Goal: Transaction & Acquisition: Book appointment/travel/reservation

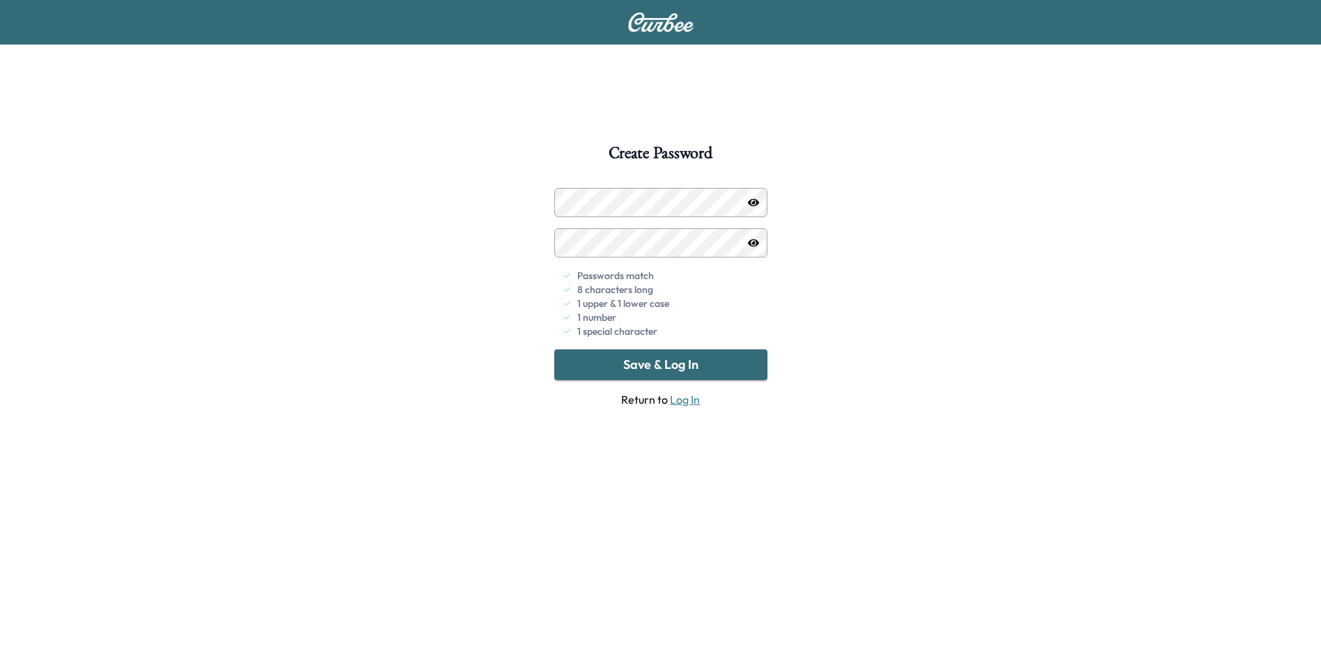
click at [715, 364] on button "Save & Log In" at bounding box center [660, 365] width 213 height 31
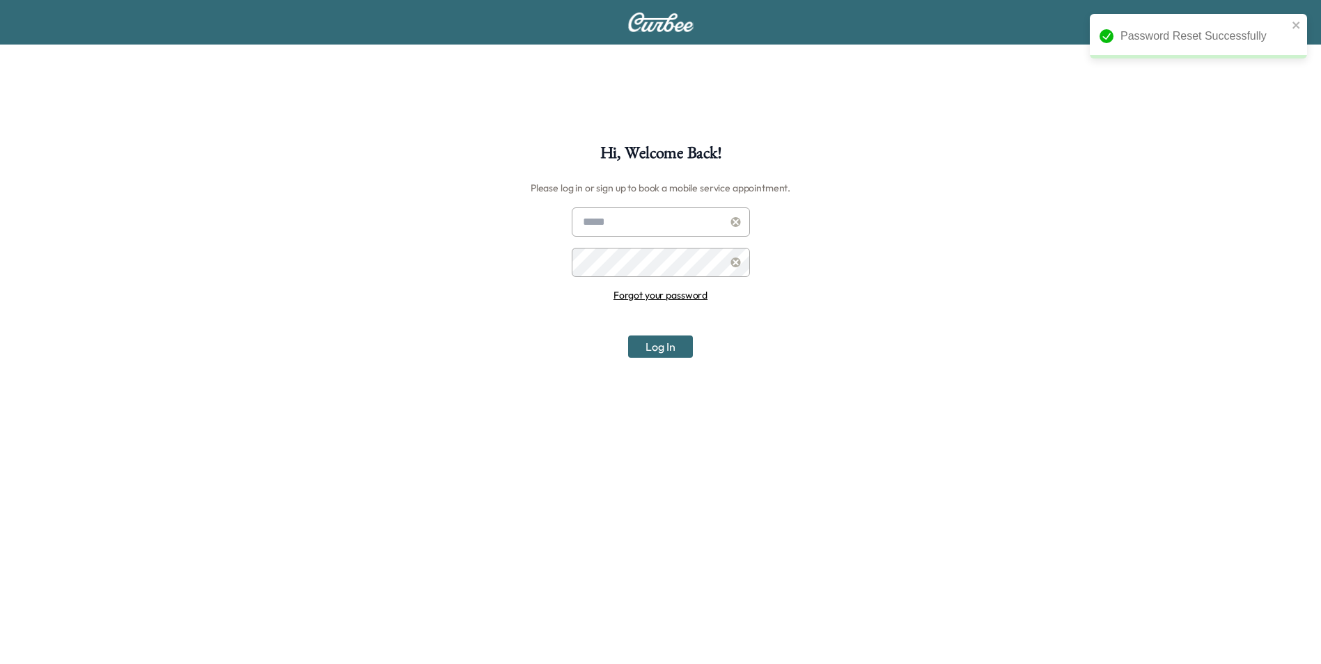
type input "**********"
click at [654, 350] on button "Log In" at bounding box center [660, 347] width 65 height 22
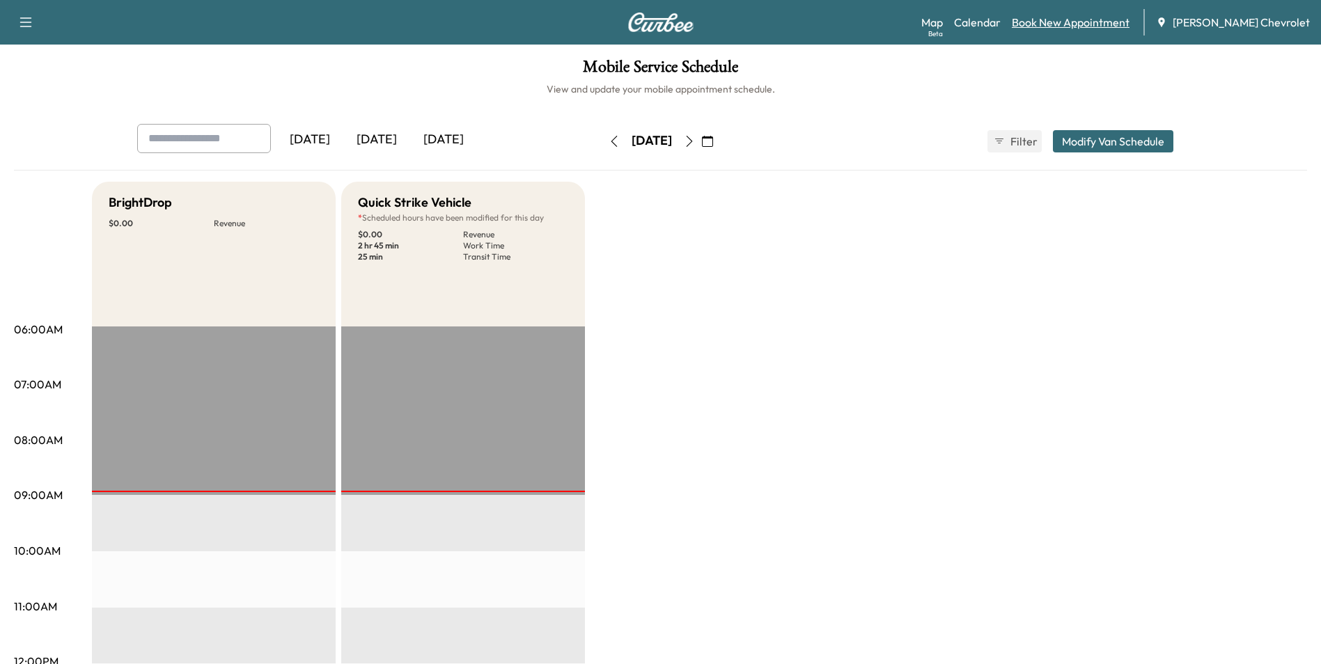
click at [1096, 15] on link "Book New Appointment" at bounding box center [1071, 22] width 118 height 17
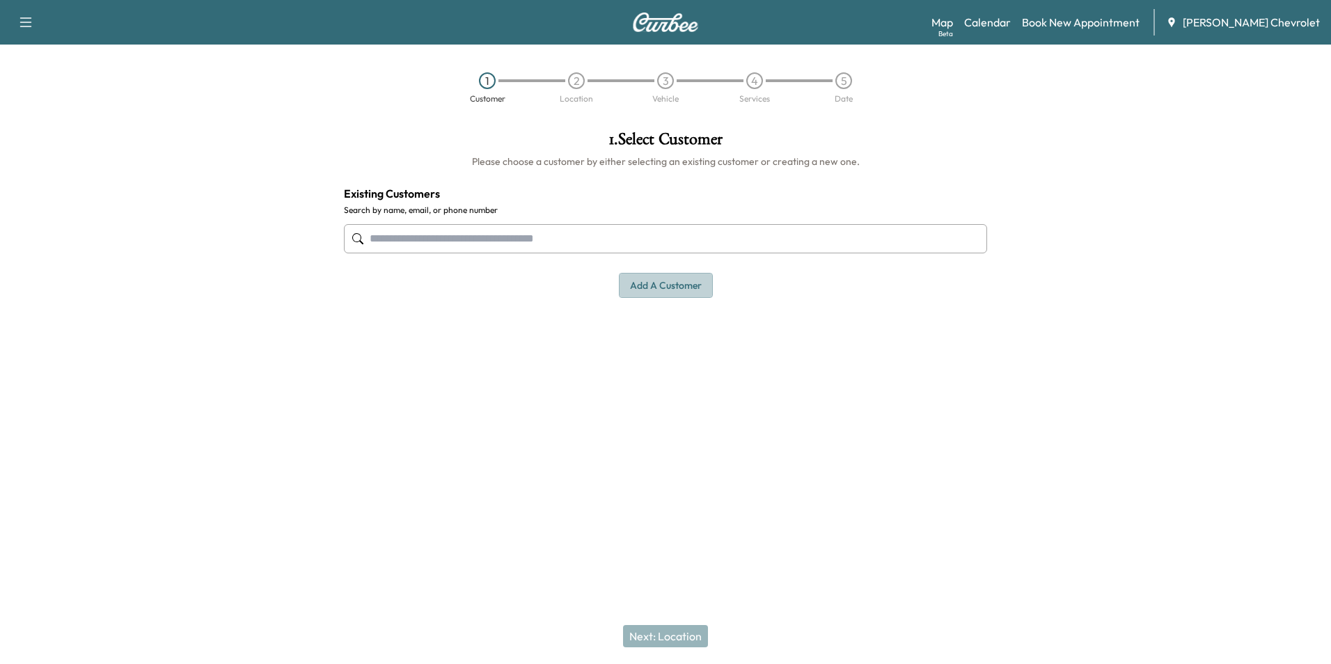
click at [661, 290] on button "Add a customer" at bounding box center [666, 286] width 94 height 26
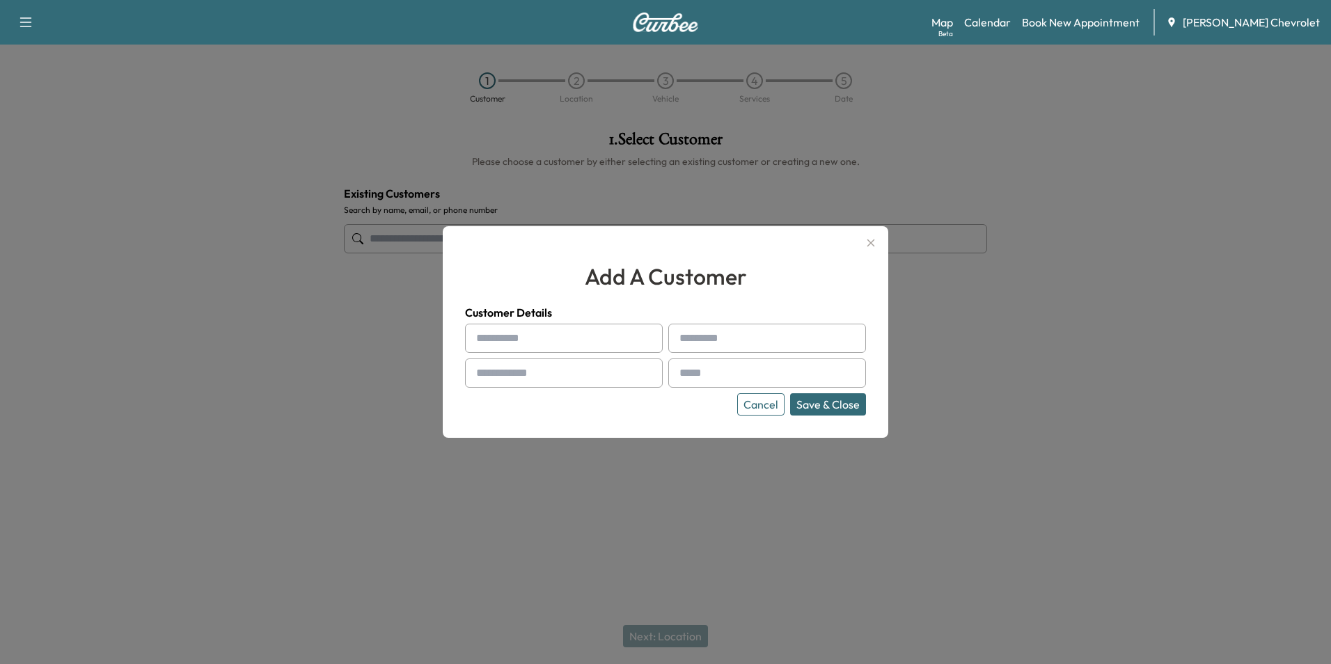
click at [590, 334] on input "text" at bounding box center [564, 338] width 198 height 29
type input "*****"
type input "*********"
click at [551, 373] on input "text" at bounding box center [564, 373] width 198 height 29
type input "**********"
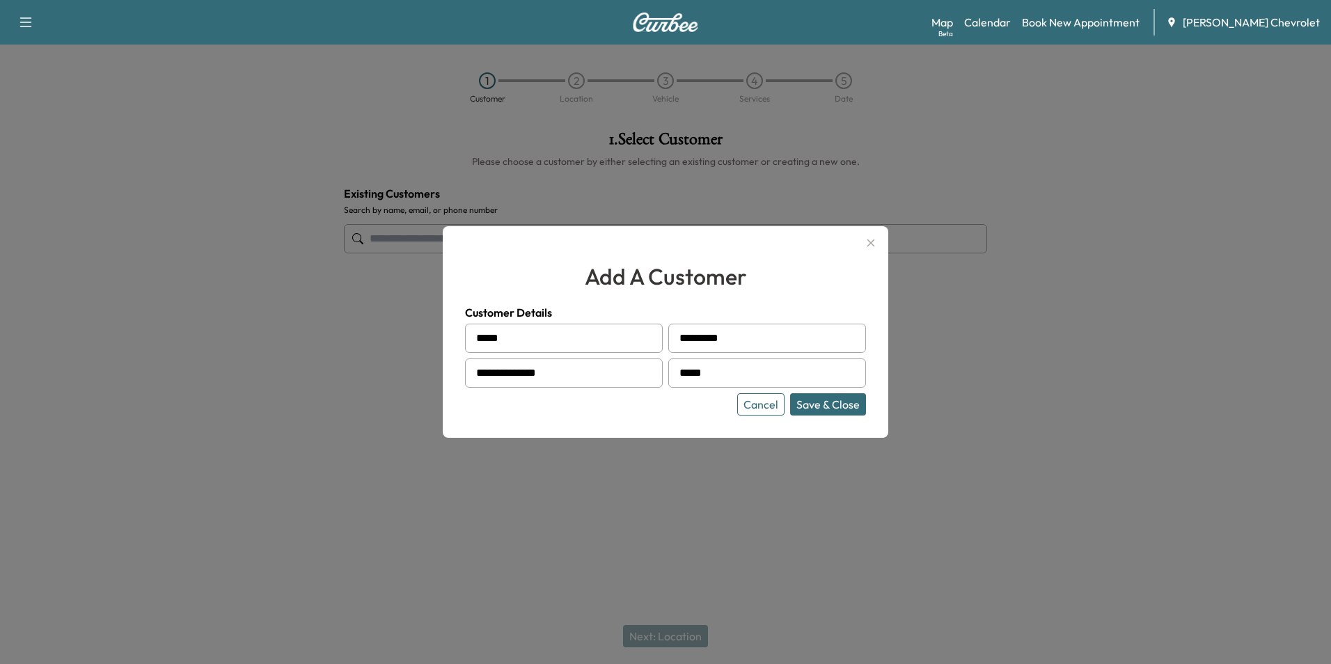
type input "**********"
click at [840, 408] on button "Save & Close" at bounding box center [828, 404] width 76 height 22
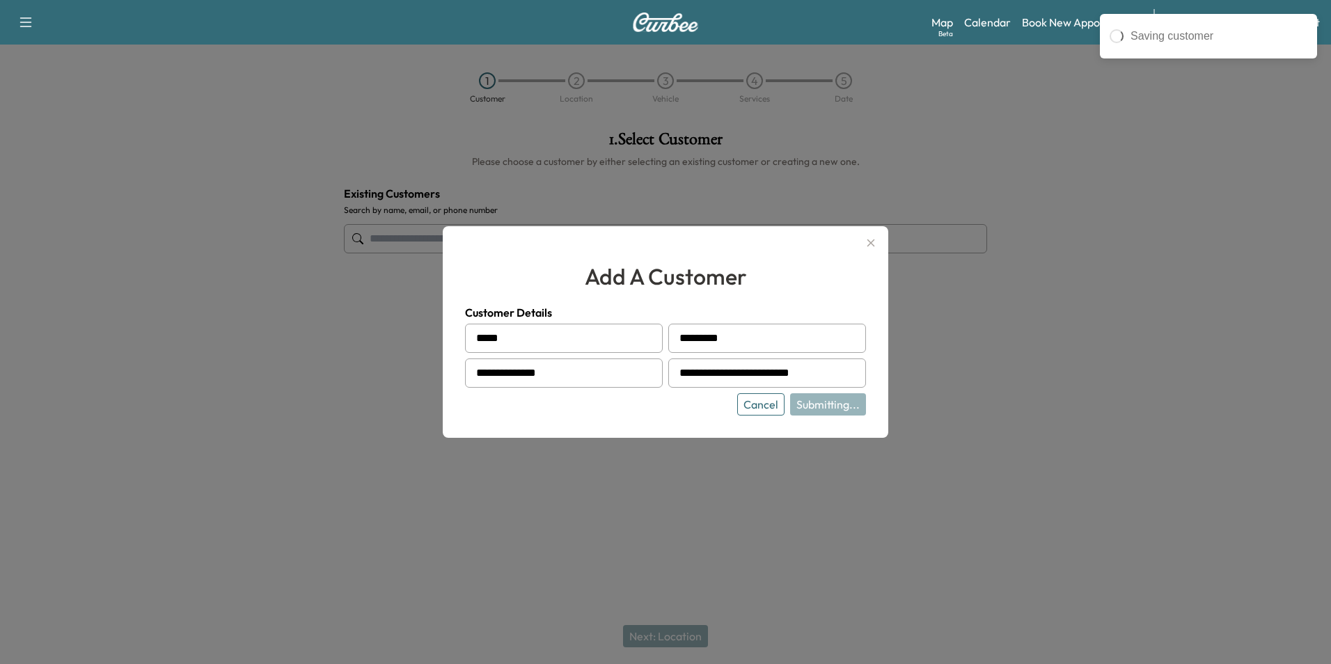
type input "**********"
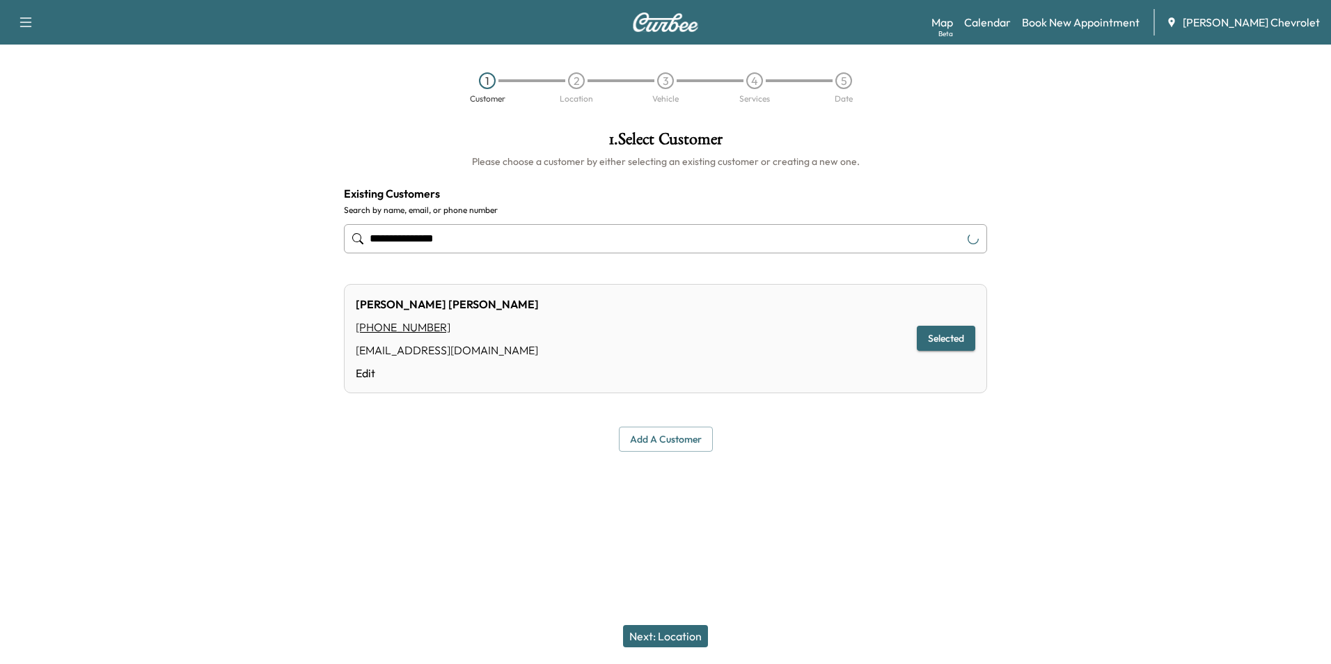
click at [664, 635] on button "Next: Location" at bounding box center [665, 636] width 85 height 22
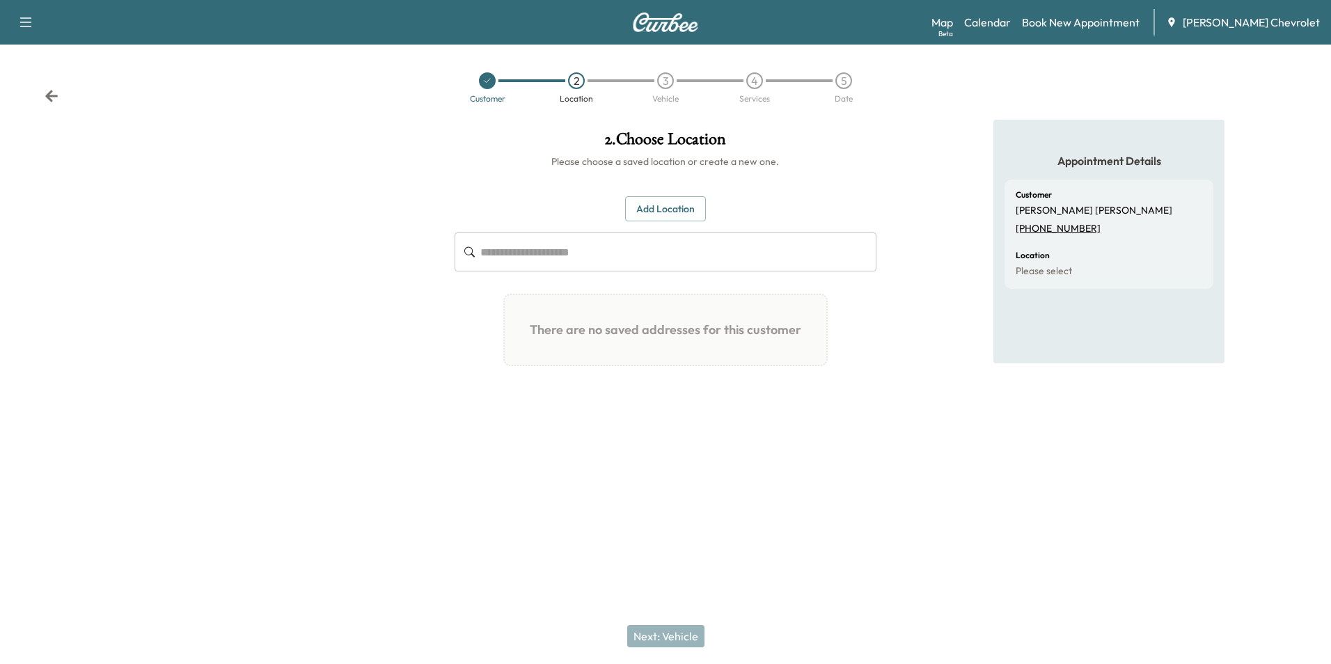
click at [660, 213] on button "Add Location" at bounding box center [665, 209] width 81 height 26
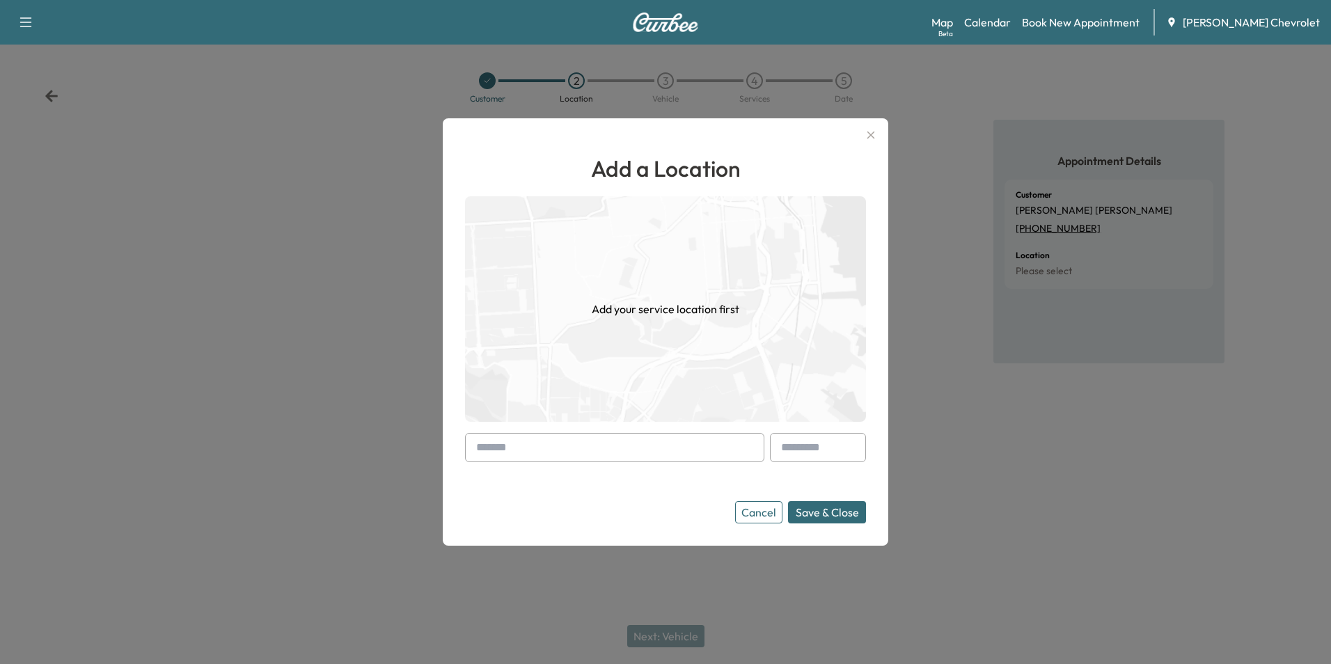
click at [579, 448] on input "text" at bounding box center [614, 447] width 299 height 29
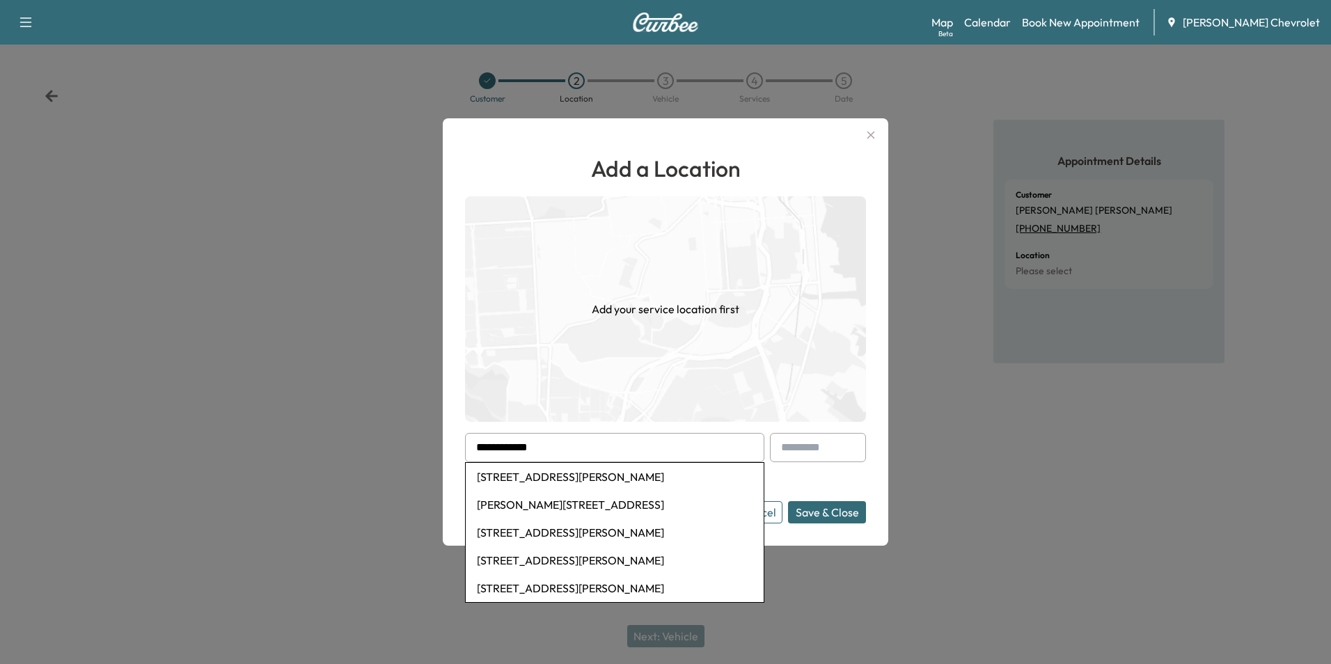
click at [586, 471] on li "[STREET_ADDRESS][PERSON_NAME]" at bounding box center [615, 477] width 298 height 28
type input "**********"
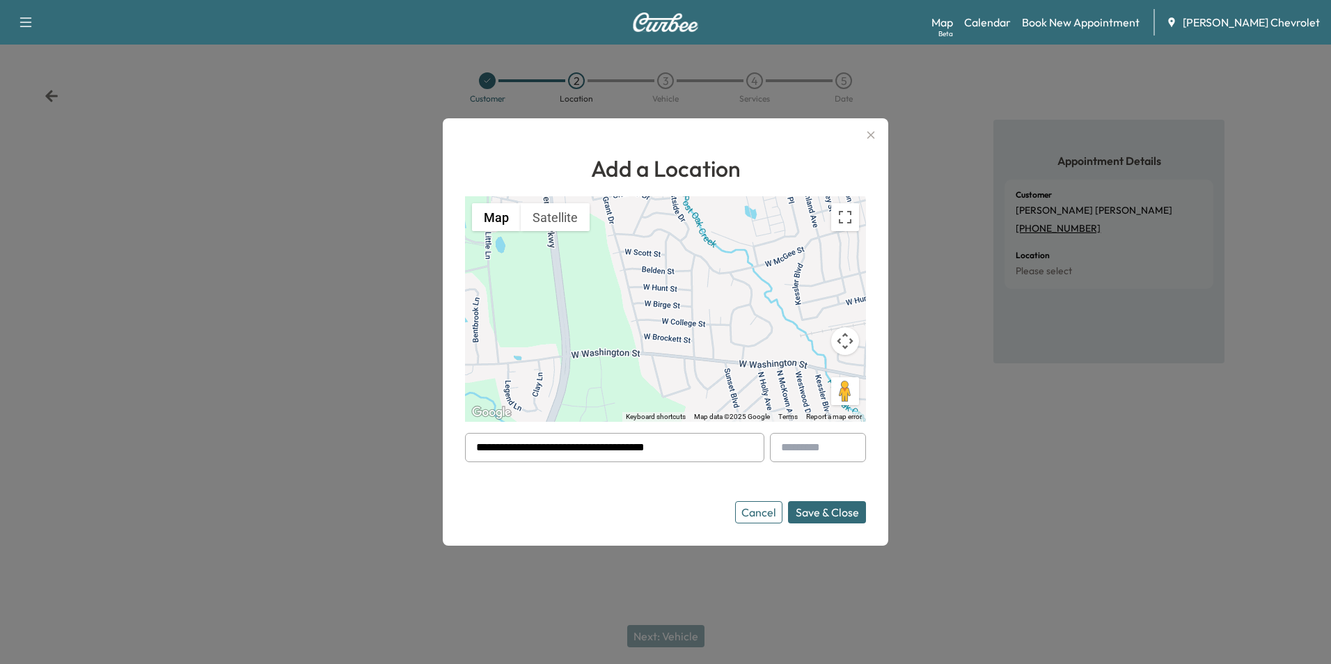
click at [825, 515] on button "Save & Close" at bounding box center [827, 512] width 78 height 22
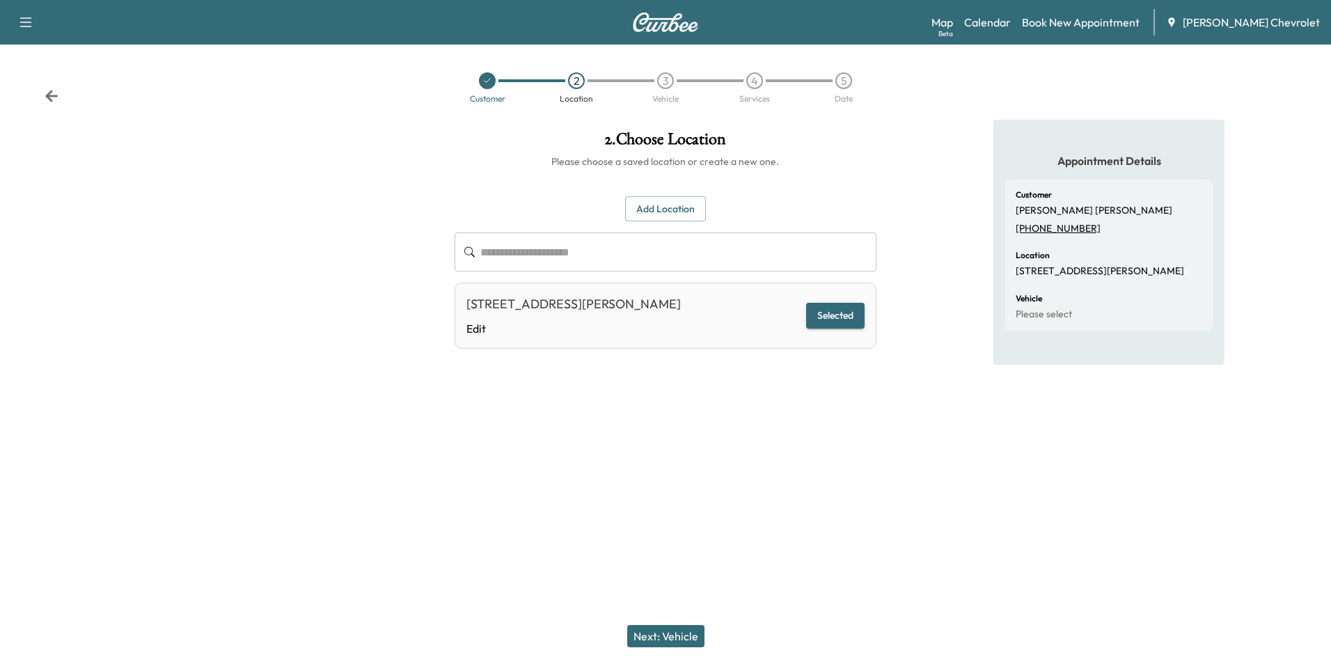
click at [669, 634] on button "Next: Vehicle" at bounding box center [665, 636] width 77 height 22
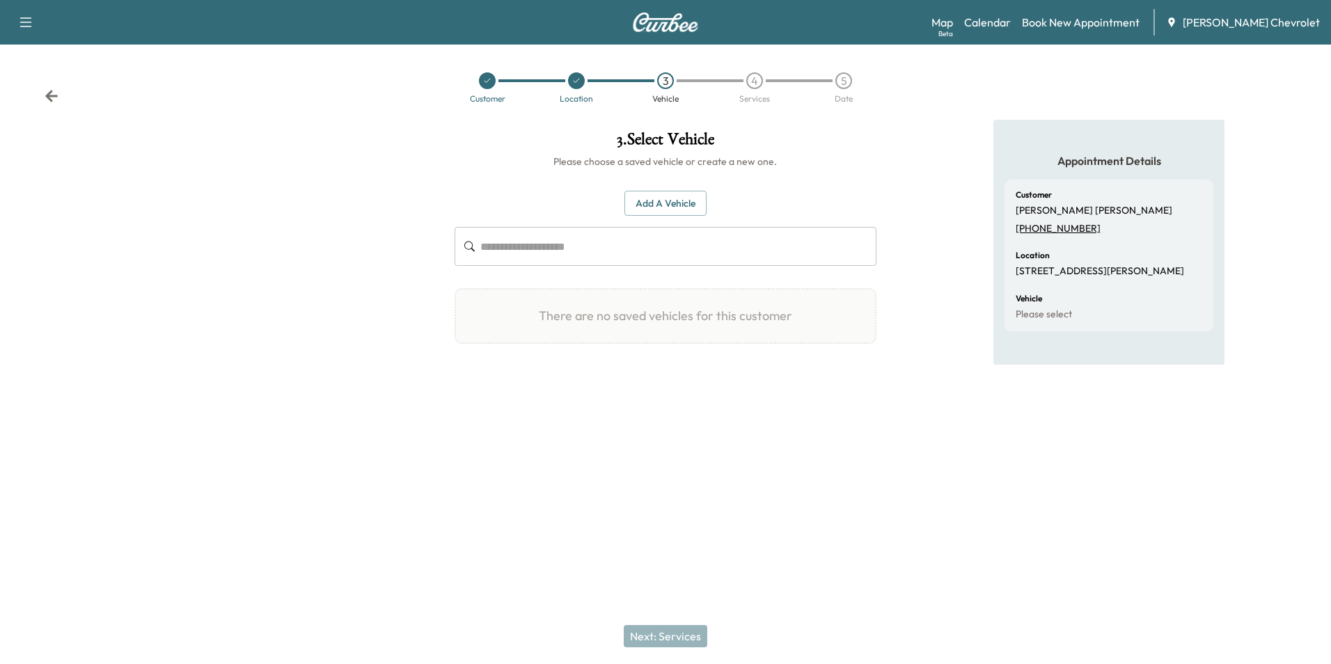
click at [673, 196] on button "Add a Vehicle" at bounding box center [666, 204] width 82 height 26
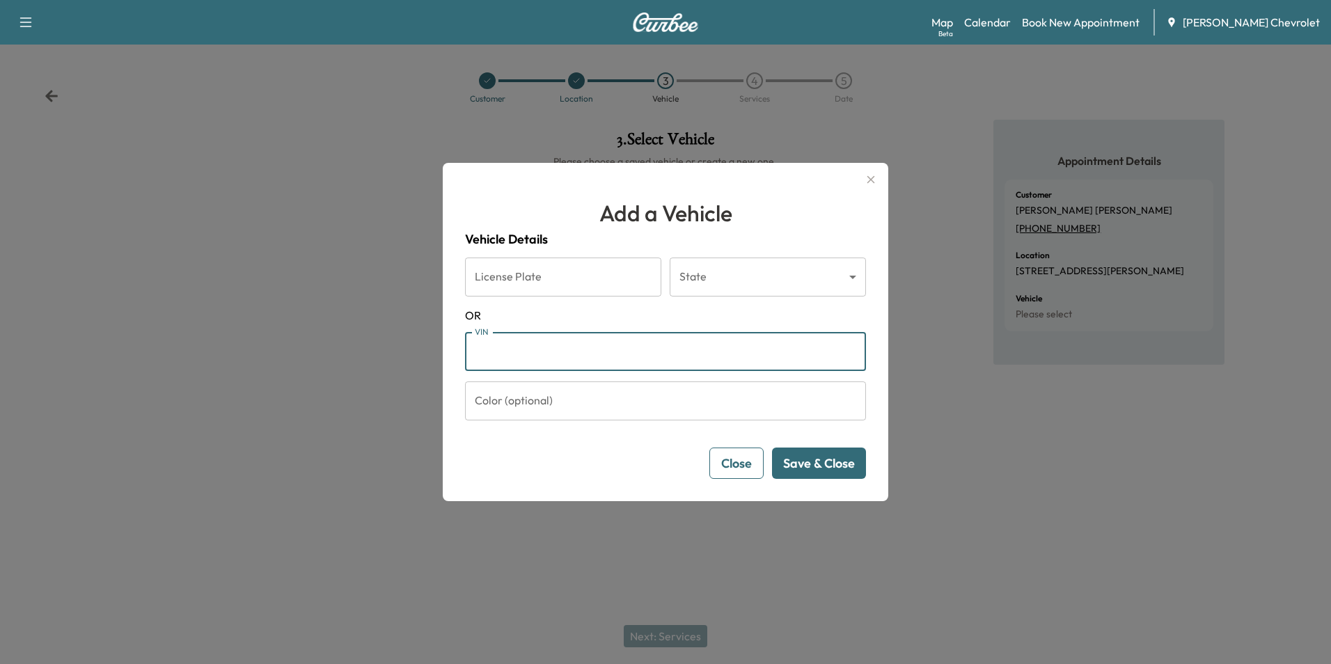
paste input "**********"
type input "**********"
click at [802, 461] on button "Save & Close" at bounding box center [819, 463] width 94 height 31
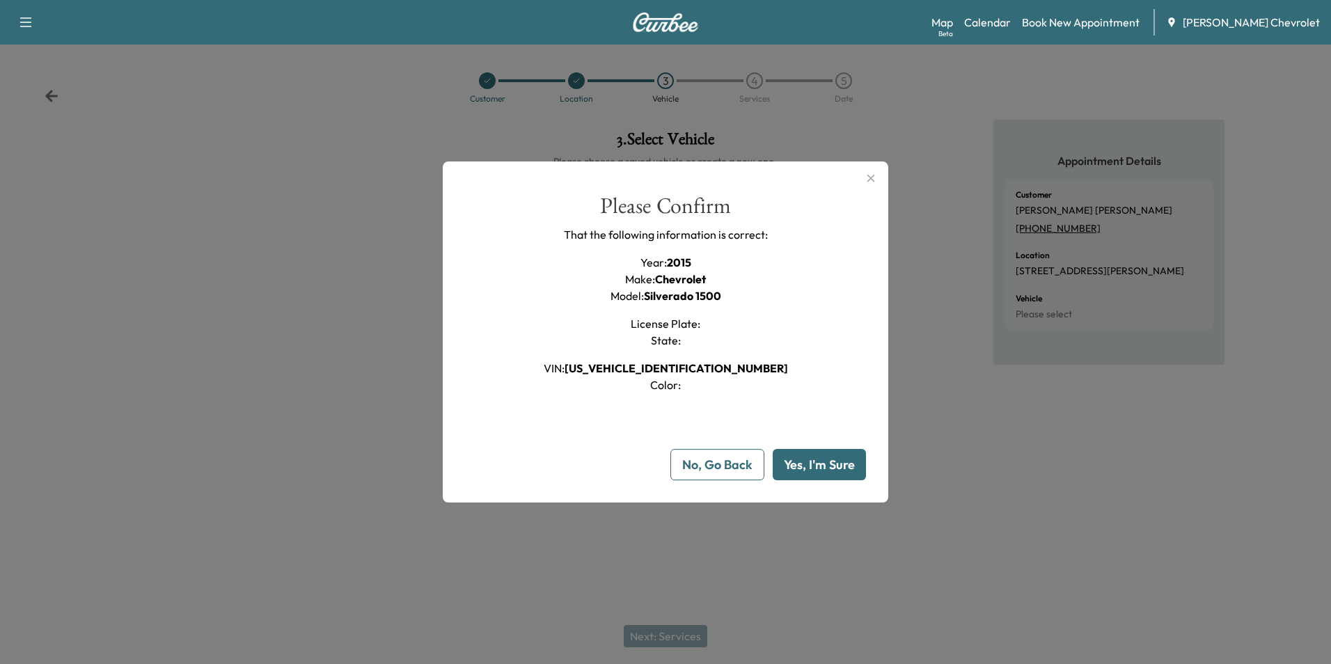
click at [784, 462] on button "Yes, I'm Sure" at bounding box center [819, 464] width 93 height 31
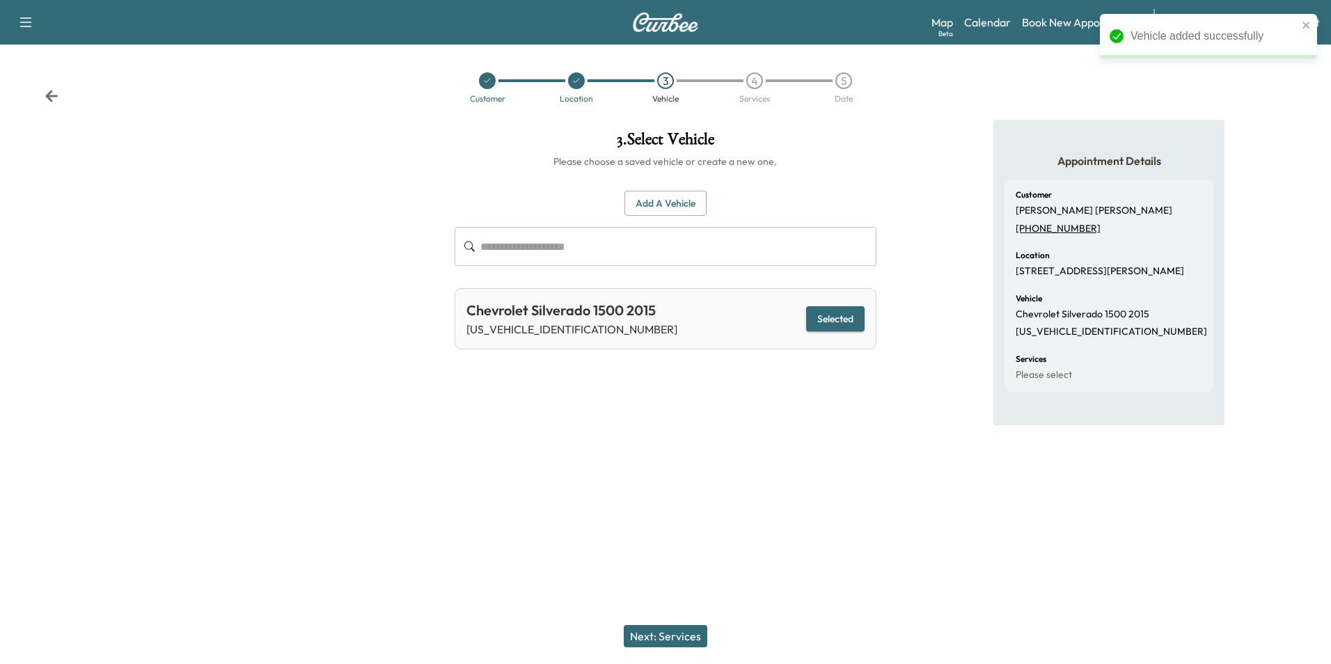
click at [665, 639] on button "Next: Services" at bounding box center [666, 636] width 84 height 22
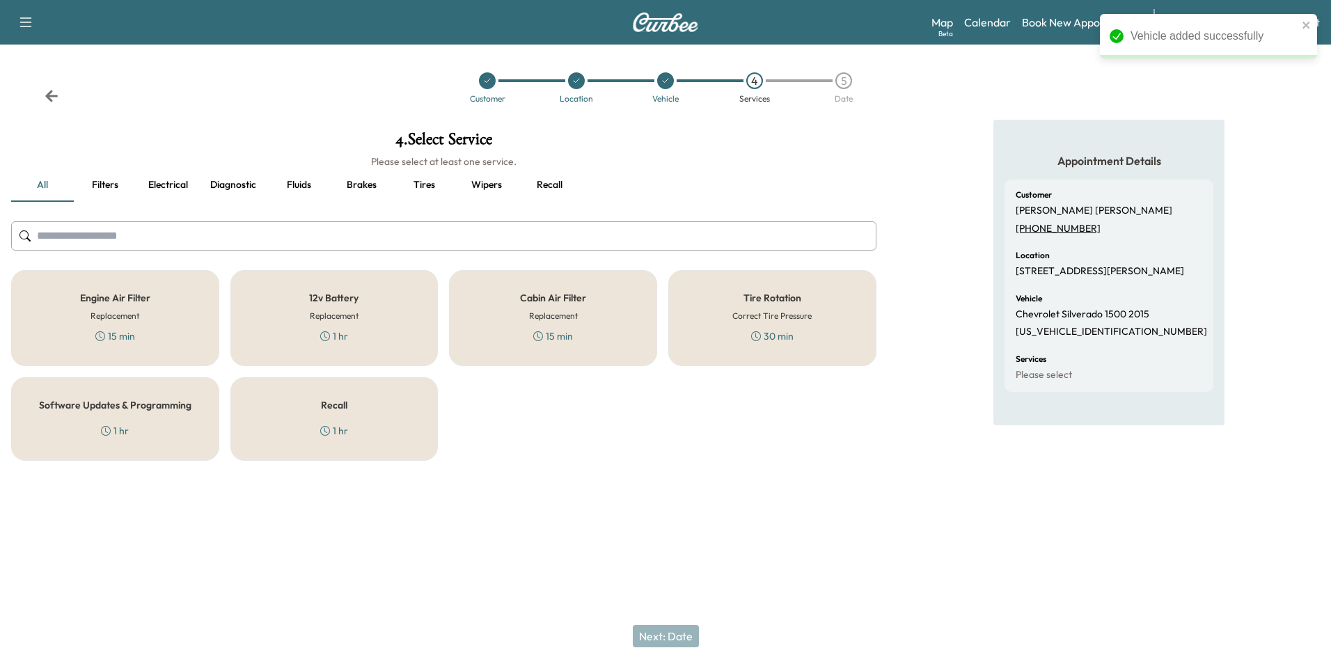
click at [380, 421] on div "Recall 1 hr" at bounding box center [334, 419] width 208 height 84
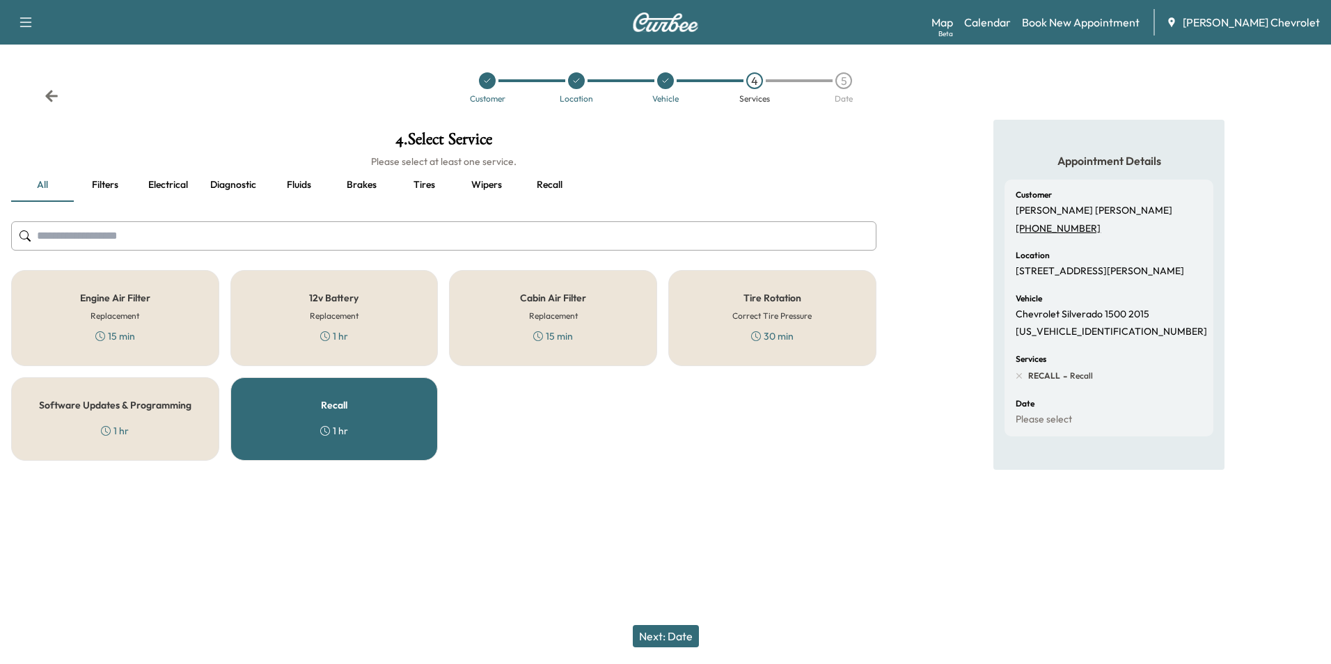
click at [149, 429] on div "Software Updates & Programming 1 hr" at bounding box center [115, 419] width 208 height 84
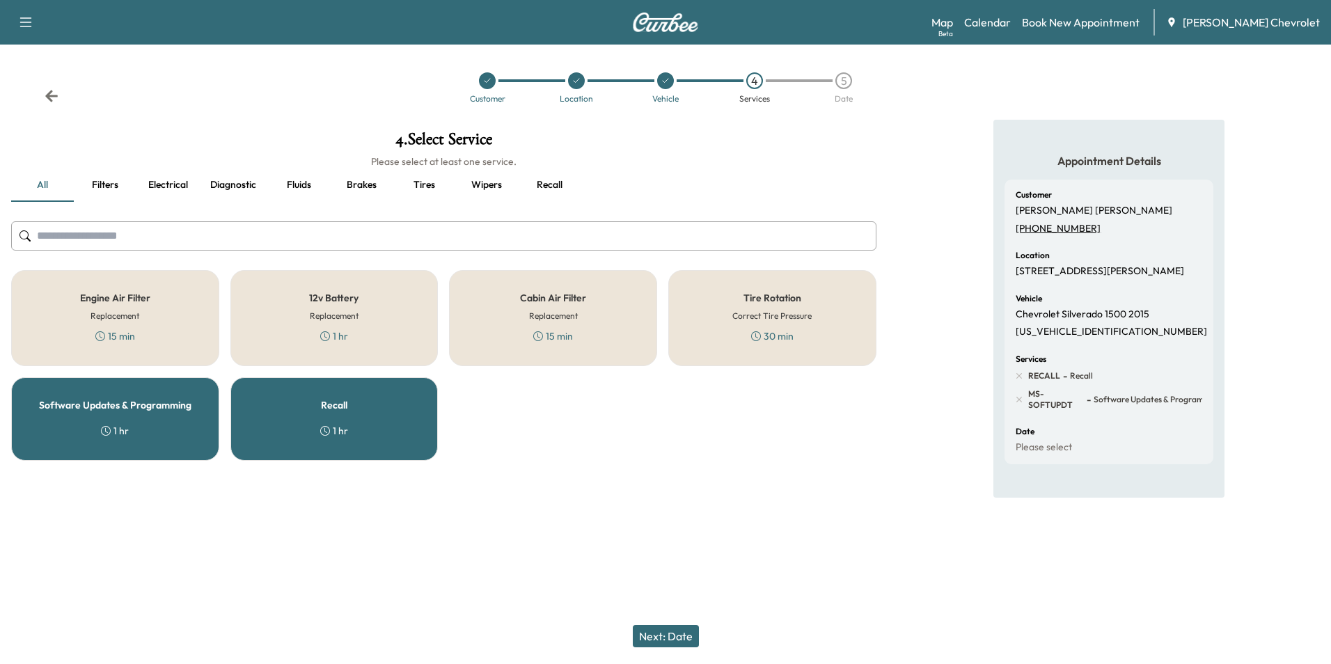
click at [672, 635] on button "Next: Date" at bounding box center [666, 636] width 66 height 22
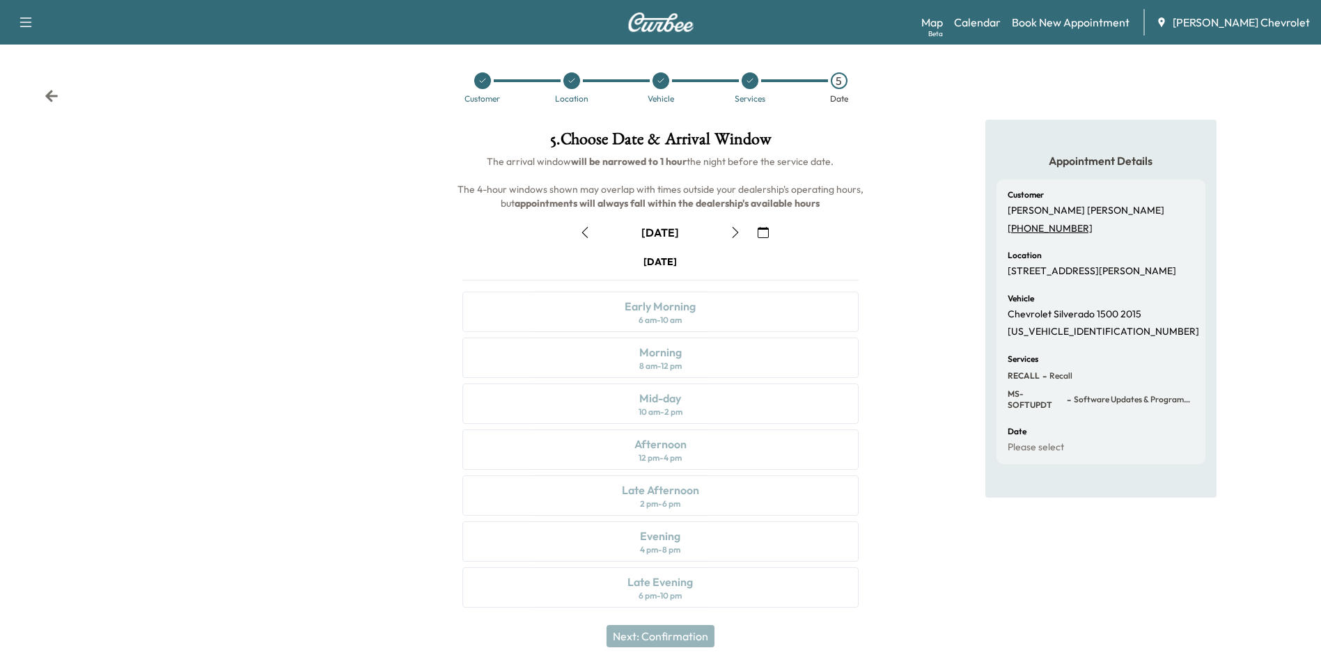
click at [586, 229] on icon "button" at bounding box center [585, 232] width 6 height 11
click at [741, 370] on div "Morning 8 am - 12 pm" at bounding box center [659, 358] width 395 height 40
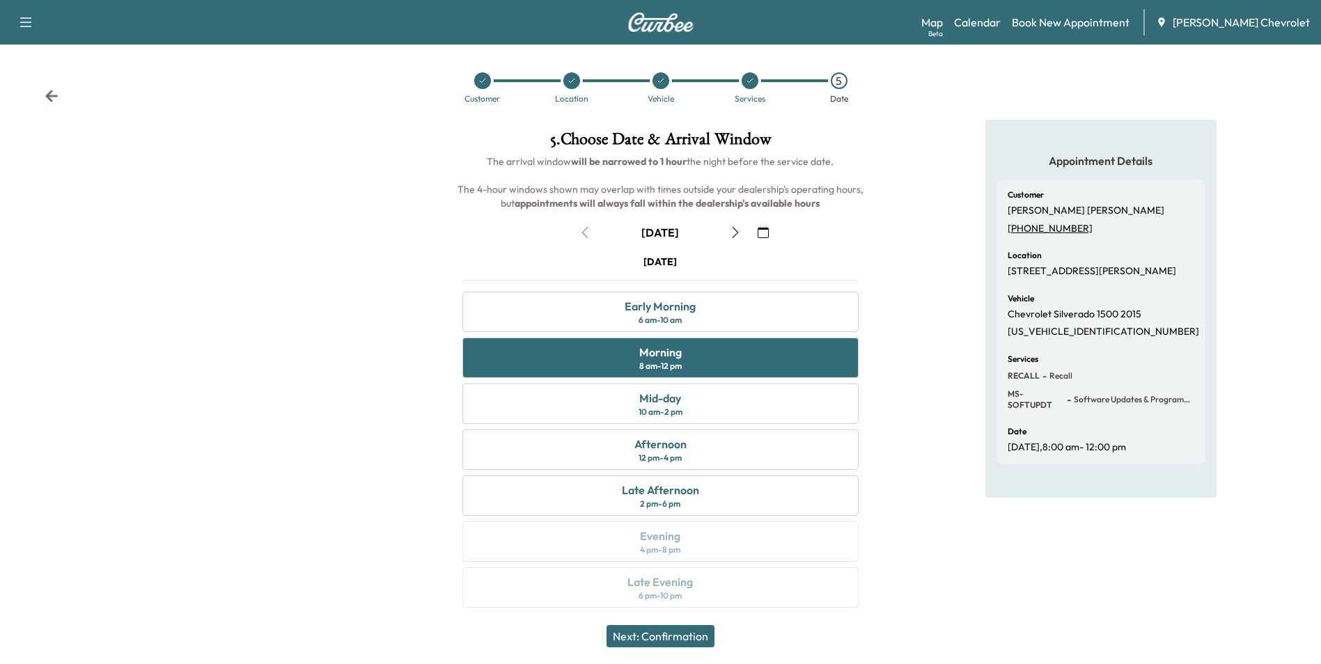
click at [686, 640] on button "Next: Confirmation" at bounding box center [660, 636] width 108 height 22
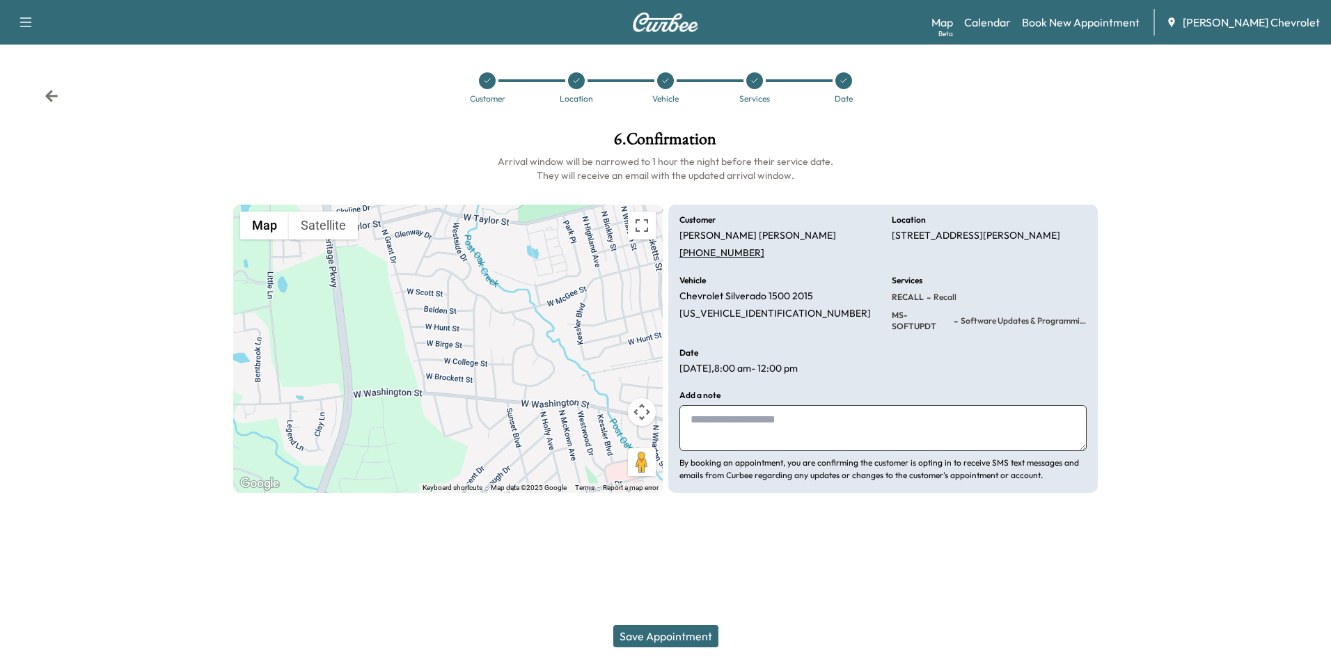
click at [751, 423] on textarea at bounding box center [883, 428] width 407 height 46
type textarea "**********"
click at [697, 641] on button "Save Appointment" at bounding box center [665, 636] width 105 height 22
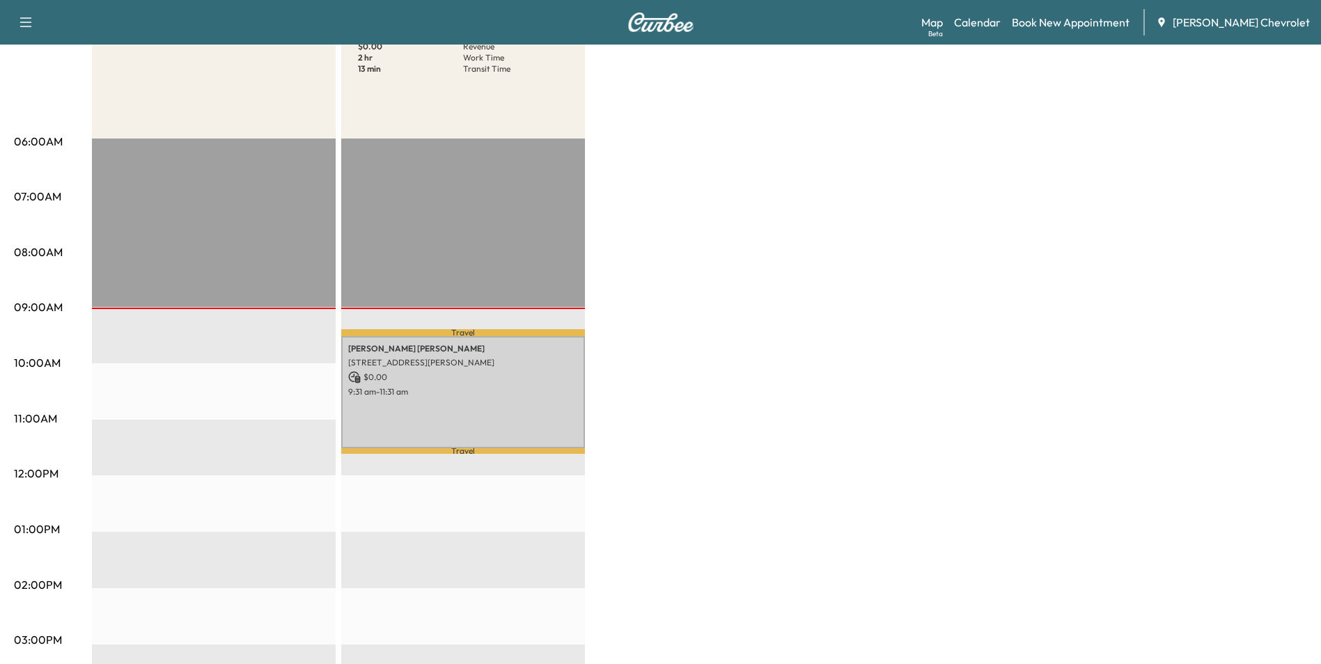
scroll to position [209, 0]
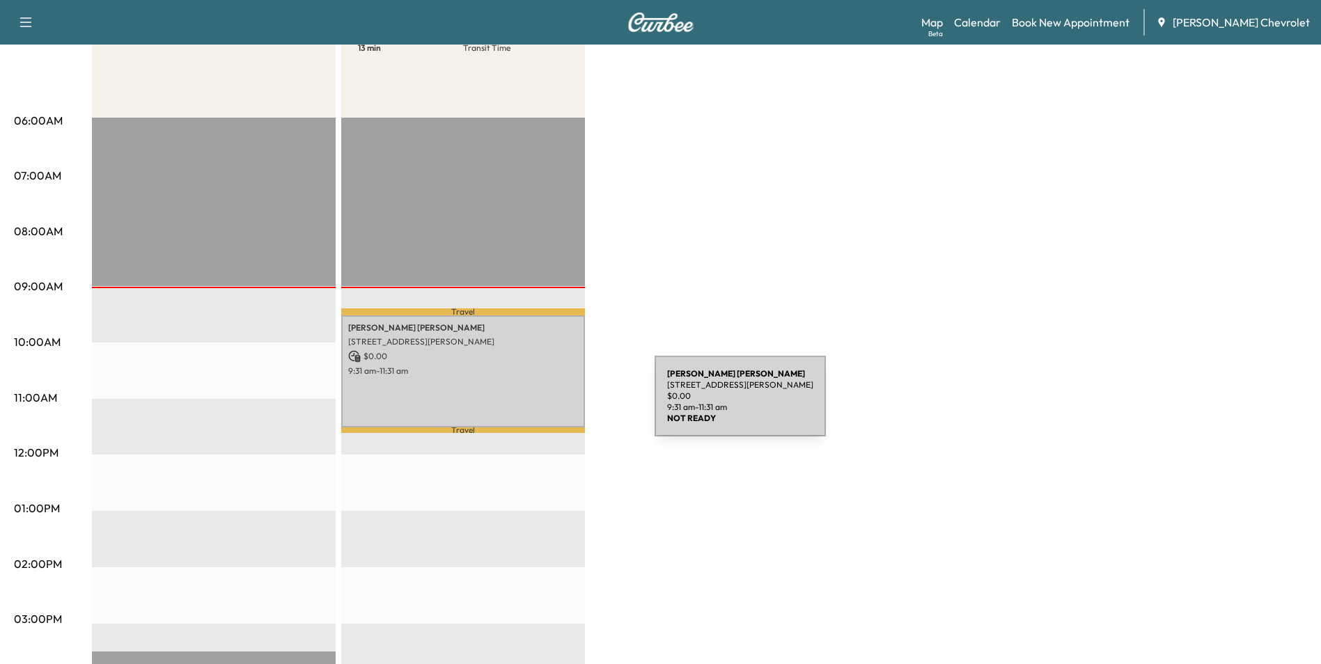
click at [530, 379] on div "[PERSON_NAME] [STREET_ADDRESS][PERSON_NAME] $ 0.00 9:31 am - 11:31 am" at bounding box center [463, 371] width 244 height 113
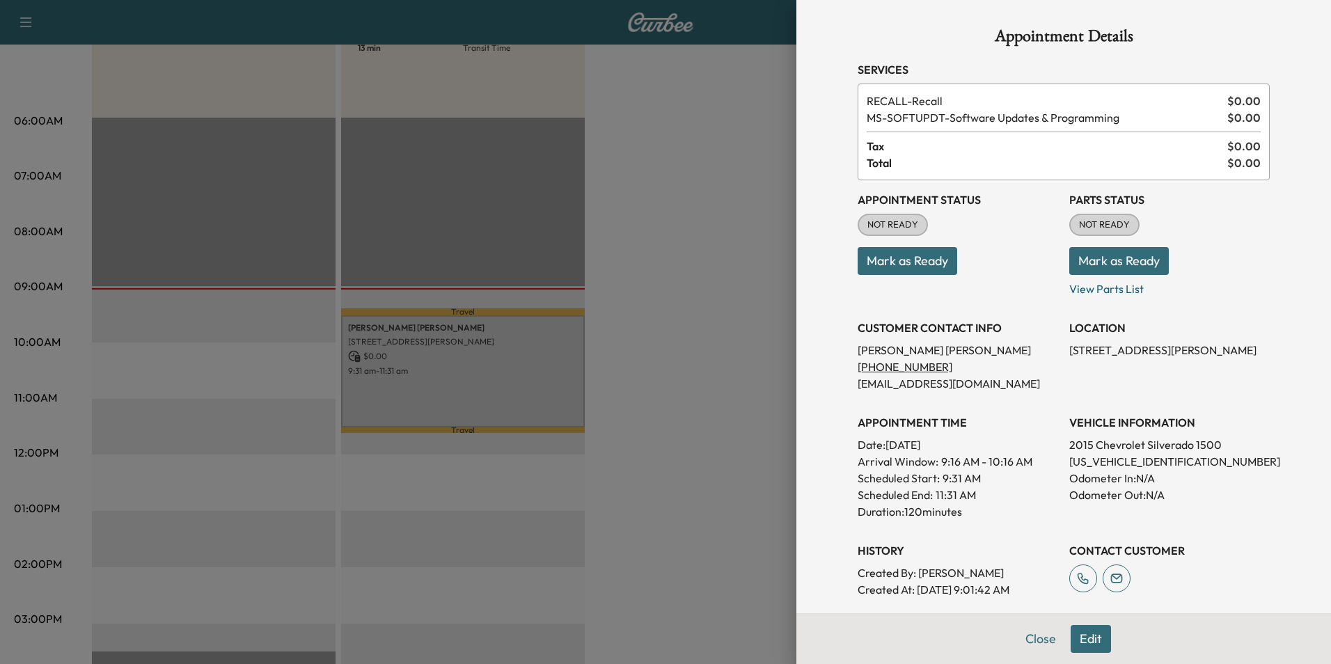
click at [1124, 267] on button "Mark as Ready" at bounding box center [1119, 261] width 100 height 28
click at [899, 260] on button "Mark as Ready" at bounding box center [908, 261] width 100 height 28
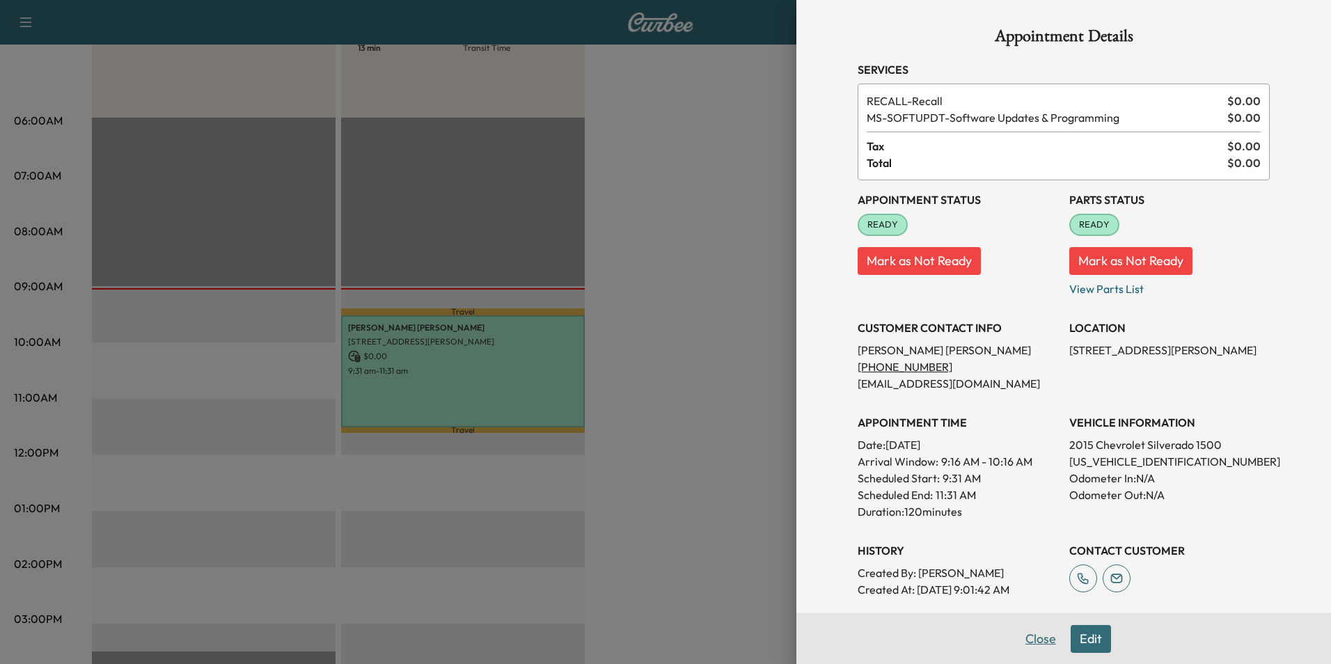
click at [1034, 641] on button "Close" at bounding box center [1041, 639] width 49 height 28
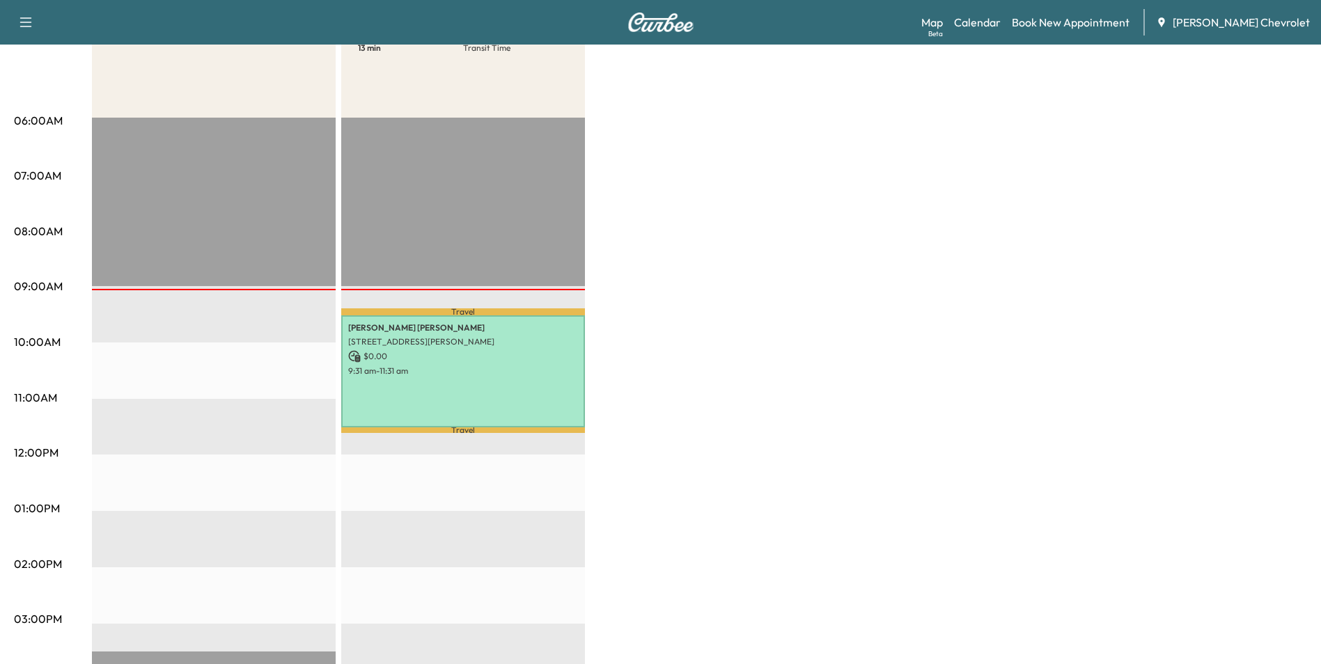
click at [969, 520] on div "BrightDrop $ 0.00 Revenue EST Start Quick Strike Vehicle * Scheduled hours have…" at bounding box center [699, 495] width 1215 height 1044
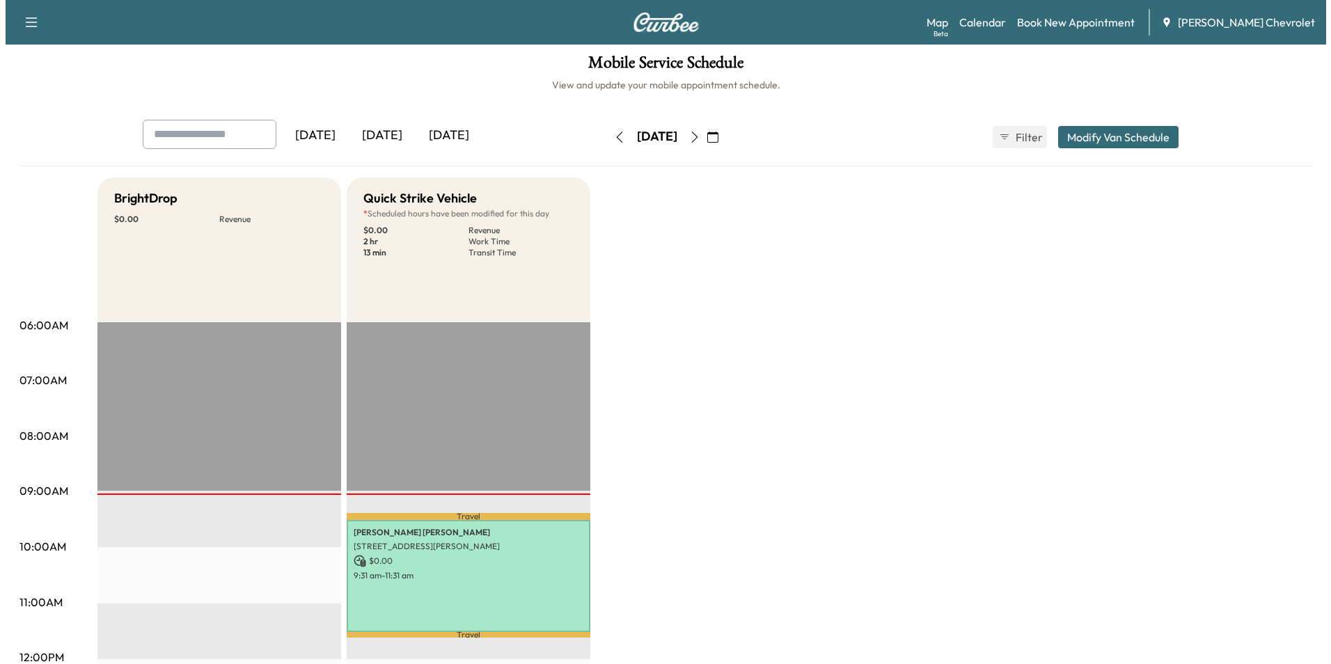
scroll to position [0, 0]
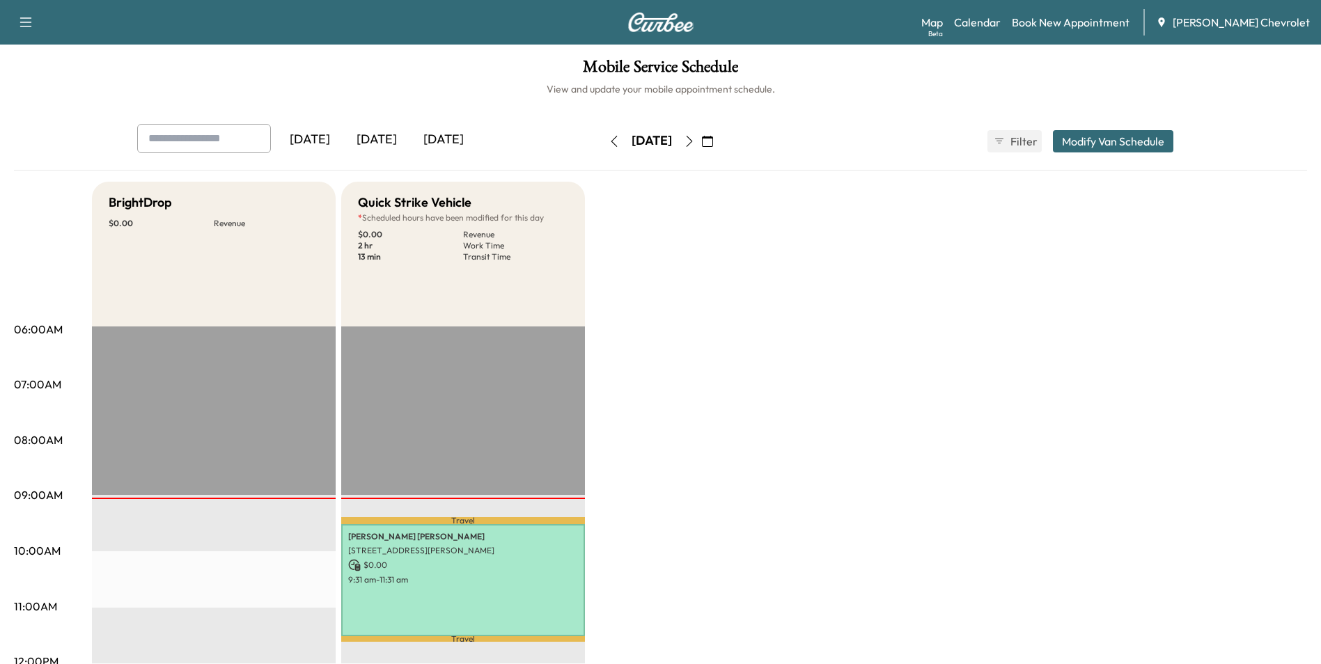
click at [1101, 148] on button "Modify Van Schedule" at bounding box center [1113, 141] width 120 height 22
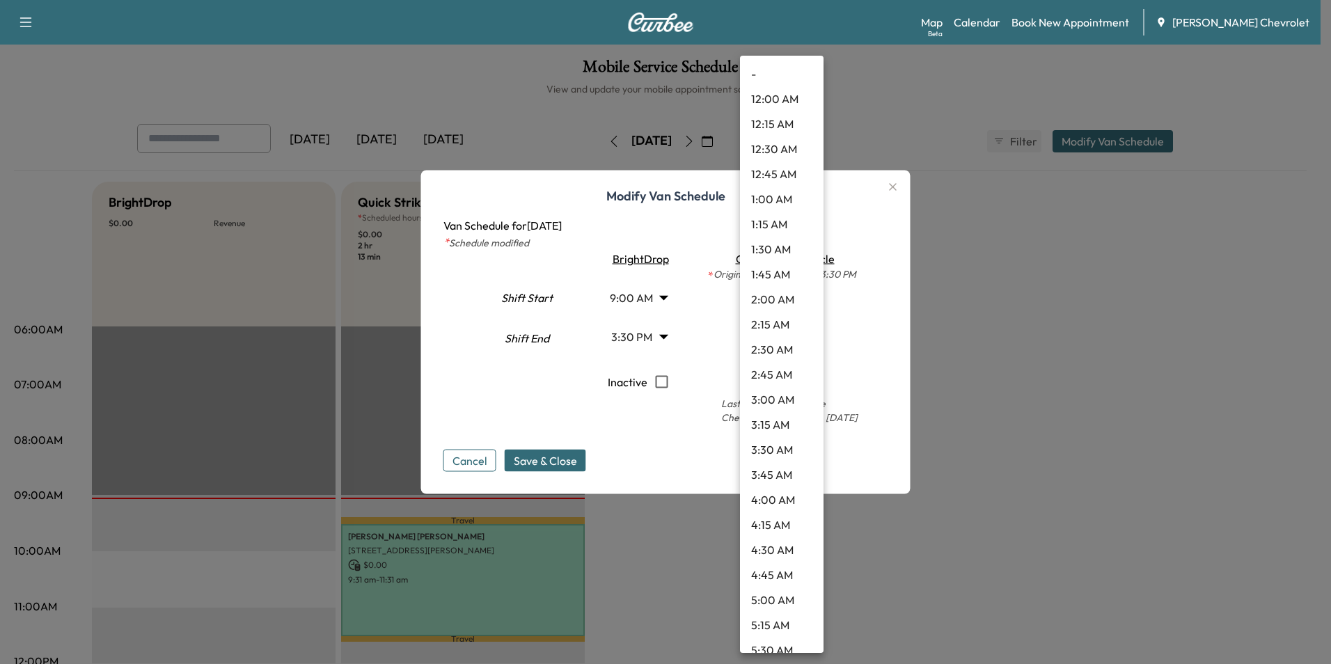
click at [807, 295] on body "Support Log Out Map Beta Calendar Book New Appointment [PERSON_NAME] Chevrolet …" at bounding box center [665, 332] width 1331 height 664
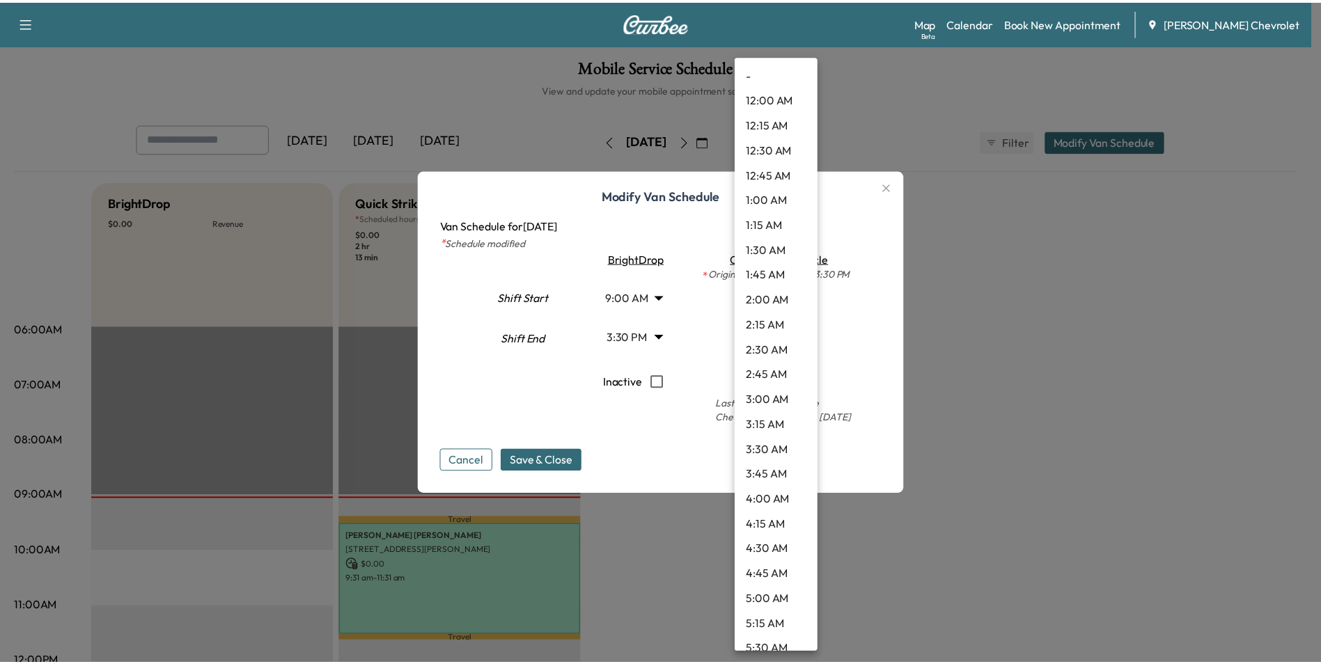
scroll to position [647, 0]
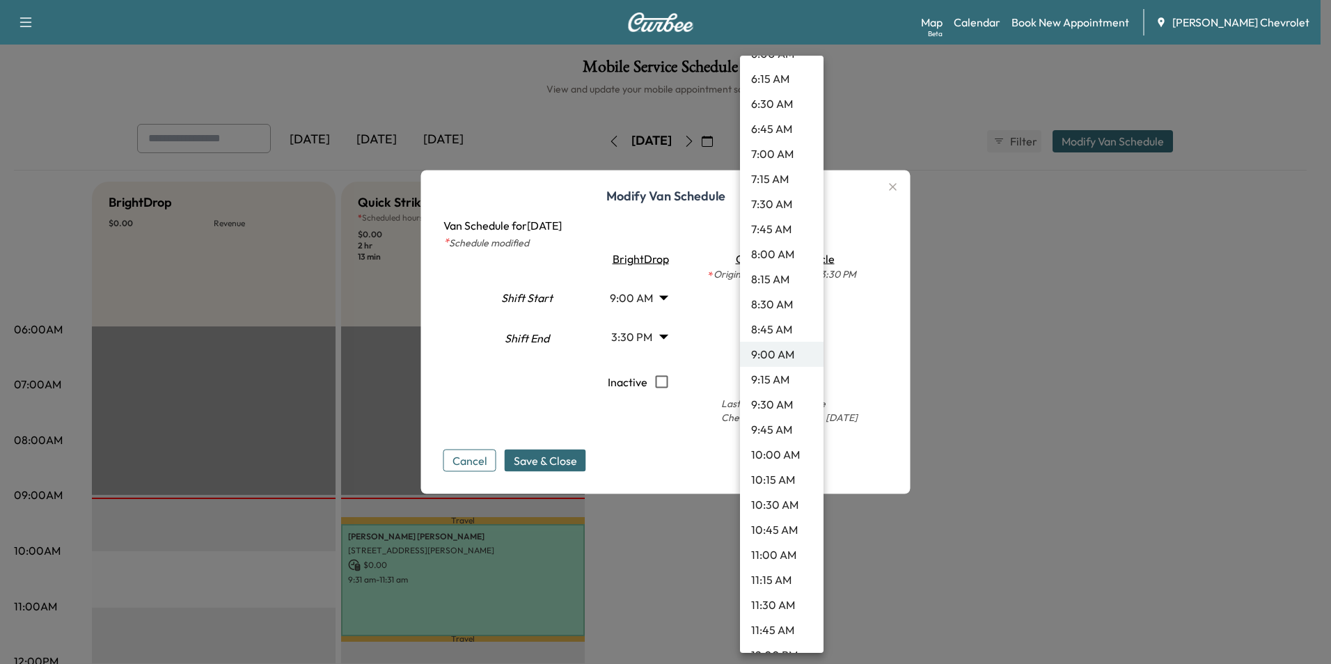
click at [872, 292] on div at bounding box center [665, 332] width 1331 height 664
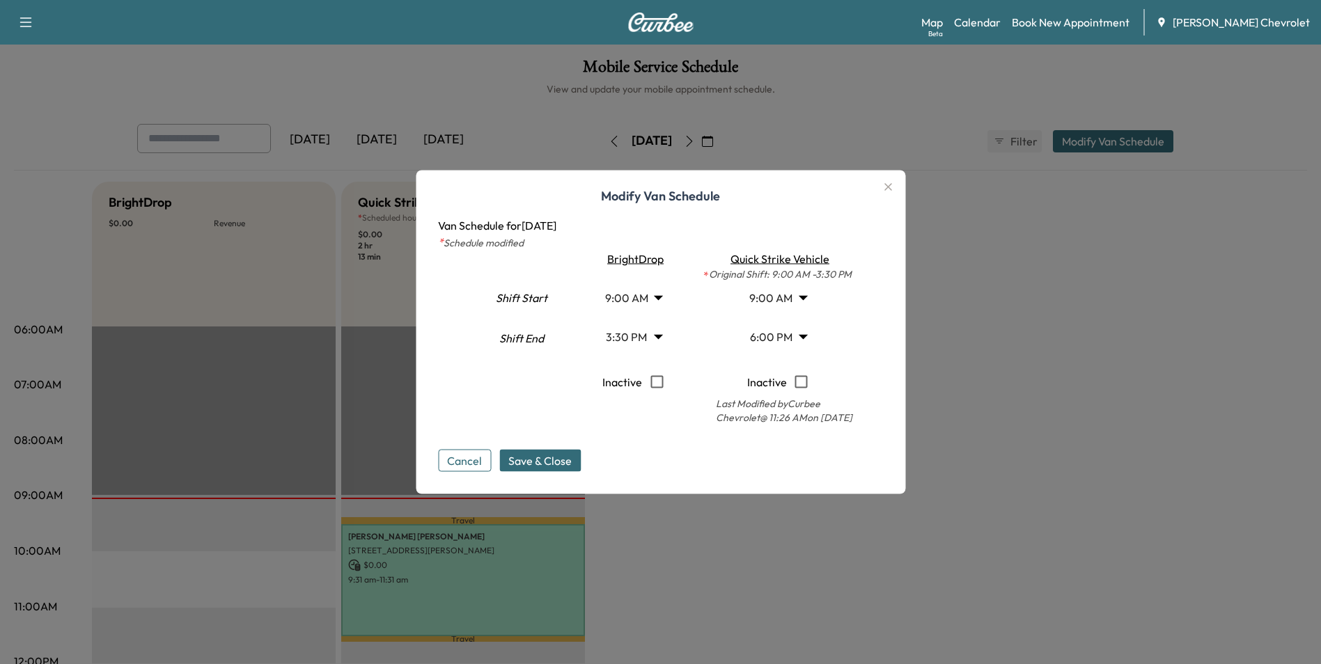
click at [460, 460] on button "Cancel" at bounding box center [464, 461] width 53 height 22
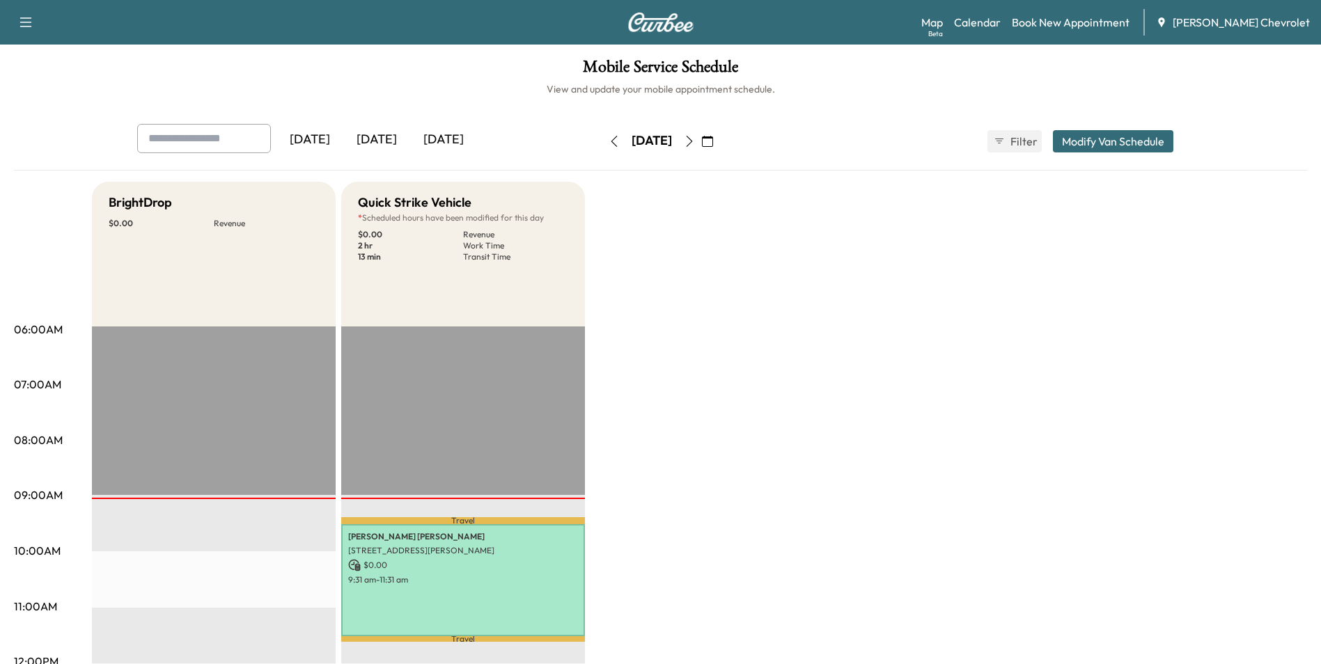
click at [34, 19] on button "button" at bounding box center [25, 22] width 29 height 22
click at [38, 47] on link "Support" at bounding box center [49, 48] width 52 height 17
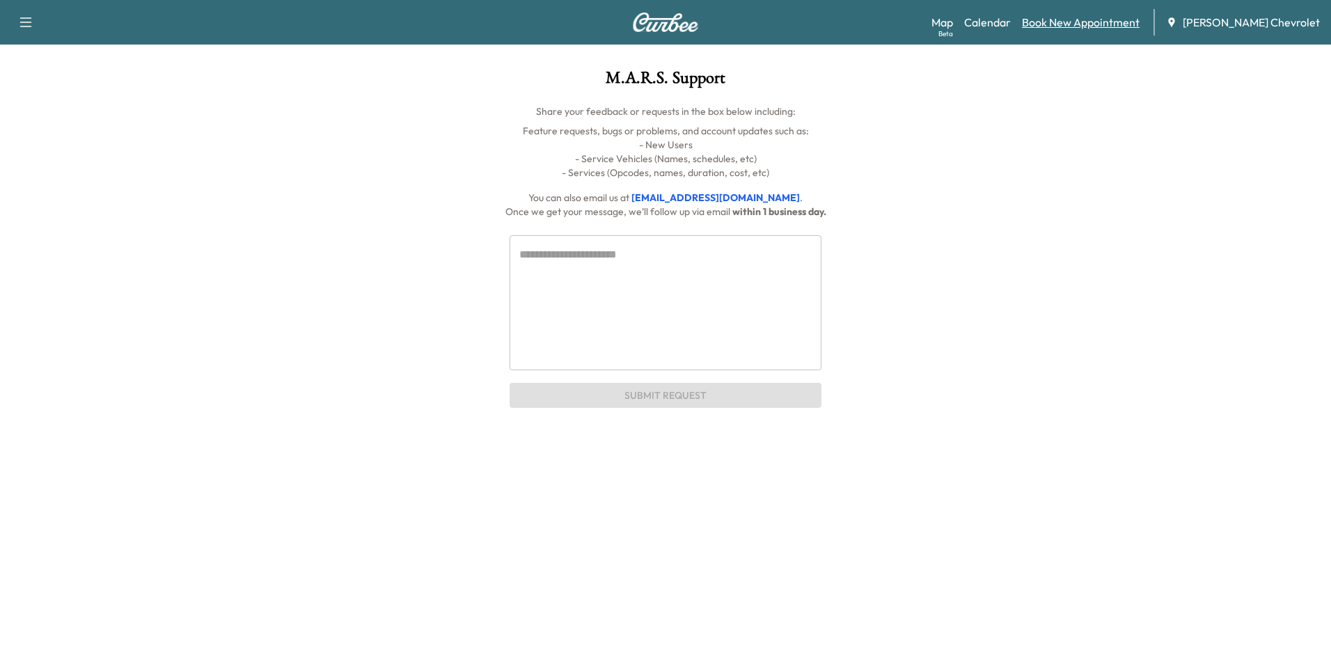
click at [1127, 24] on link "Book New Appointment" at bounding box center [1081, 22] width 118 height 17
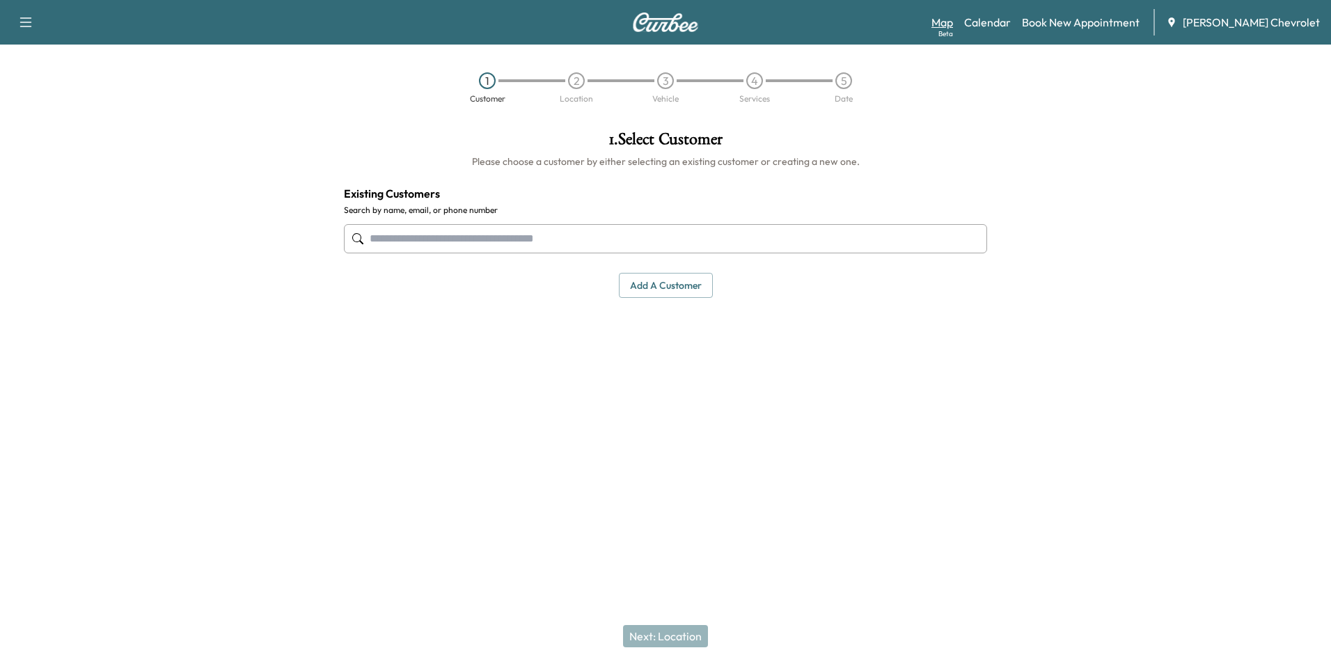
click at [953, 20] on link "Map Beta" at bounding box center [943, 22] width 22 height 17
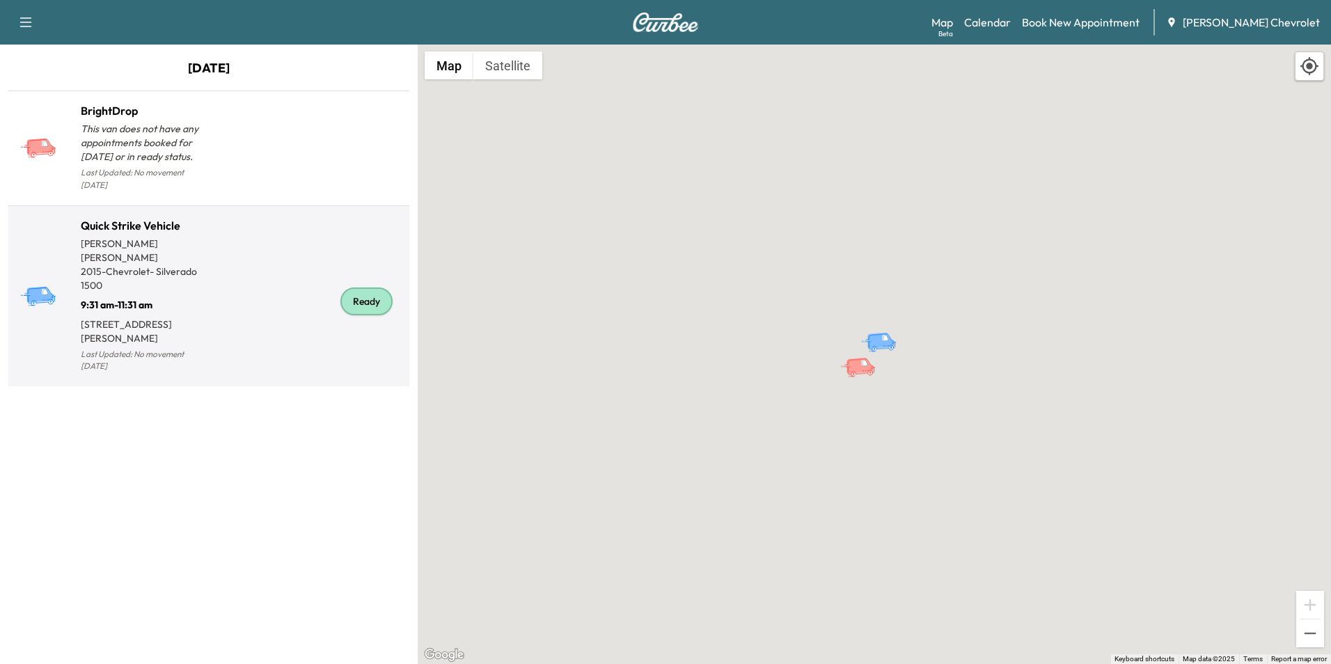
click at [223, 273] on div "Ready" at bounding box center [306, 302] width 195 height 148
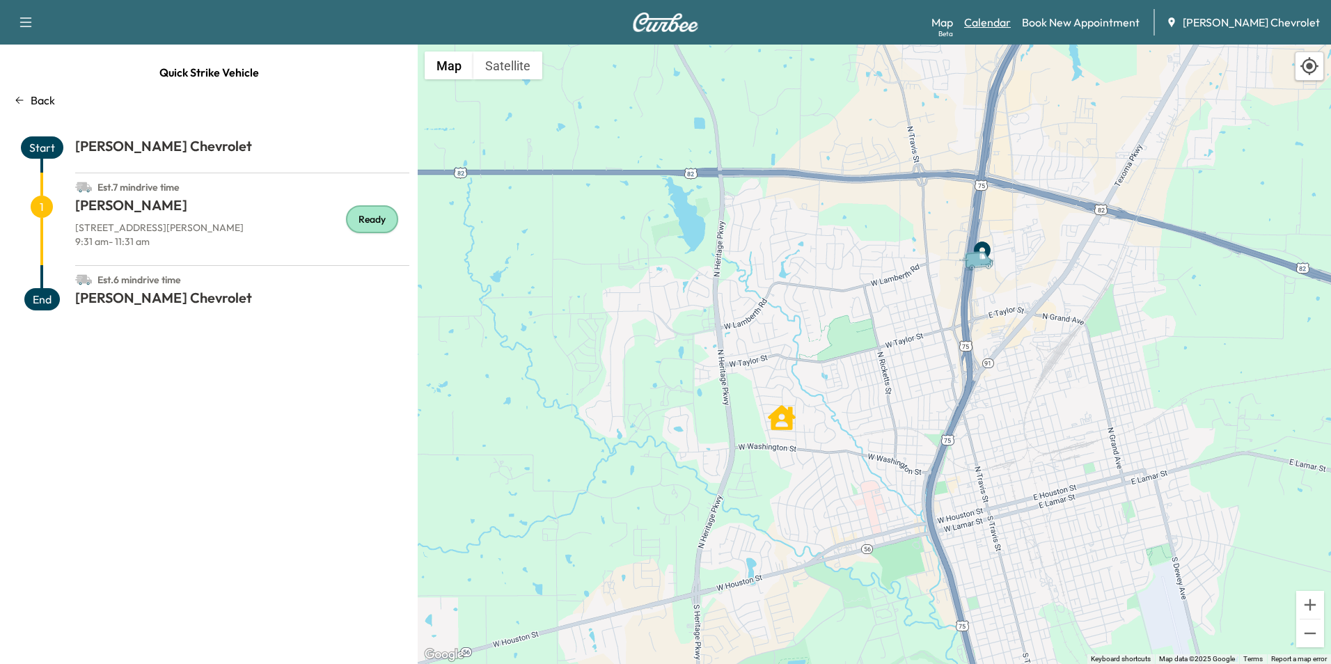
click at [1011, 23] on link "Calendar" at bounding box center [987, 22] width 47 height 17
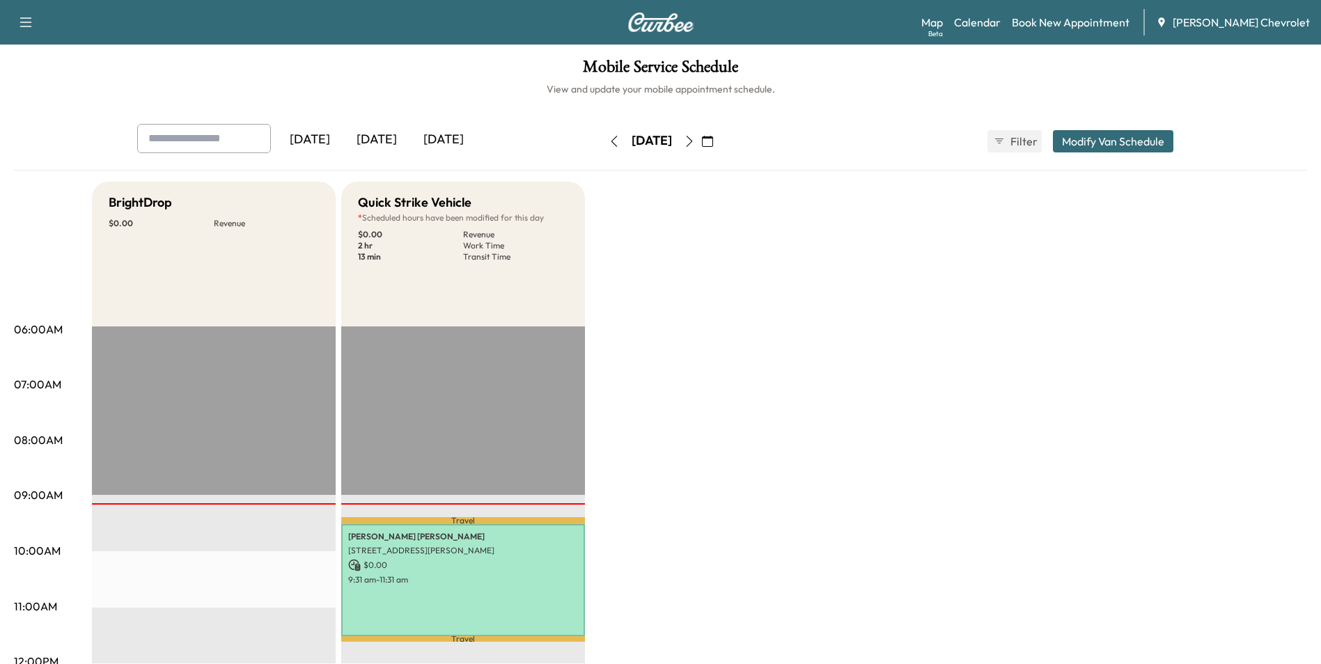
click at [448, 134] on div "[DATE]" at bounding box center [443, 140] width 67 height 32
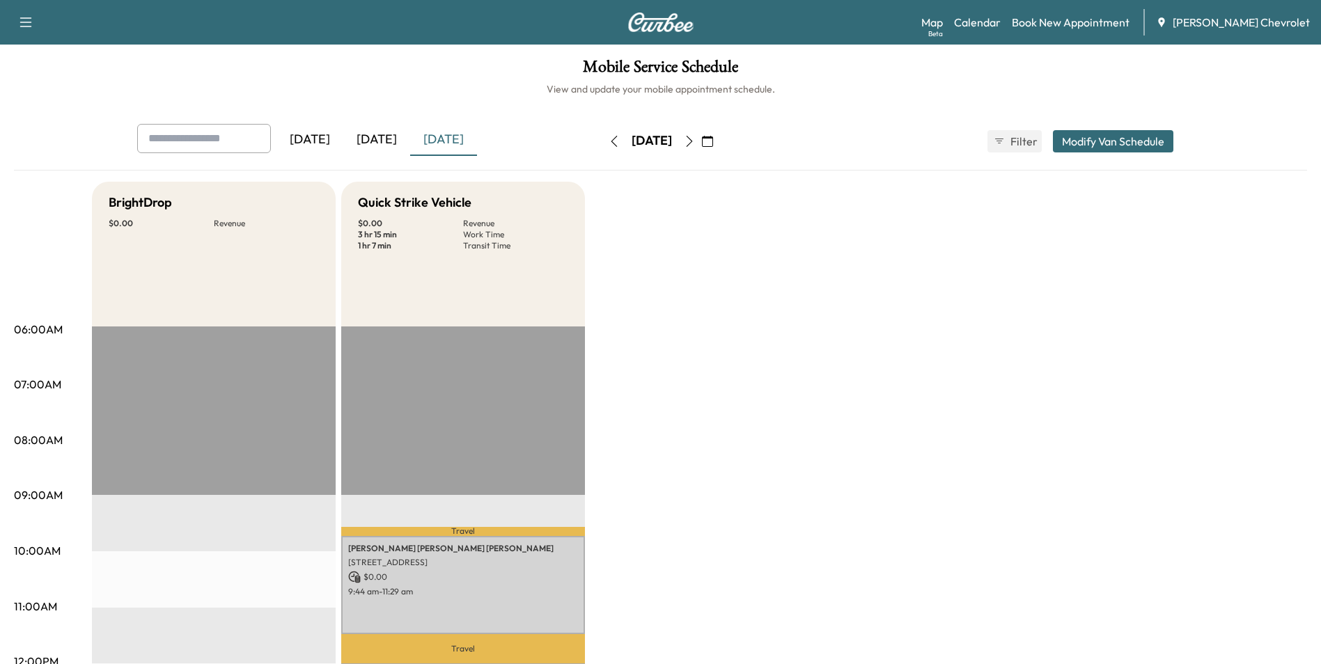
click at [379, 139] on div "[DATE]" at bounding box center [376, 140] width 67 height 32
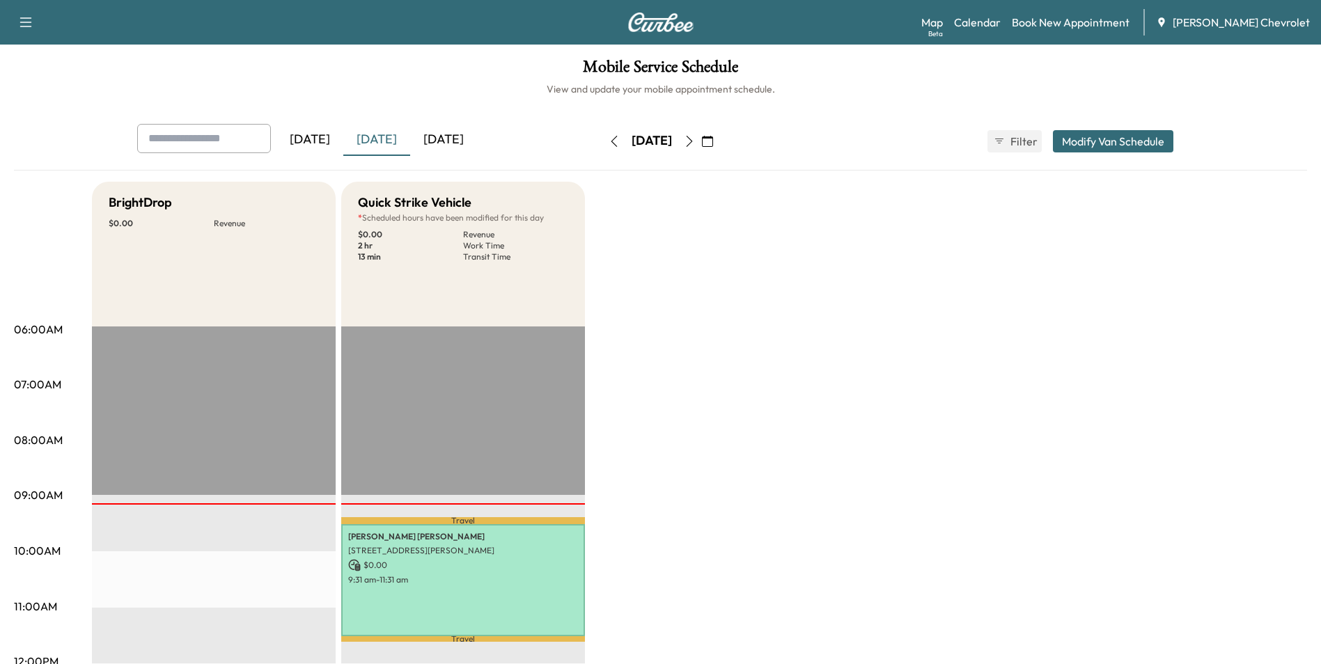
click at [1088, 140] on button "Modify Van Schedule" at bounding box center [1113, 141] width 120 height 22
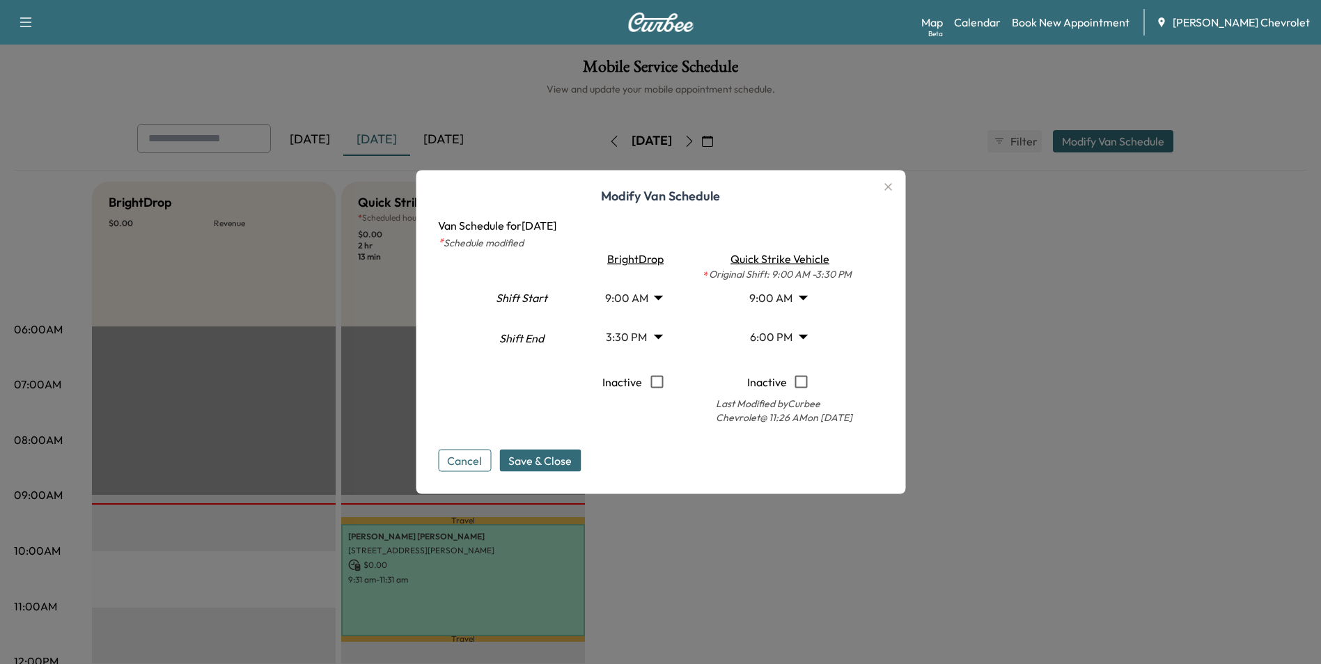
drag, startPoint x: 955, startPoint y: 281, endPoint x: 961, endPoint y: 250, distance: 31.1
click at [956, 272] on div at bounding box center [660, 332] width 1321 height 664
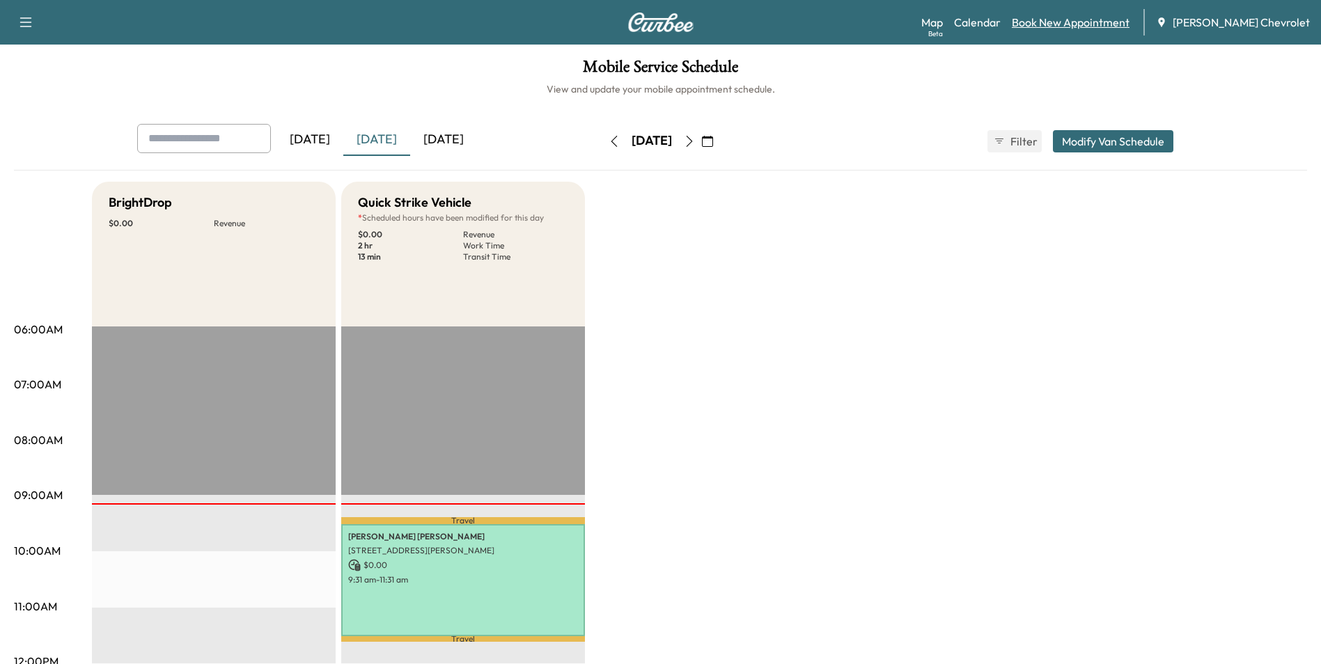
click at [1075, 17] on link "Book New Appointment" at bounding box center [1071, 22] width 118 height 17
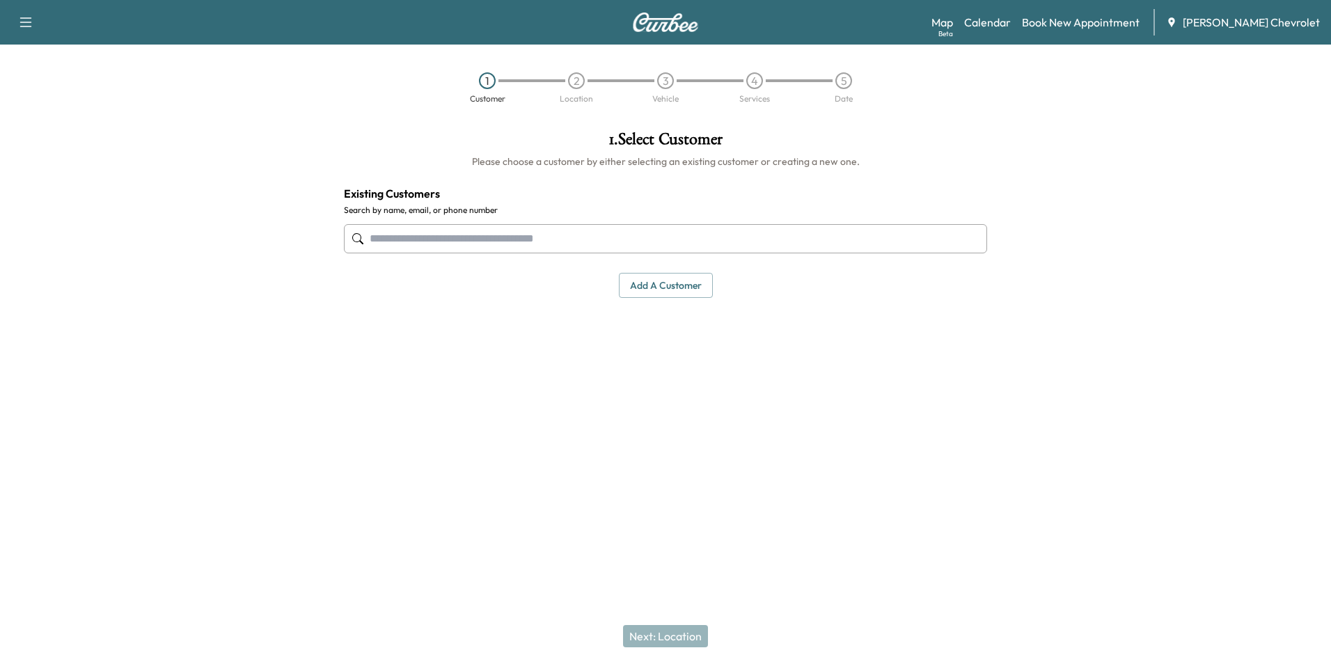
click at [593, 231] on input "text" at bounding box center [665, 238] width 643 height 29
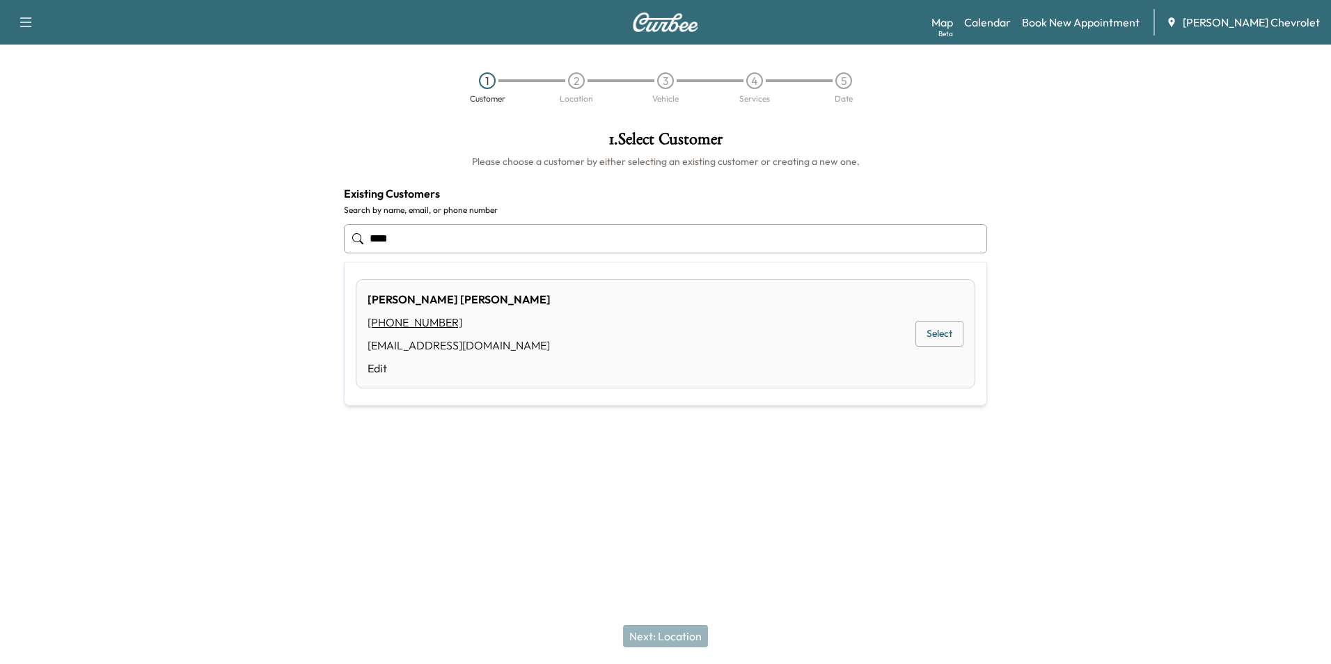
click at [920, 327] on button "Select" at bounding box center [940, 334] width 48 height 26
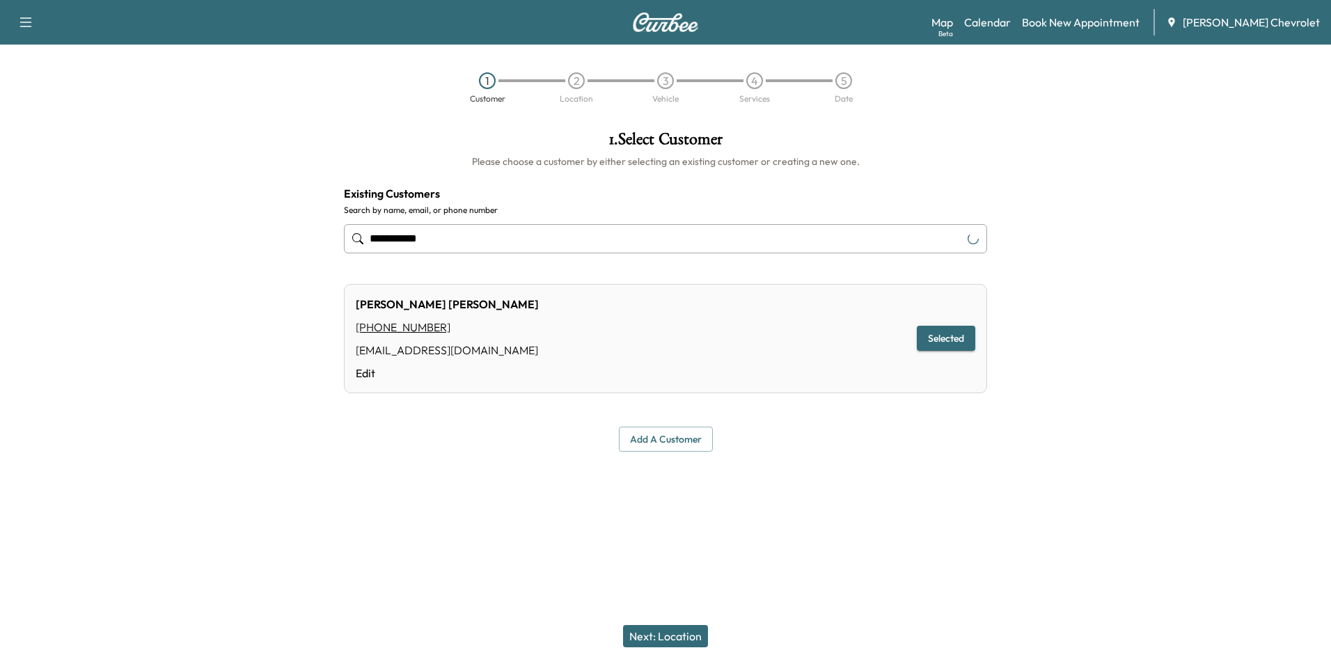
type input "**********"
click at [658, 630] on button "Next: Location" at bounding box center [665, 636] width 85 height 22
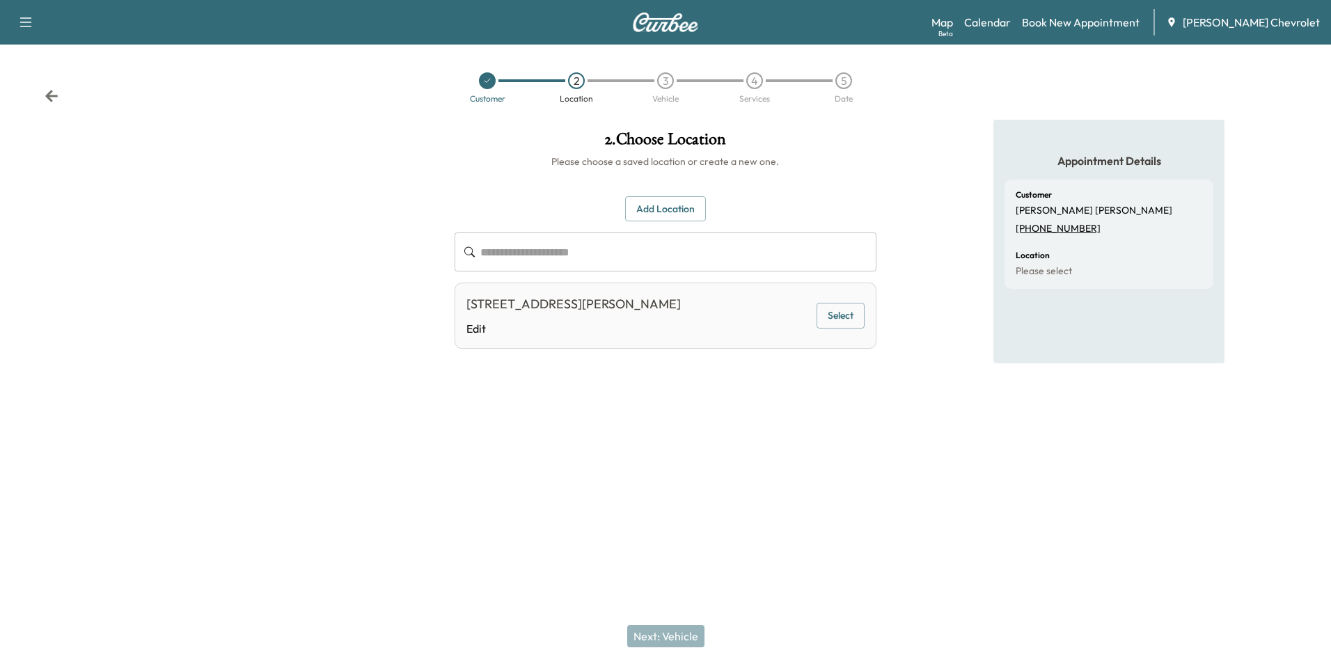
click at [854, 318] on button "Select" at bounding box center [841, 316] width 48 height 26
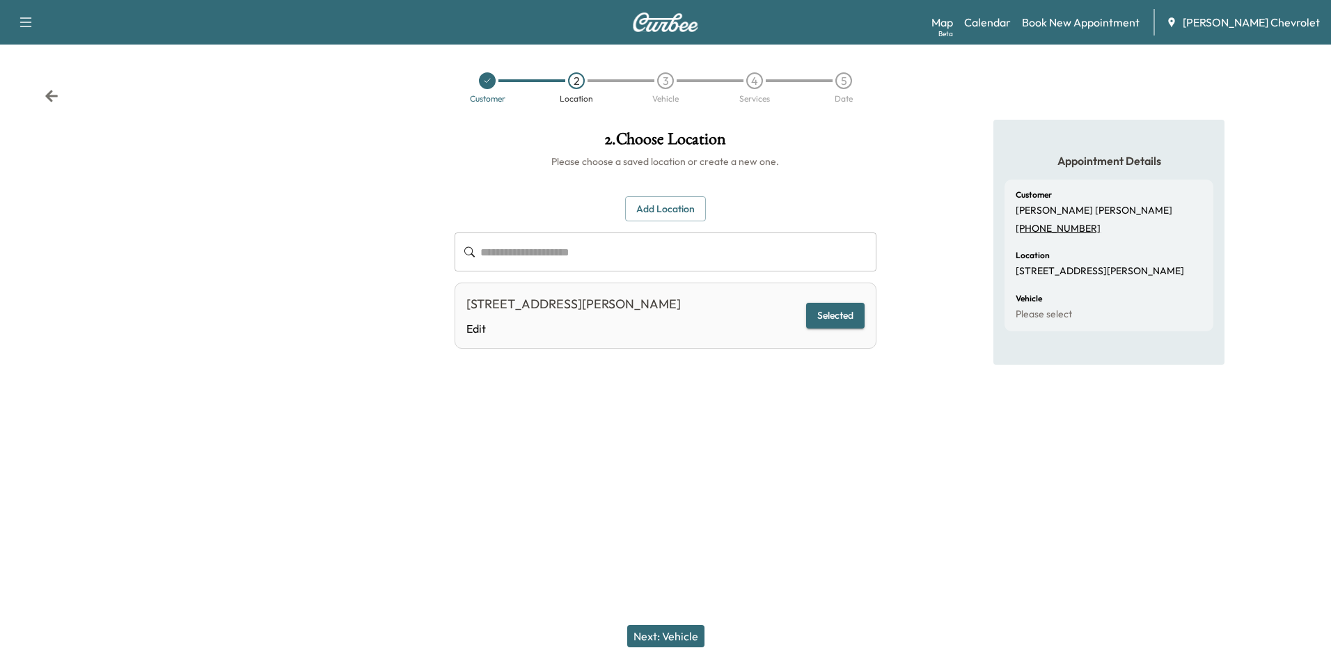
click at [668, 640] on button "Next: Vehicle" at bounding box center [665, 636] width 77 height 22
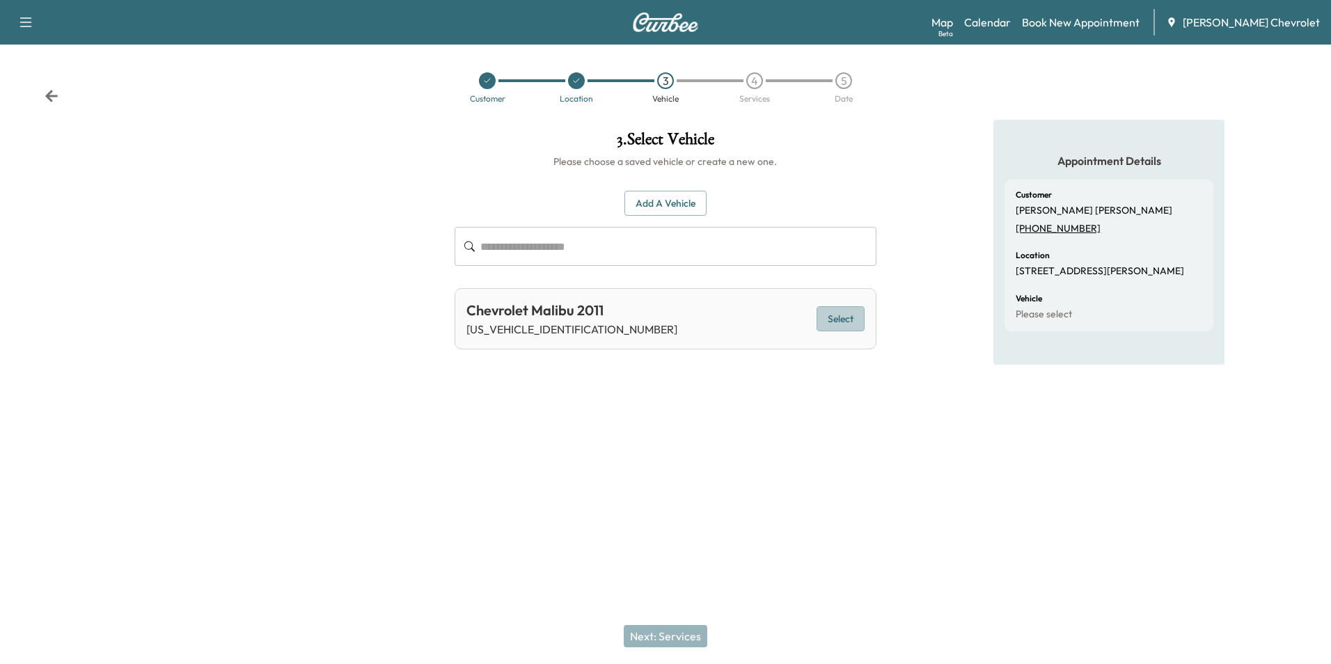
click at [842, 318] on button "Select" at bounding box center [841, 319] width 48 height 26
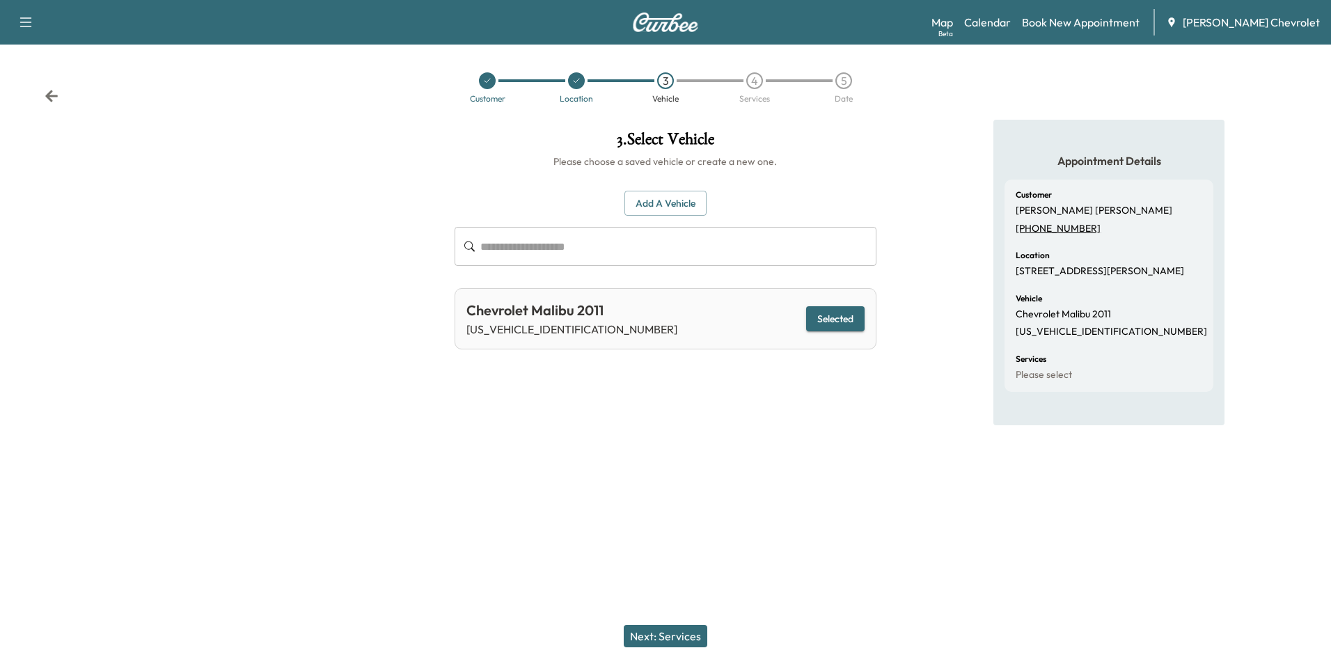
click at [677, 634] on button "Next: Services" at bounding box center [666, 636] width 84 height 22
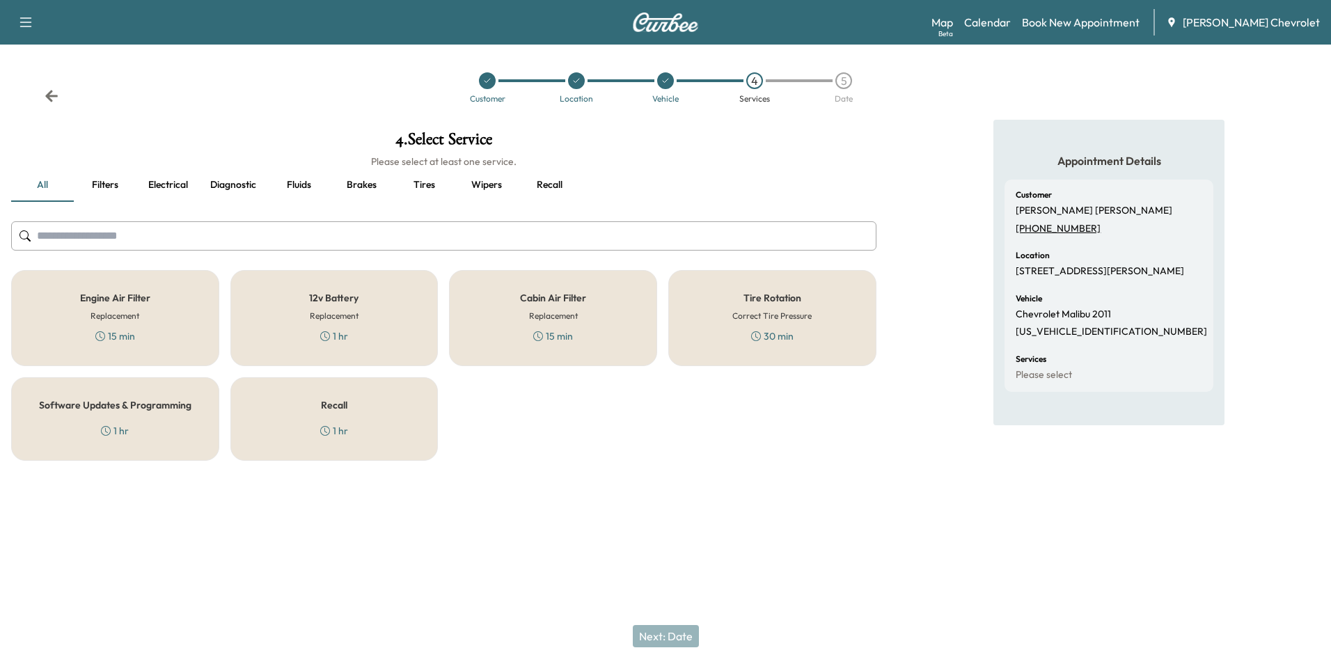
drag, startPoint x: 183, startPoint y: 331, endPoint x: 201, endPoint y: 331, distance: 18.1
click at [184, 332] on div "Engine Air Filter Replacement 15 min" at bounding box center [115, 318] width 208 height 96
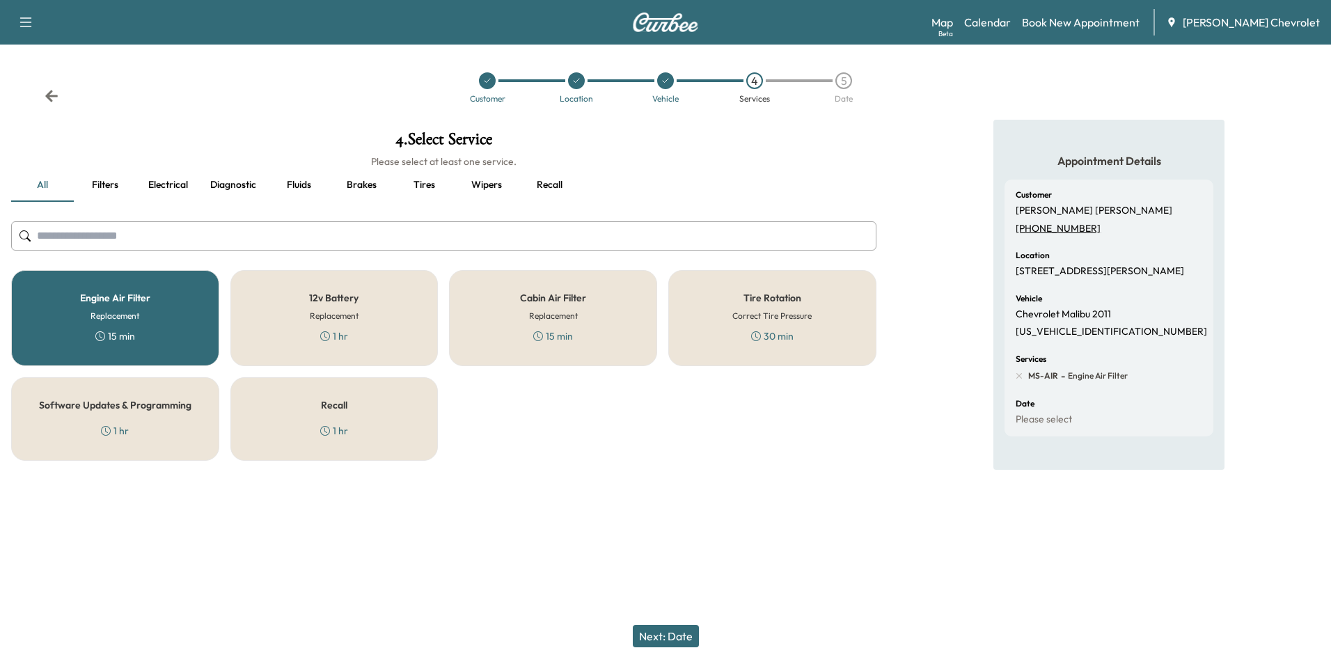
drag, startPoint x: 356, startPoint y: 311, endPoint x: 421, endPoint y: 307, distance: 64.8
click at [358, 310] on h6 "Replacement" at bounding box center [334, 316] width 49 height 13
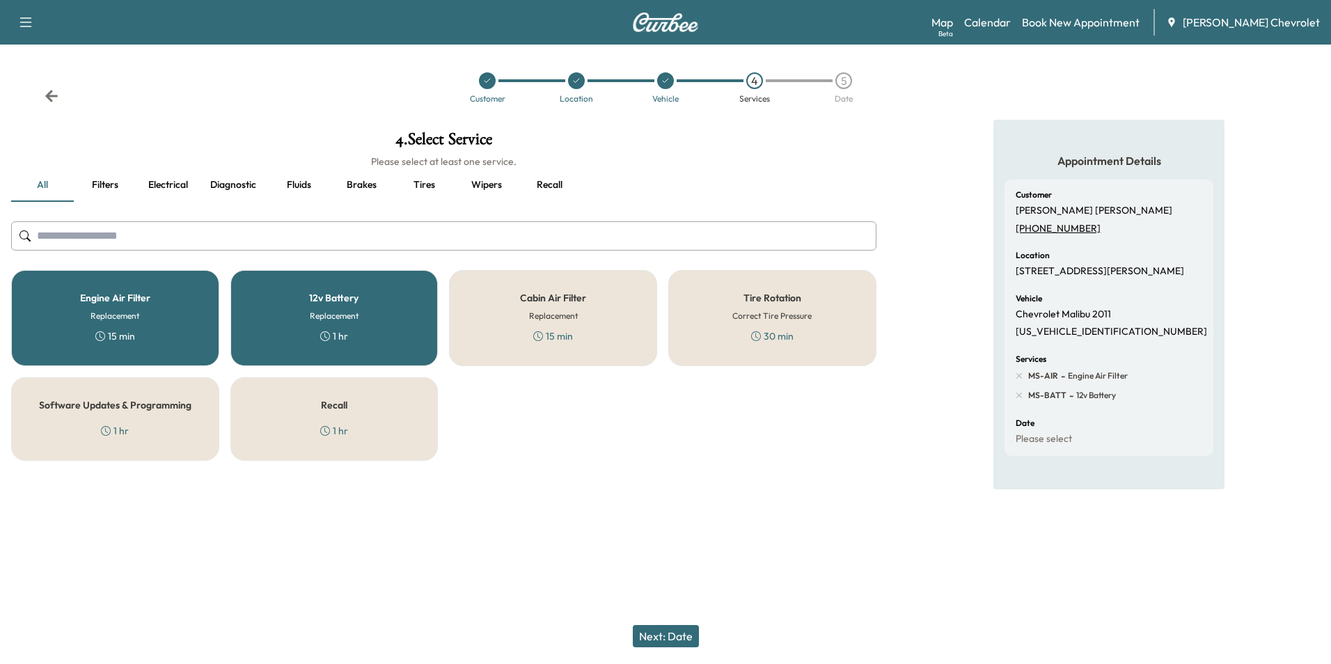
click at [686, 634] on button "Next: Date" at bounding box center [666, 636] width 66 height 22
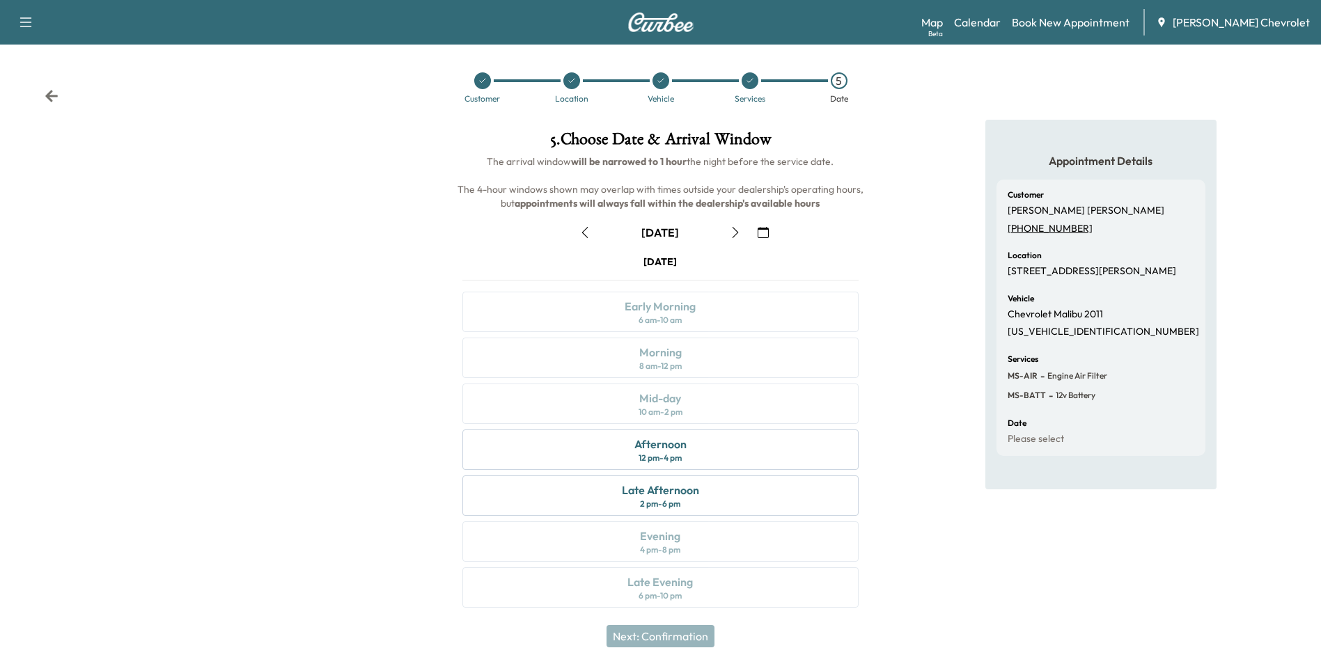
click at [764, 231] on icon "button" at bounding box center [763, 232] width 11 height 11
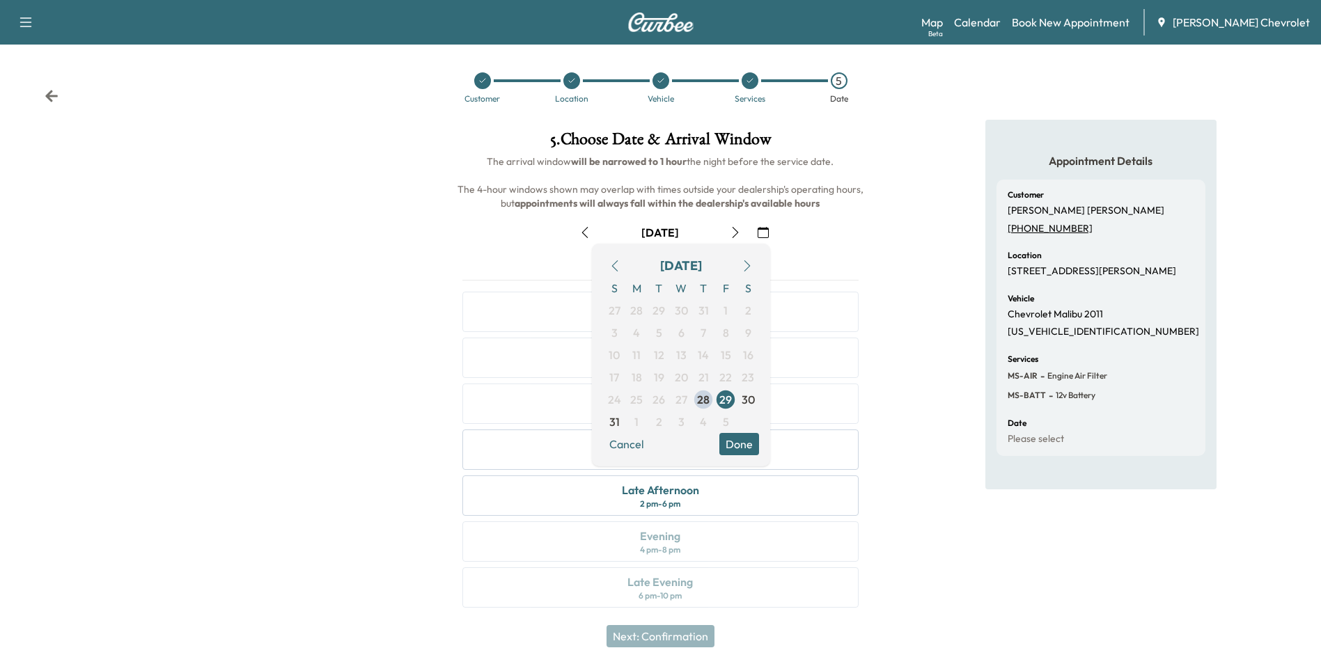
click at [748, 271] on icon "button" at bounding box center [747, 265] width 11 height 11
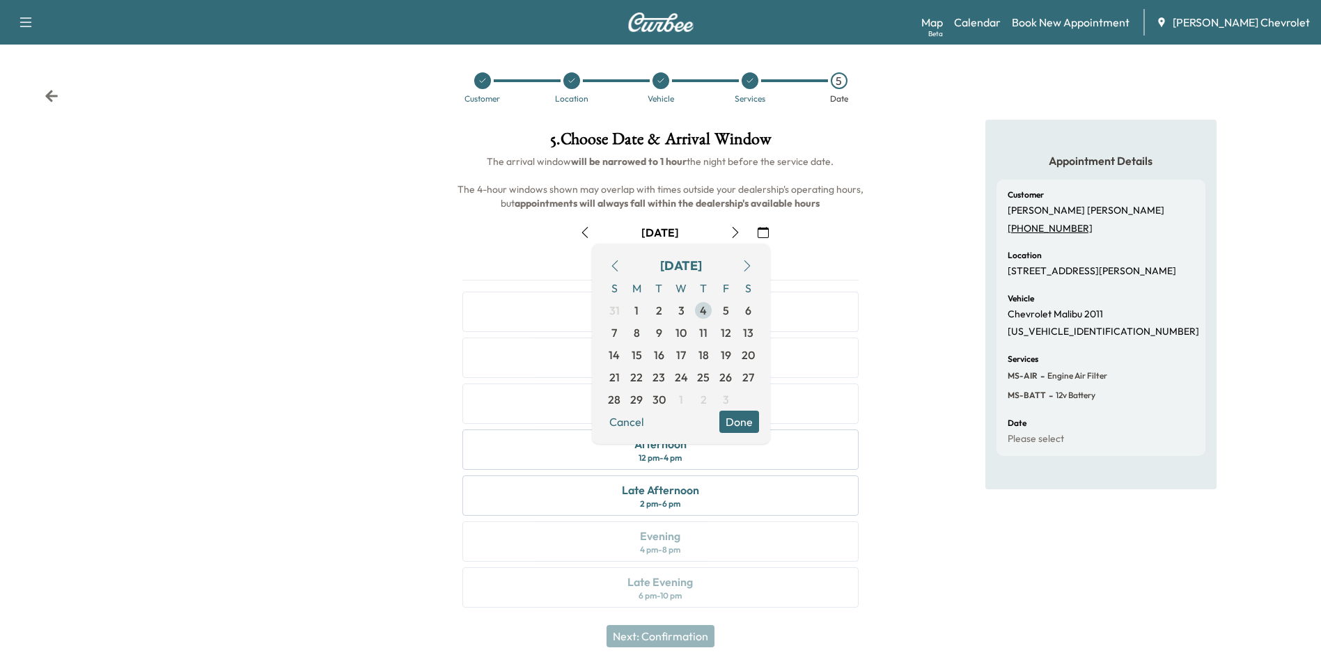
click at [700, 311] on span "4" at bounding box center [703, 310] width 7 height 17
click at [753, 418] on button "Done" at bounding box center [739, 422] width 40 height 22
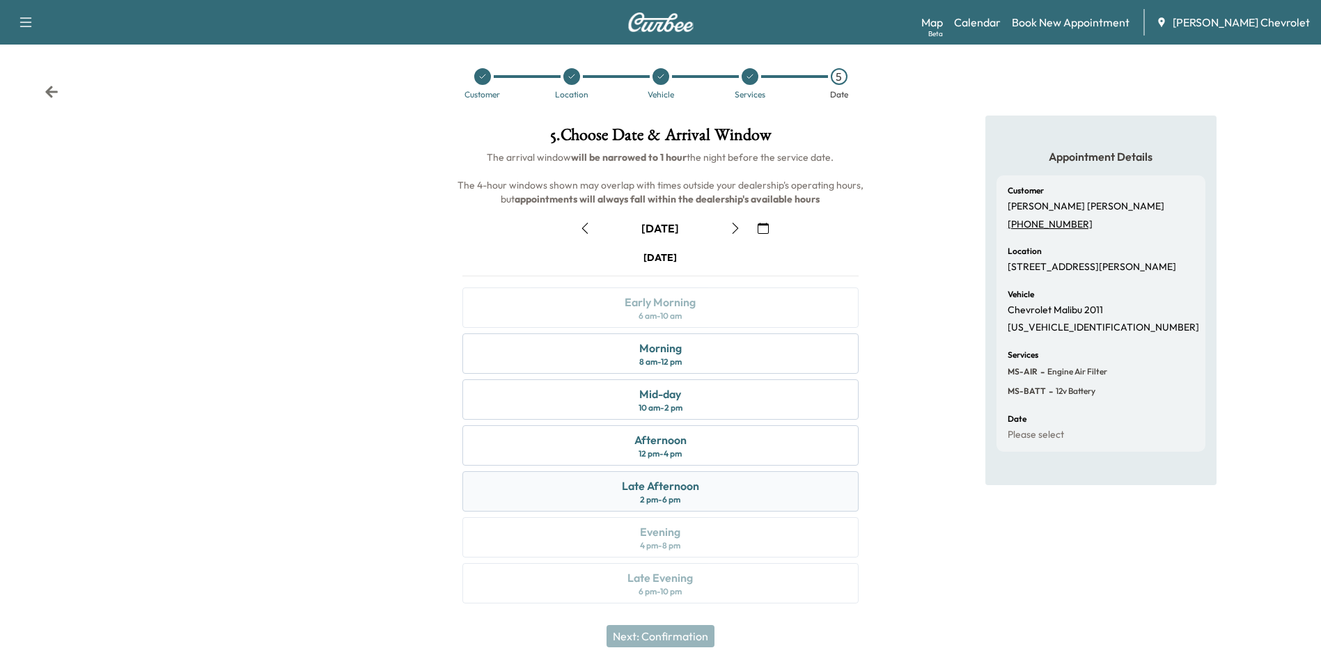
scroll to position [5, 0]
click at [707, 391] on div "Mid-day 10 am - 2 pm" at bounding box center [659, 399] width 395 height 40
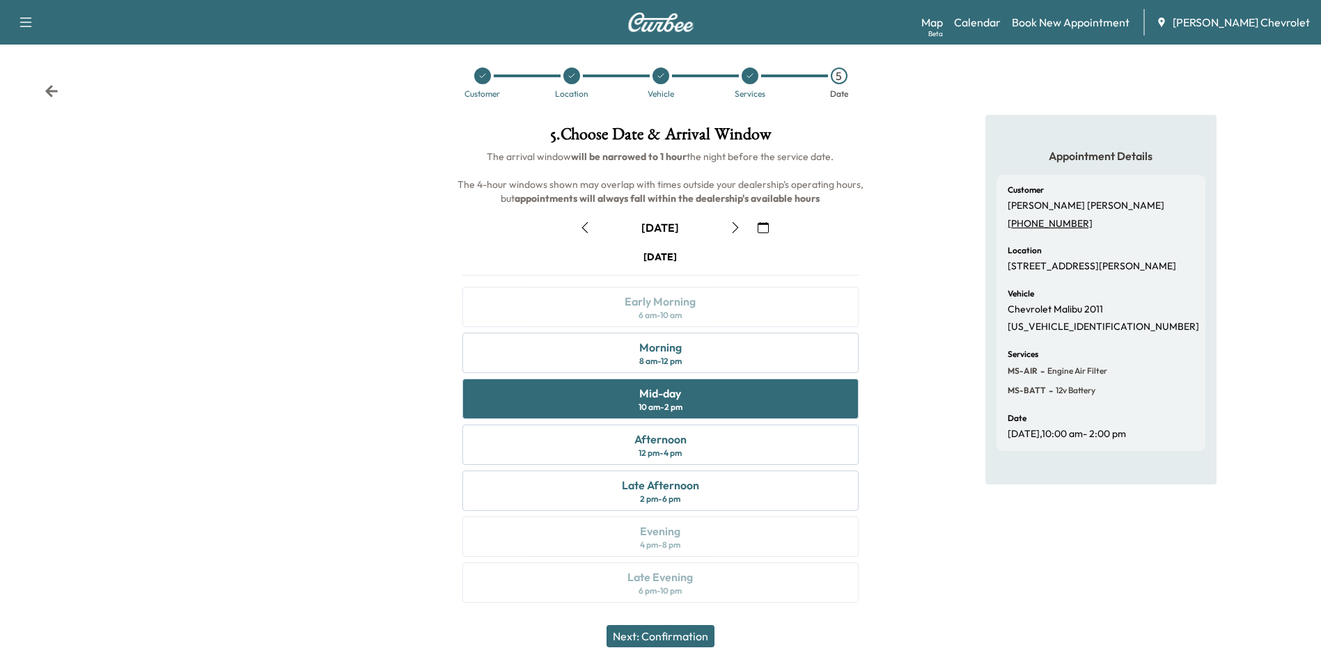
click at [696, 634] on button "Next: Confirmation" at bounding box center [660, 636] width 108 height 22
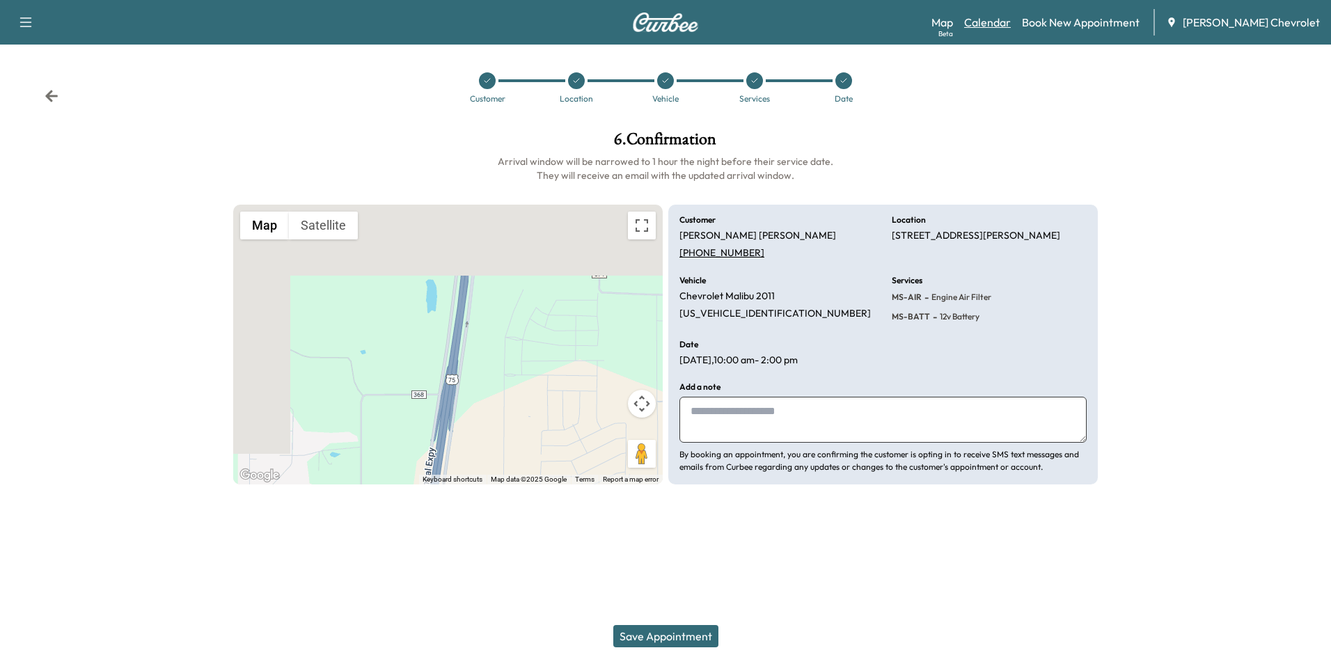
click at [1011, 19] on link "Calendar" at bounding box center [987, 22] width 47 height 17
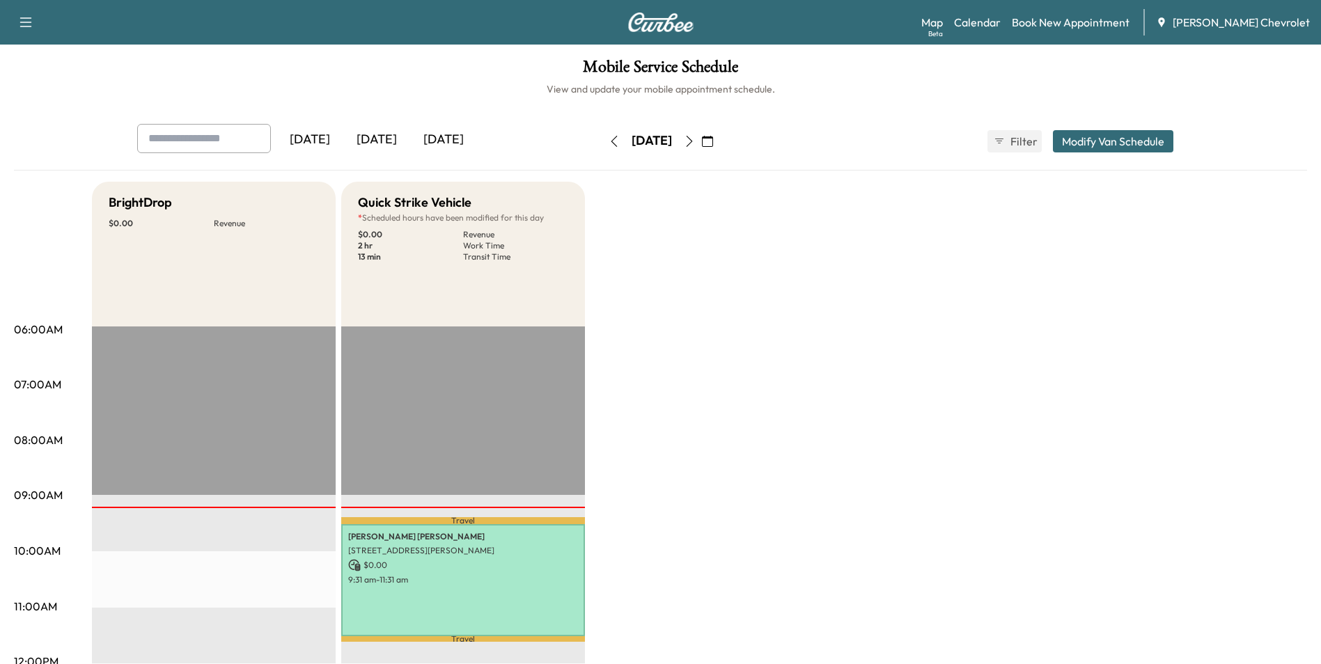
click at [1108, 136] on button "Modify Van Schedule" at bounding box center [1113, 141] width 120 height 22
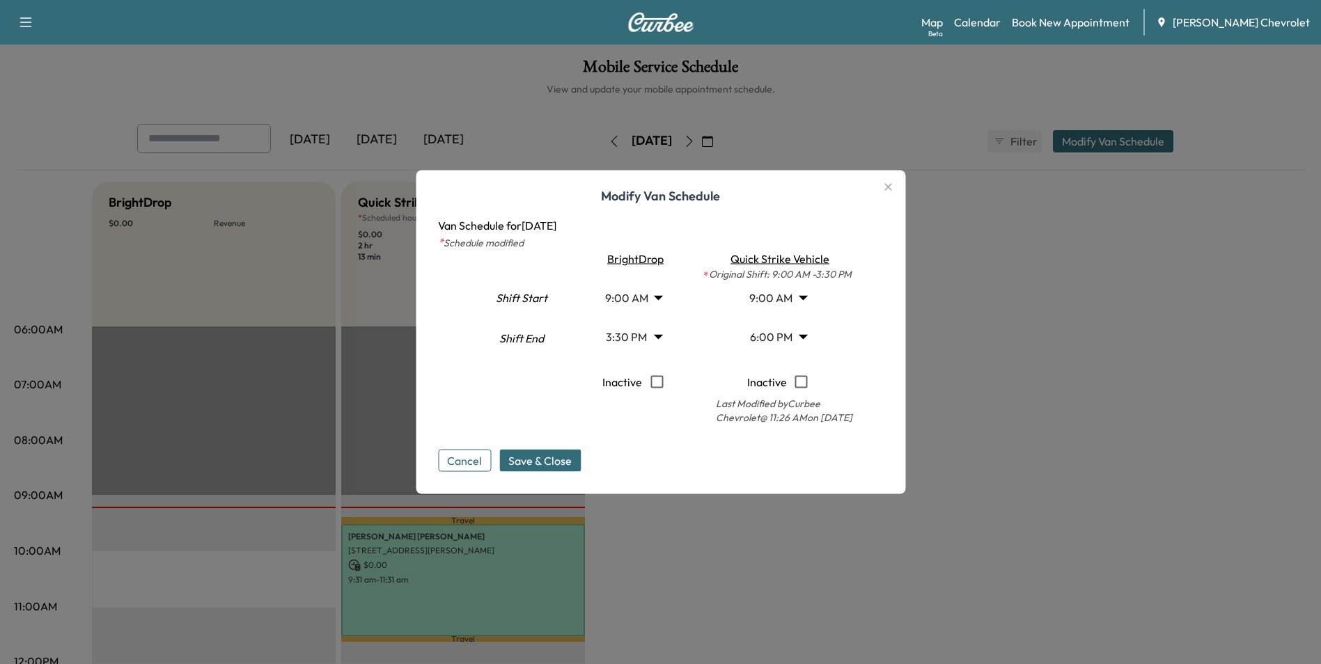
click at [805, 295] on body "Support Log Out Map Beta Calendar Book New Appointment [PERSON_NAME] Chevrolet …" at bounding box center [660, 332] width 1321 height 664
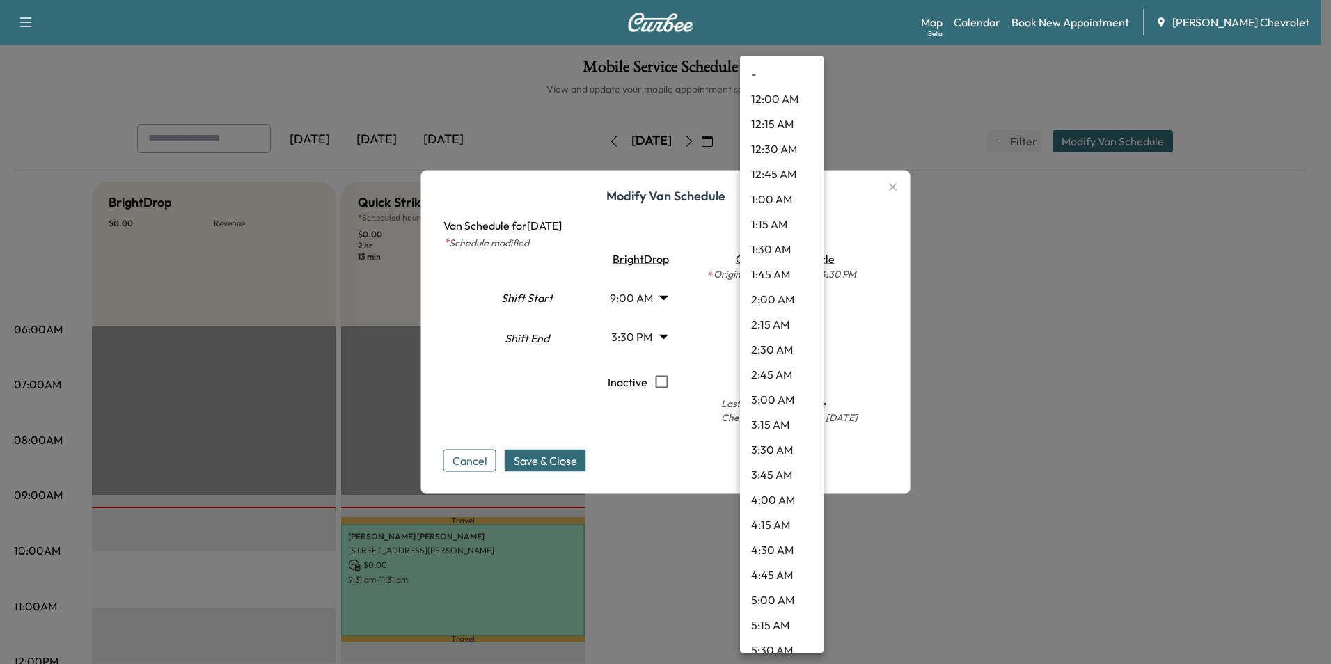
scroll to position [647, 0]
click at [700, 344] on div at bounding box center [665, 332] width 1331 height 664
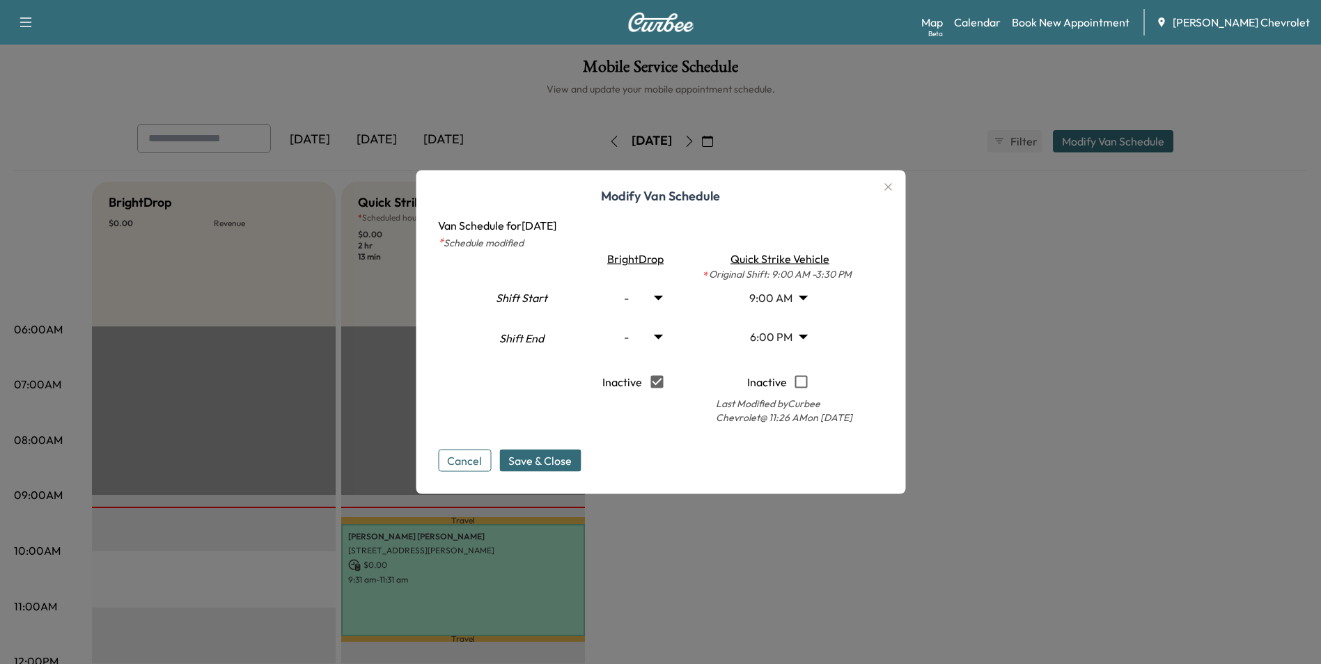
type input "*"
type input "****"
click at [570, 462] on span "Save & Close" at bounding box center [539, 461] width 63 height 17
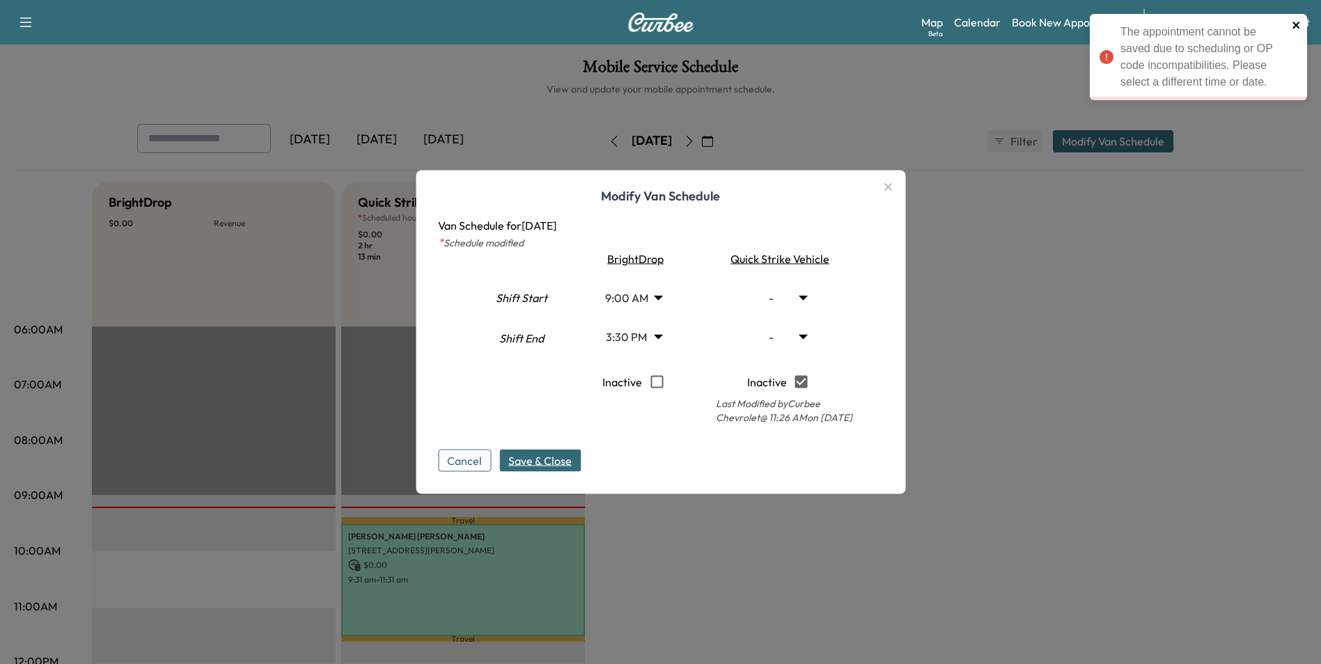
click at [1297, 24] on icon "close" at bounding box center [1295, 25] width 7 height 7
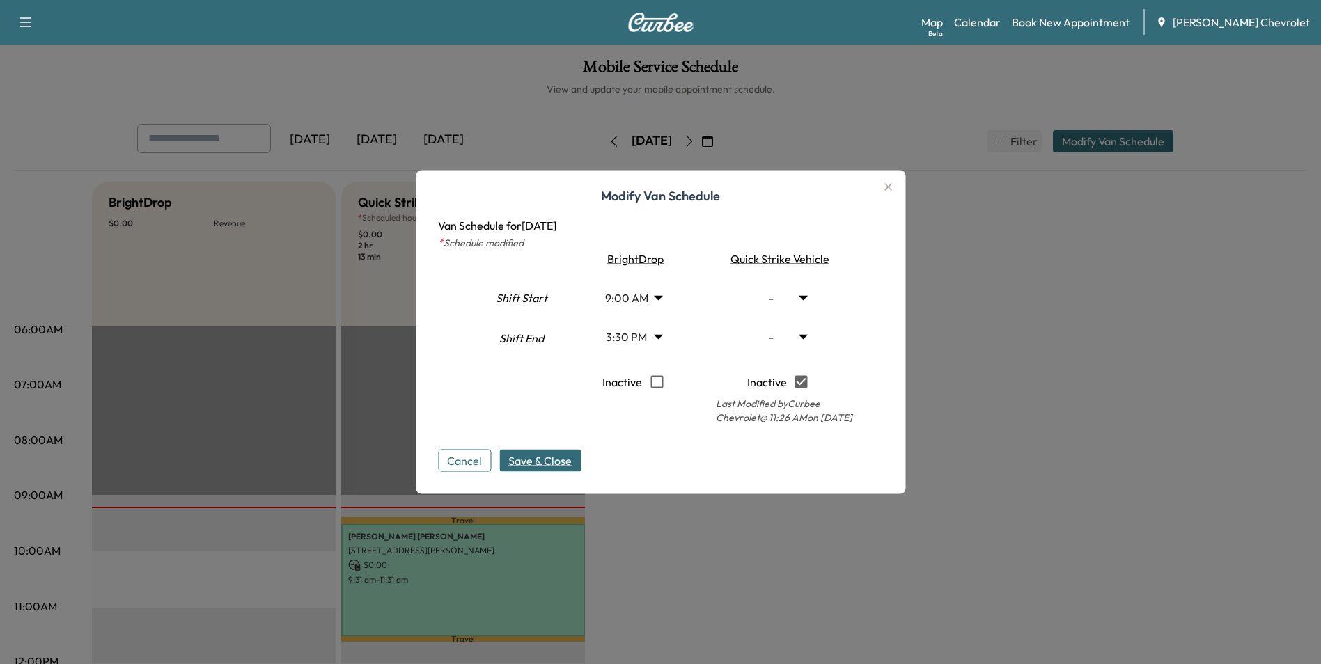
click at [1115, 315] on div at bounding box center [660, 332] width 1321 height 664
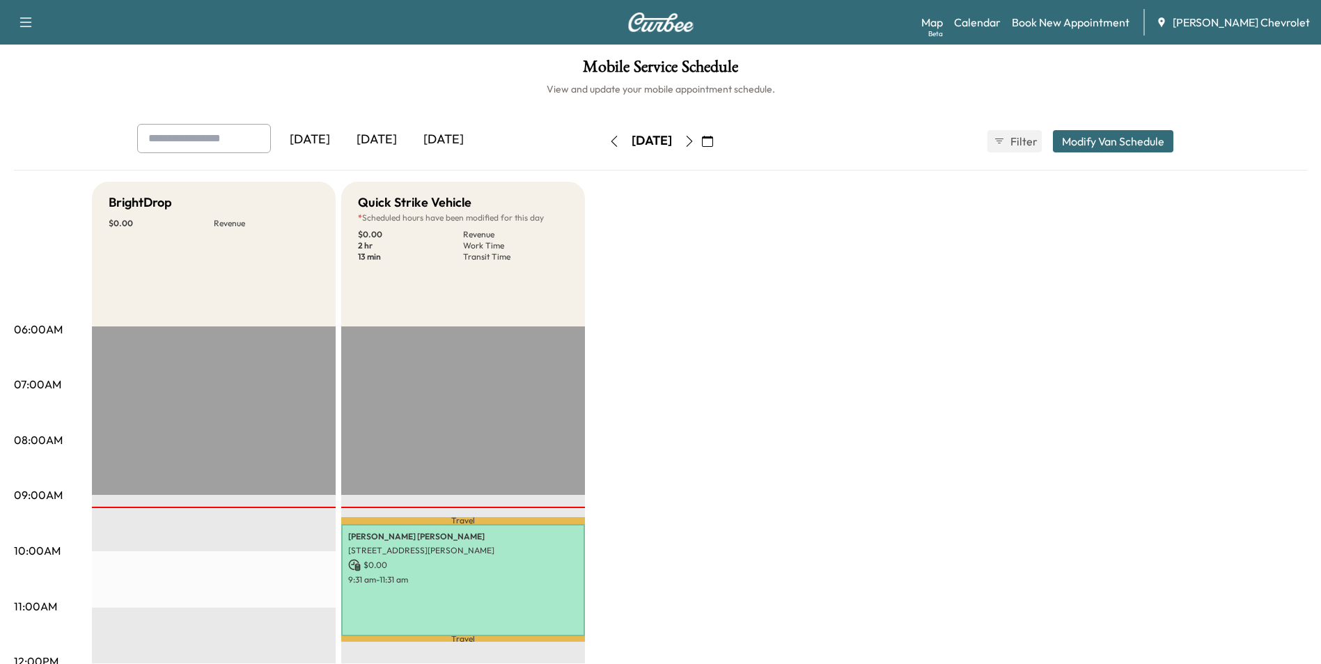
click at [1108, 145] on button "Modify Van Schedule" at bounding box center [1113, 141] width 120 height 22
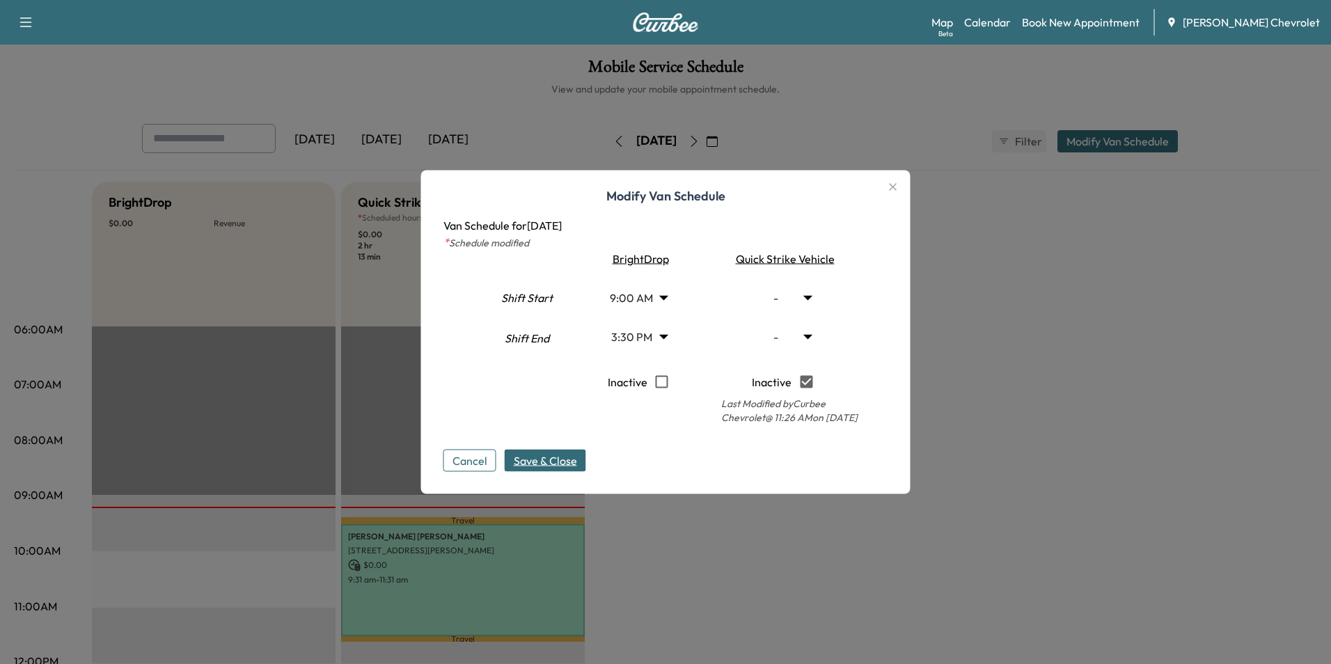
click at [810, 294] on body "Support Log Out Map Beta Calendar Book New Appointment [PERSON_NAME] Chevrolet …" at bounding box center [665, 332] width 1331 height 664
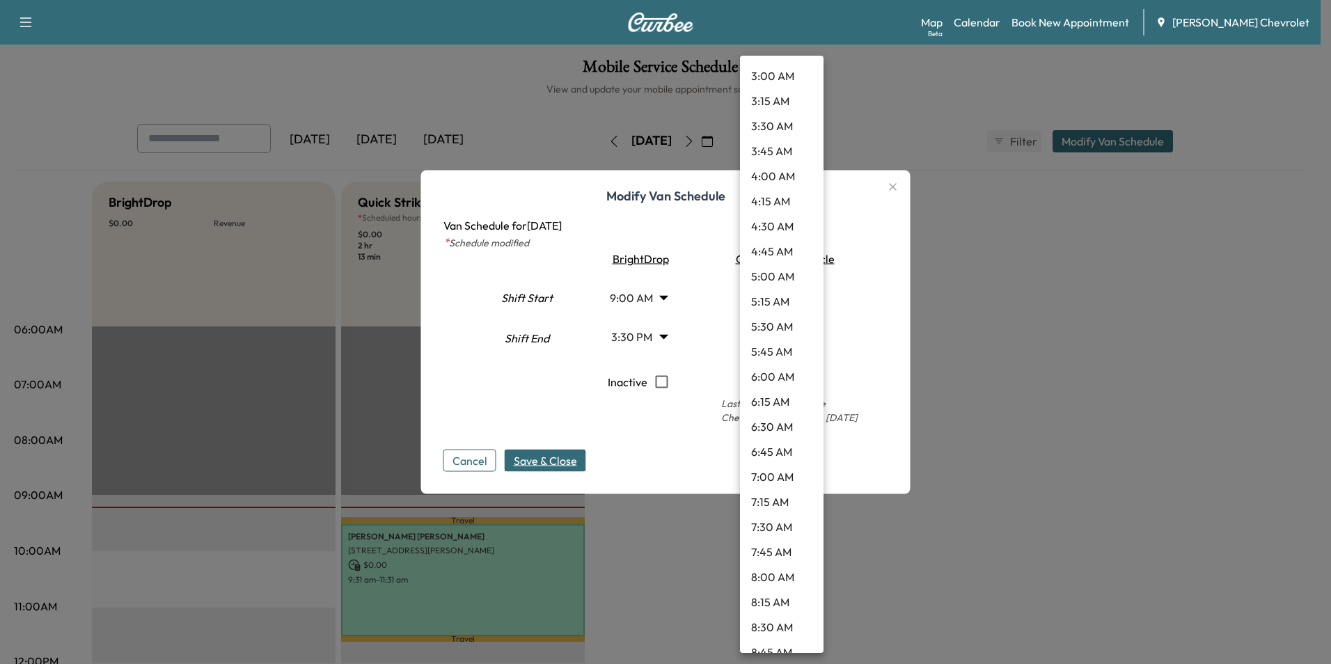
scroll to position [348, 0]
click at [469, 458] on div at bounding box center [665, 332] width 1331 height 664
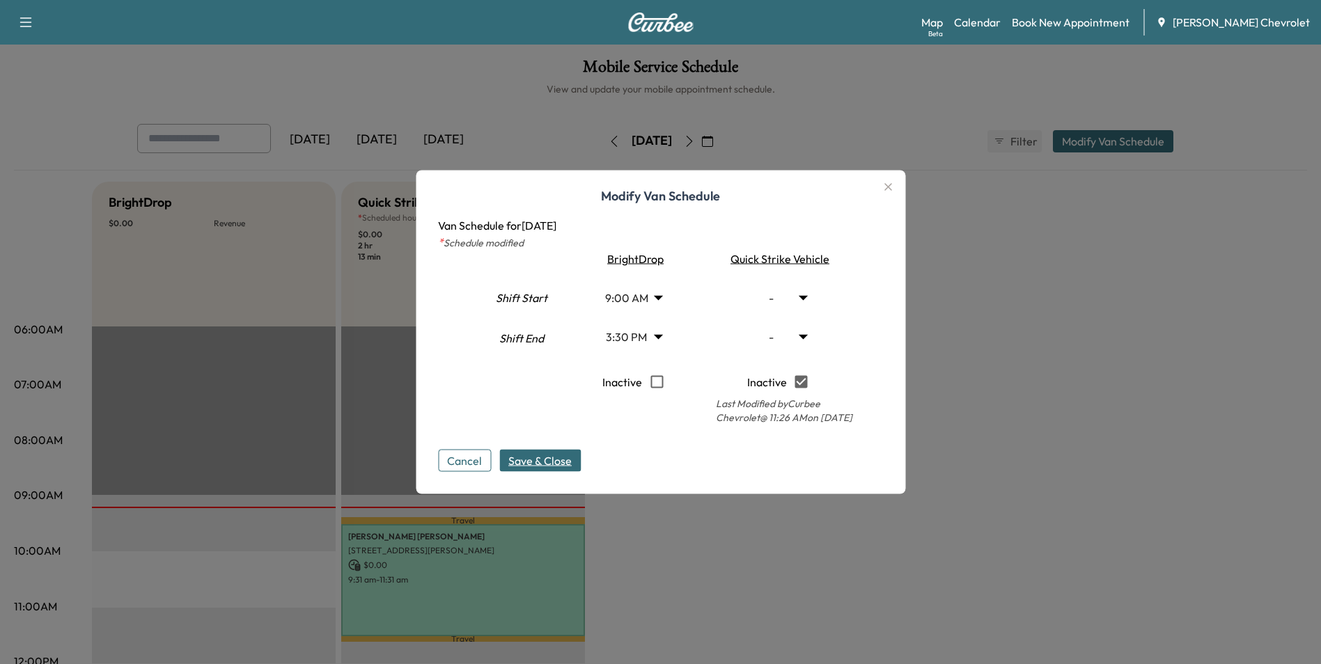
click at [472, 463] on button "Cancel" at bounding box center [464, 461] width 53 height 22
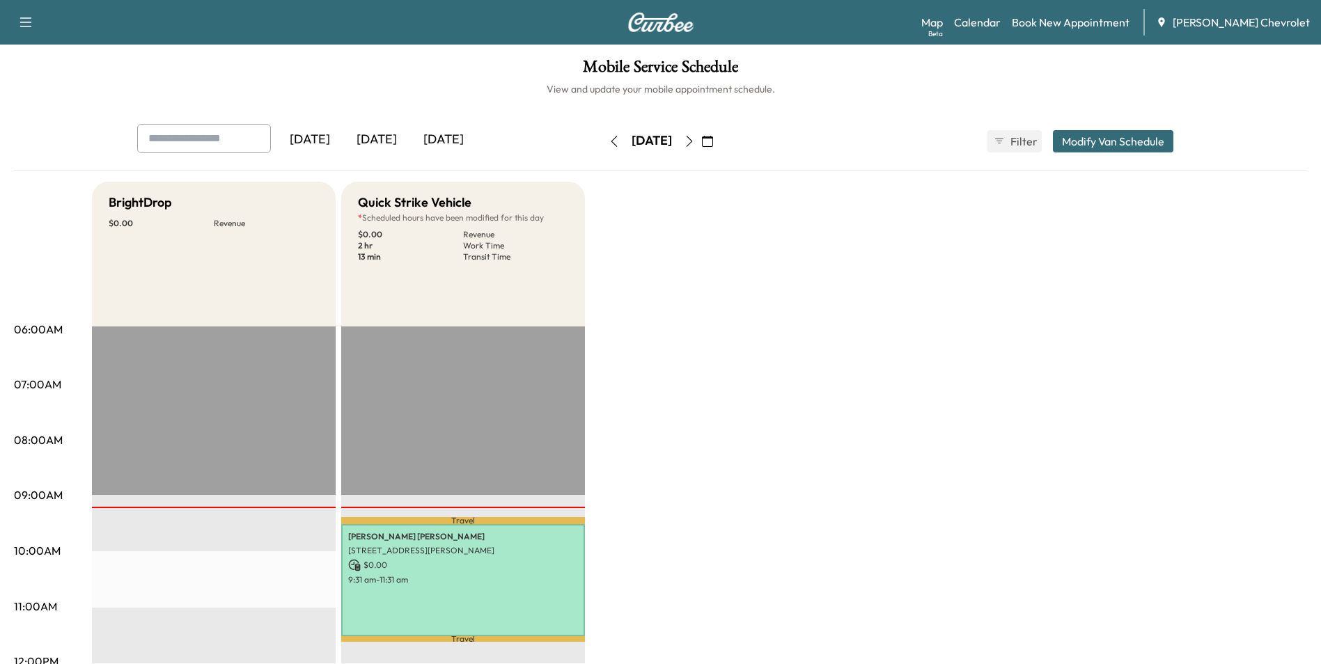
click at [1097, 134] on button "Modify Van Schedule" at bounding box center [1113, 141] width 120 height 22
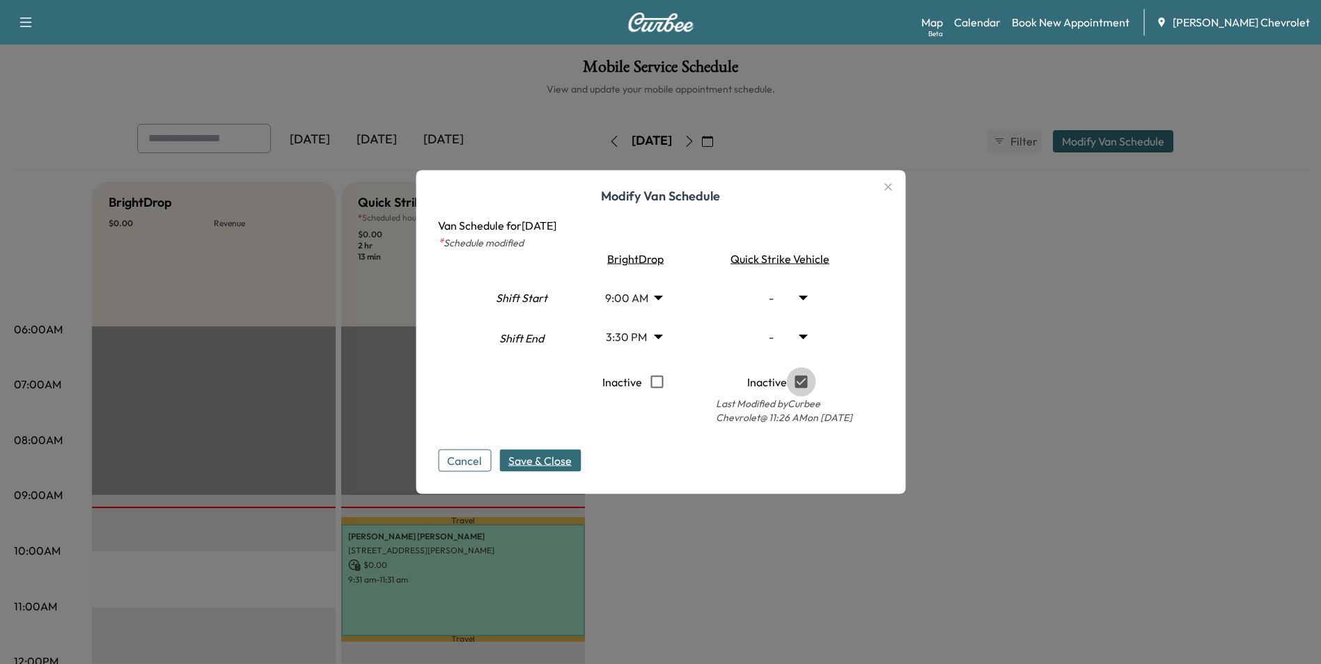
type input "**"
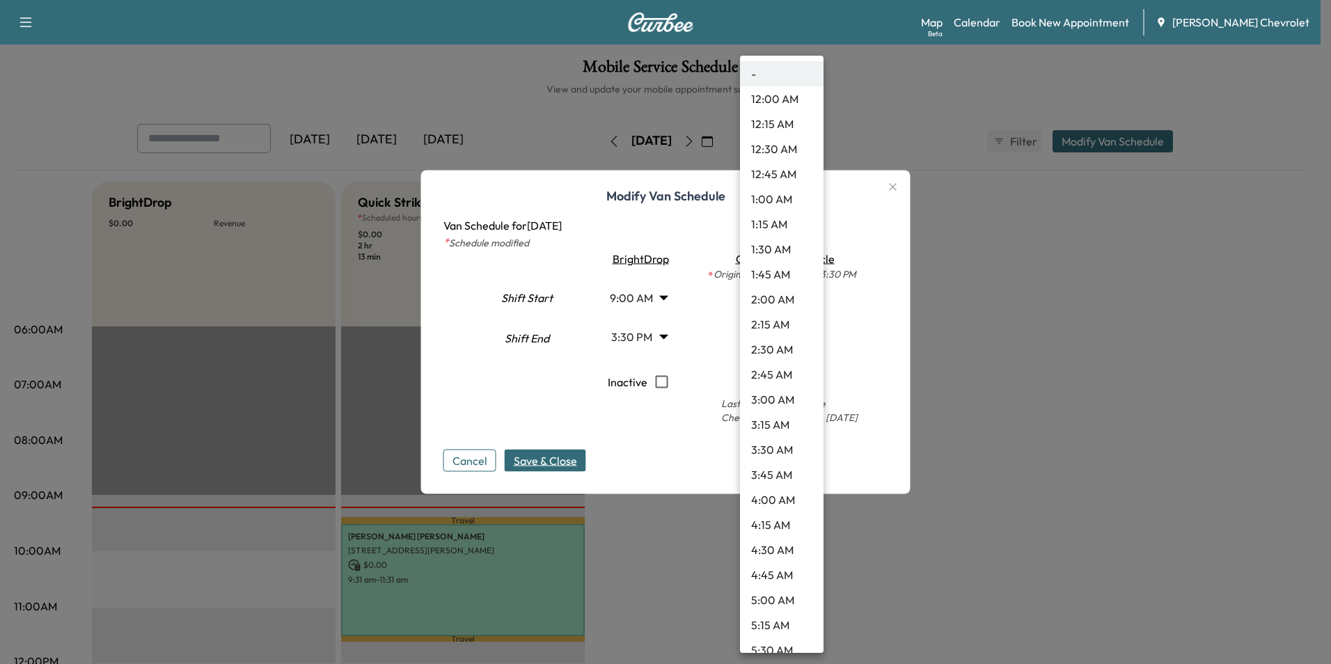
click at [809, 300] on body "Support Log Out Map Beta Calendar Book New Appointment [PERSON_NAME] Chevrolet …" at bounding box center [665, 332] width 1331 height 664
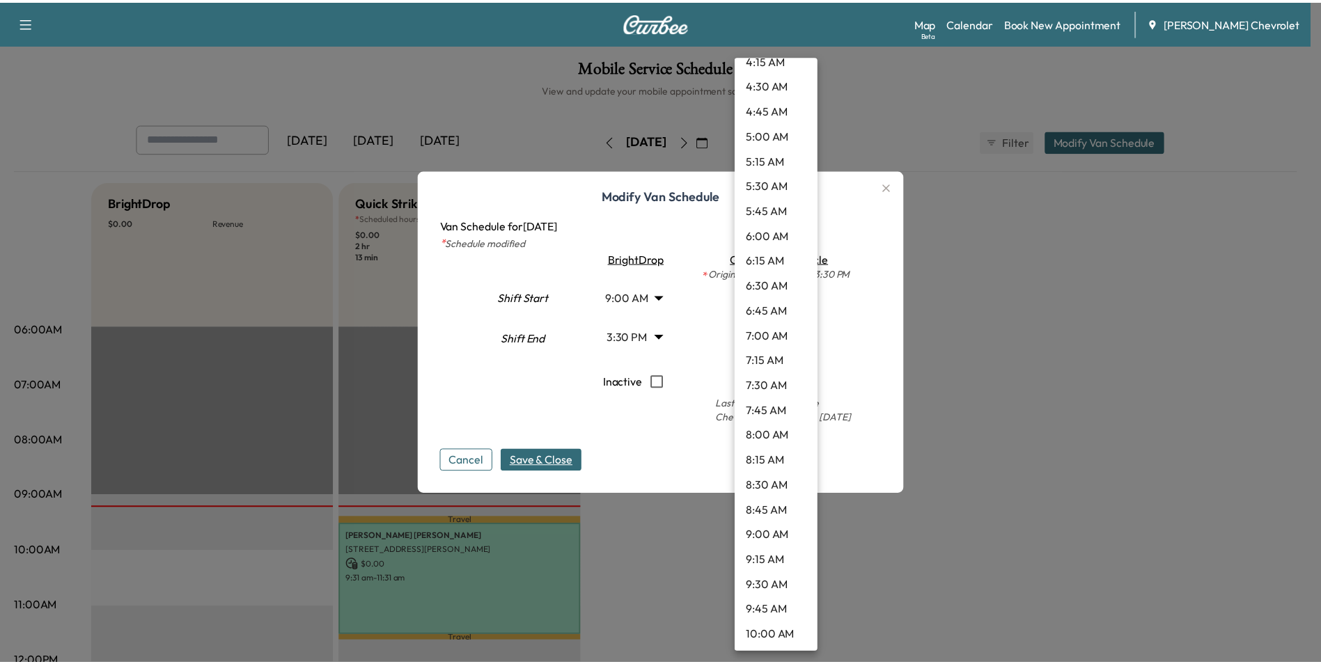
scroll to position [487, 0]
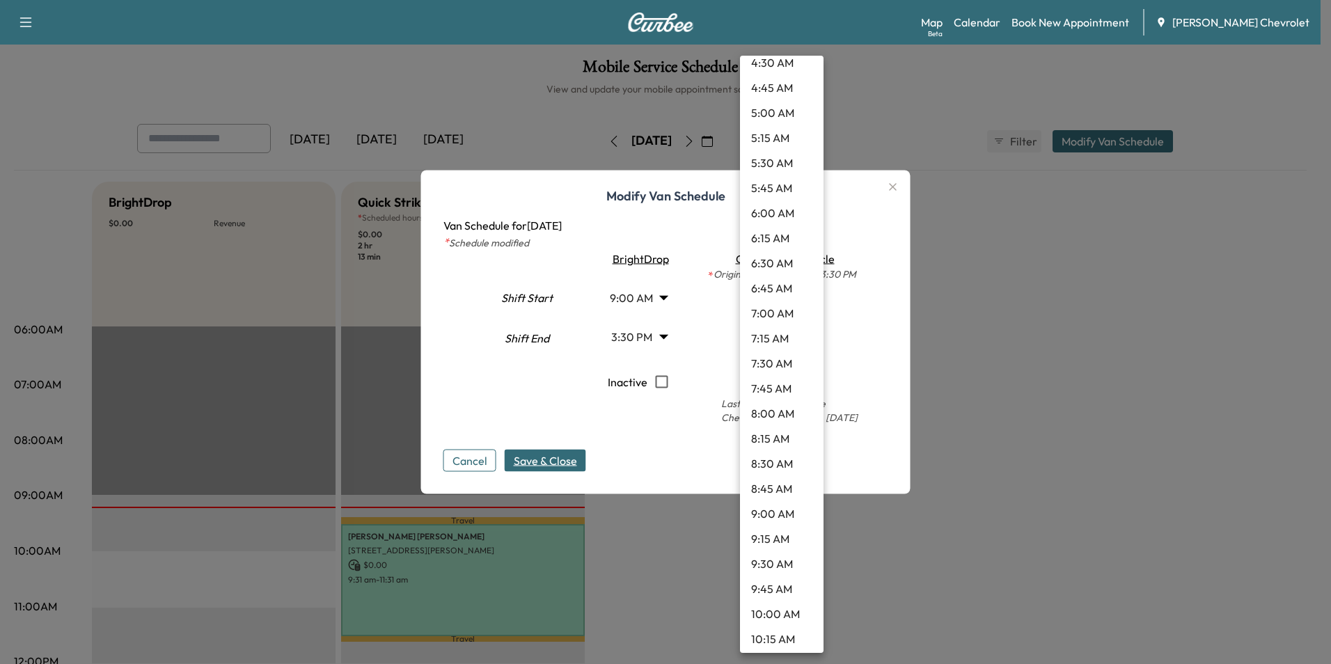
click at [778, 510] on li "9:00 AM" at bounding box center [782, 513] width 84 height 25
type input "*"
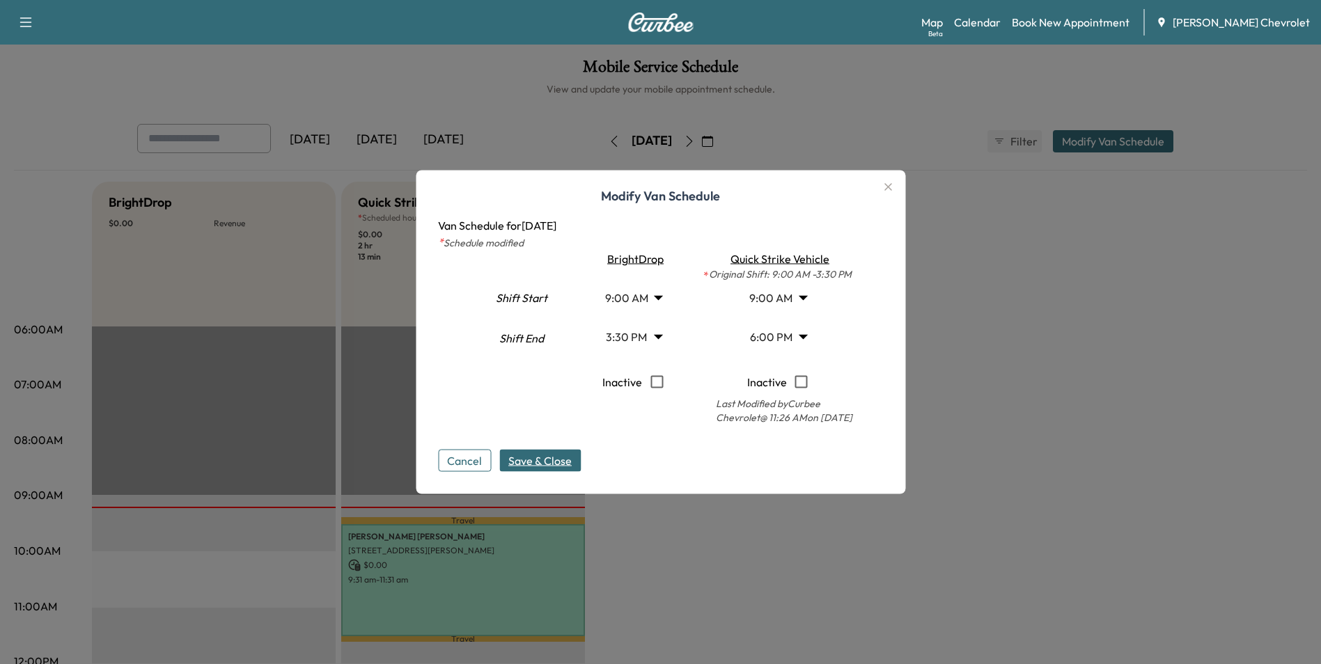
click at [844, 471] on div "Cancel Save & Close" at bounding box center [660, 450] width 445 height 45
click at [541, 459] on span "Save & Close" at bounding box center [539, 461] width 63 height 17
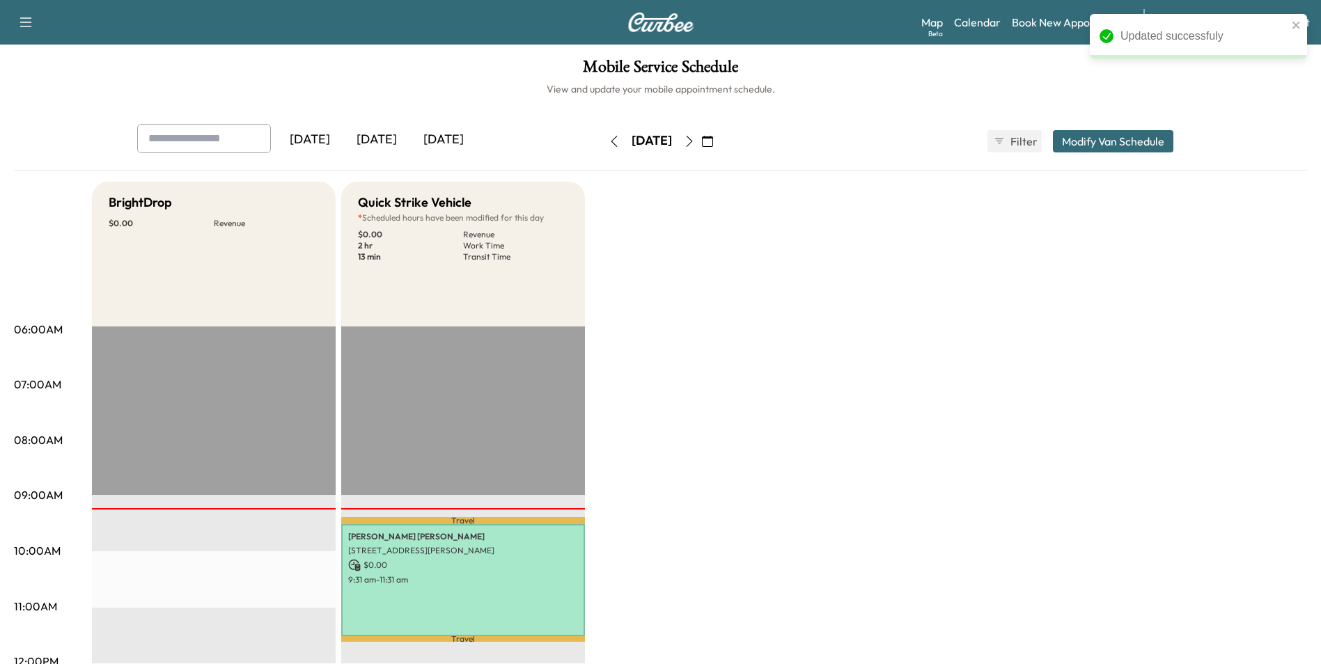
click at [1117, 140] on button "Modify Van Schedule" at bounding box center [1113, 141] width 120 height 22
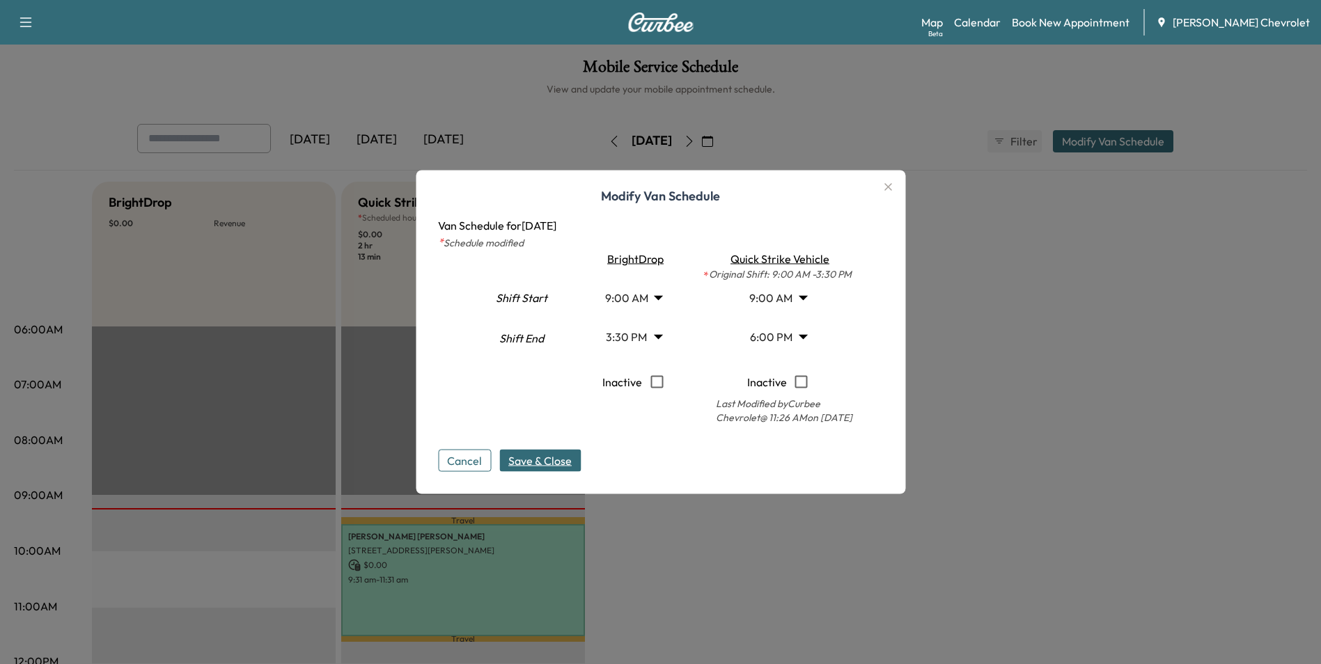
click at [476, 460] on button "Cancel" at bounding box center [464, 461] width 53 height 22
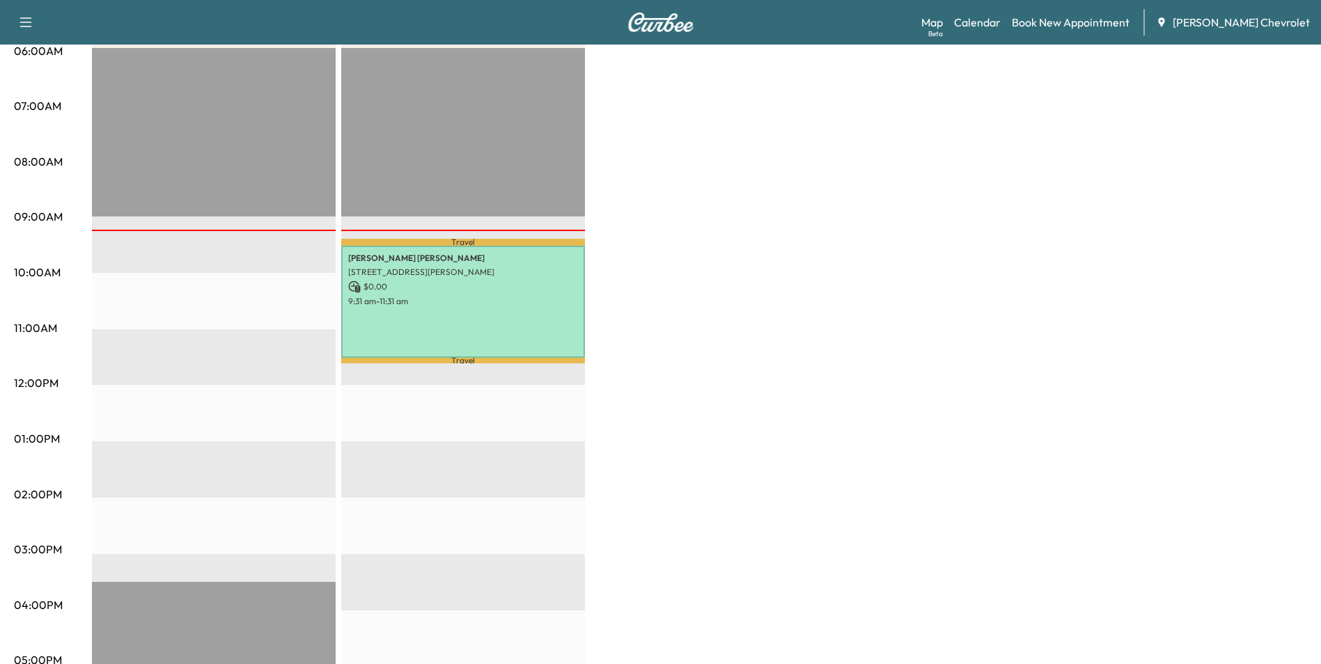
scroll to position [0, 0]
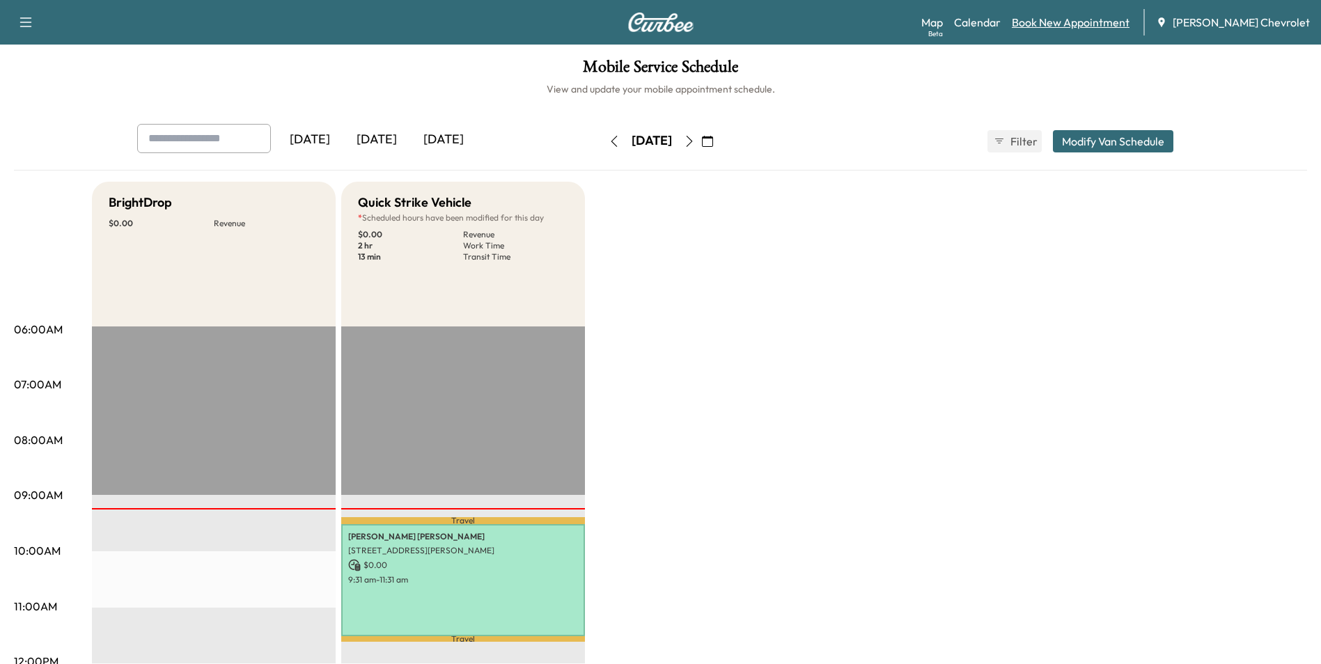
click at [1097, 21] on link "Book New Appointment" at bounding box center [1071, 22] width 118 height 17
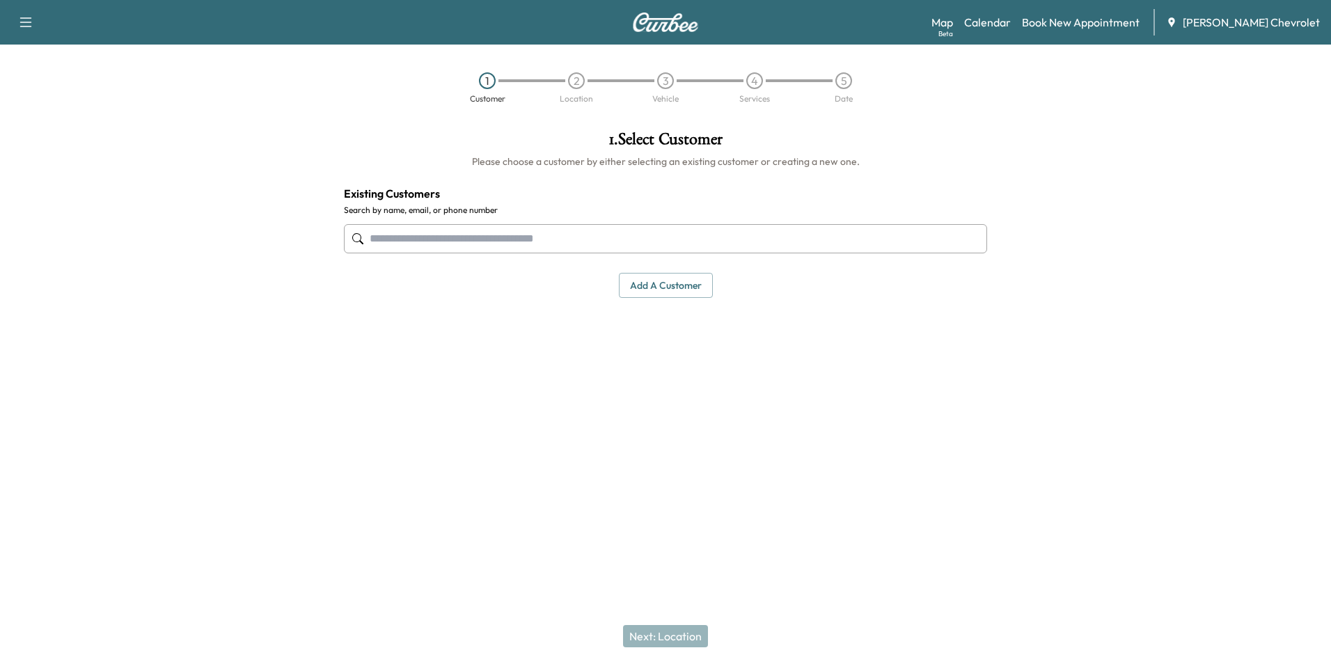
click at [668, 290] on button "Add a customer" at bounding box center [666, 286] width 94 height 26
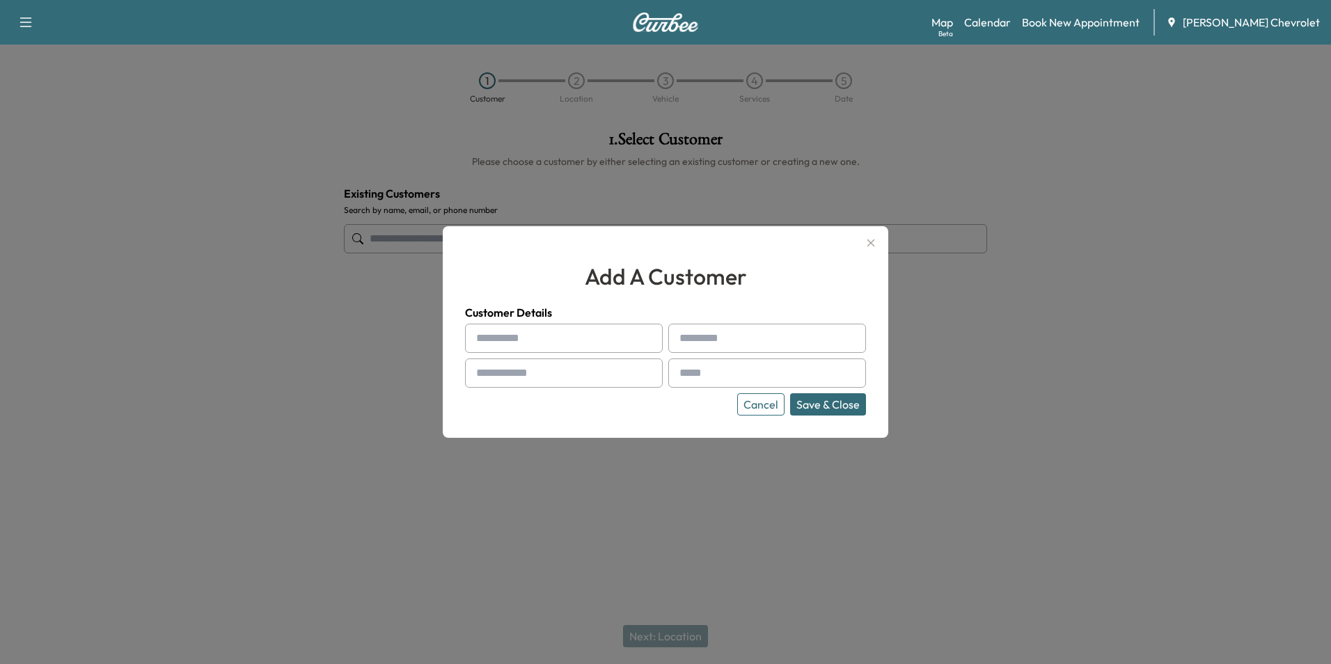
click at [508, 342] on input "text" at bounding box center [564, 338] width 198 height 29
type input "*****"
type input "*******"
click at [612, 373] on input "text" at bounding box center [564, 373] width 198 height 29
type input "**********"
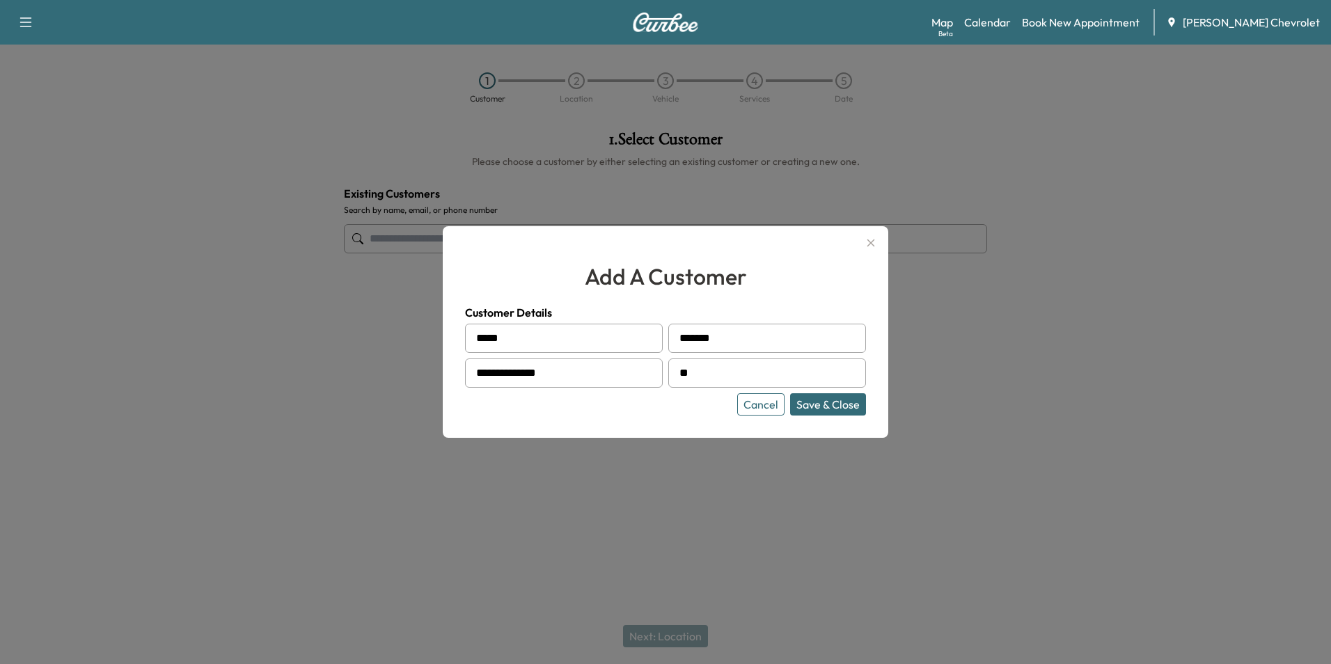
type input "**********"
click at [838, 407] on button "Save & Close" at bounding box center [828, 404] width 76 height 22
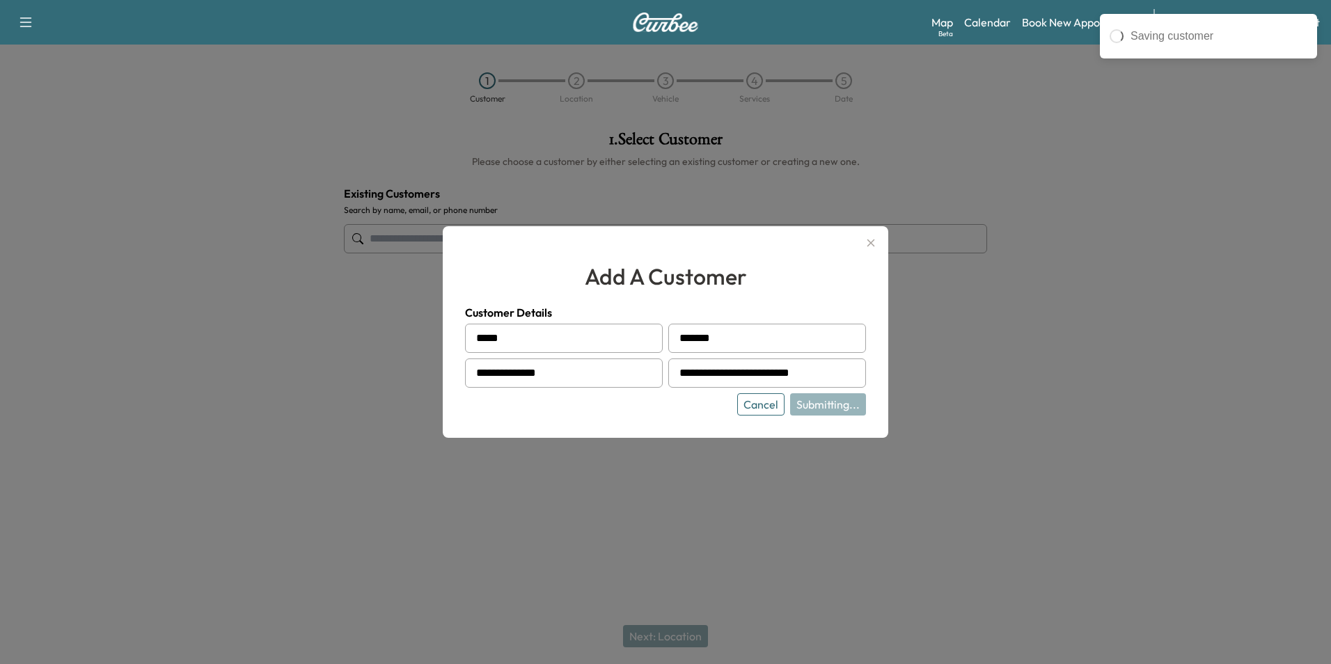
type input "**********"
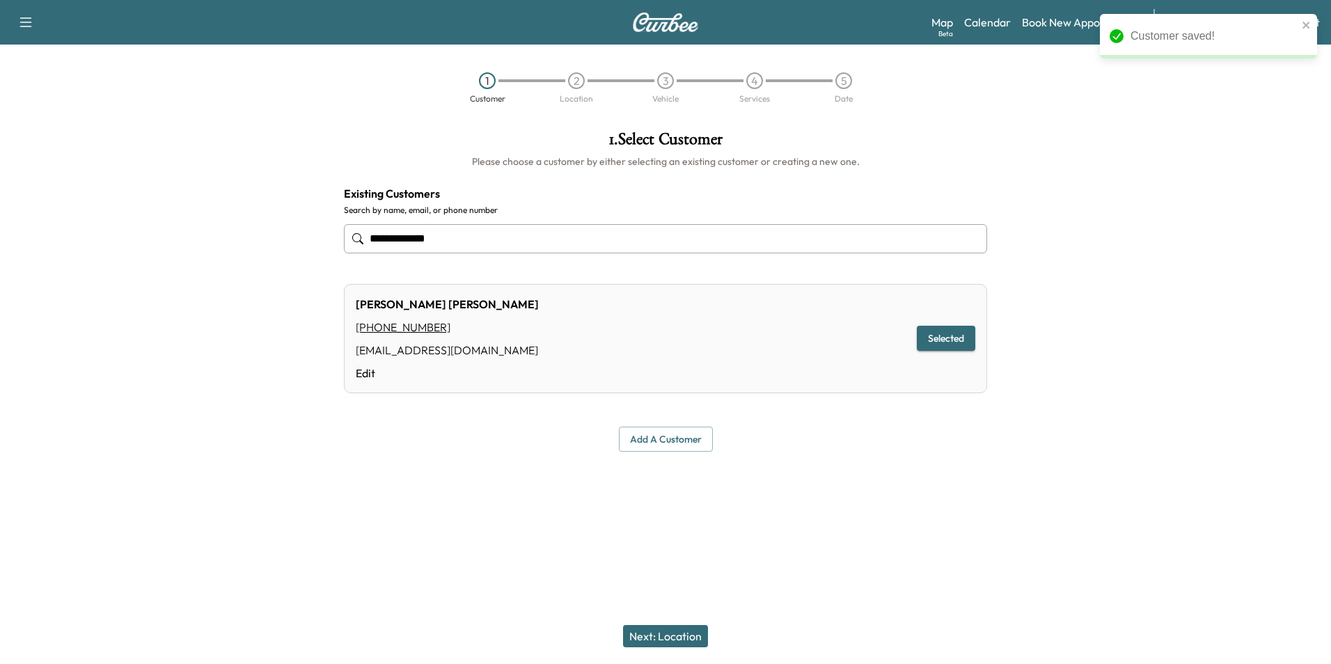
click at [661, 641] on button "Next: Location" at bounding box center [665, 636] width 85 height 22
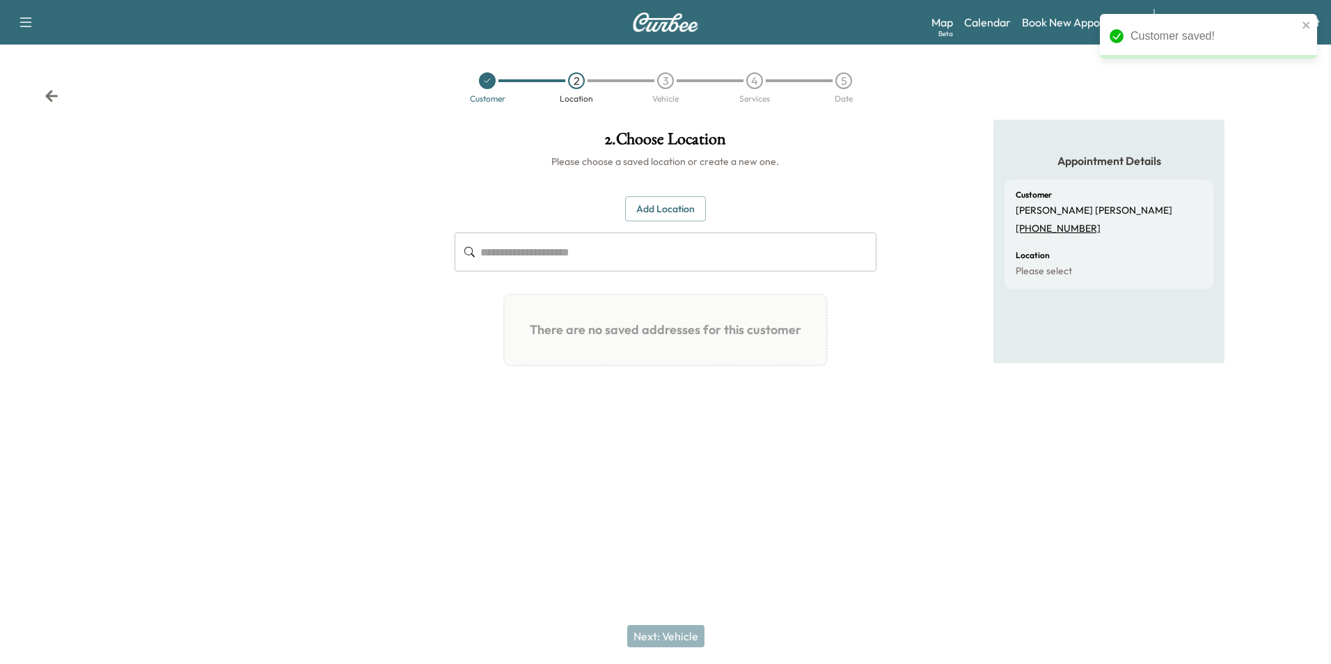
click at [561, 256] on input "text" at bounding box center [677, 252] width 395 height 39
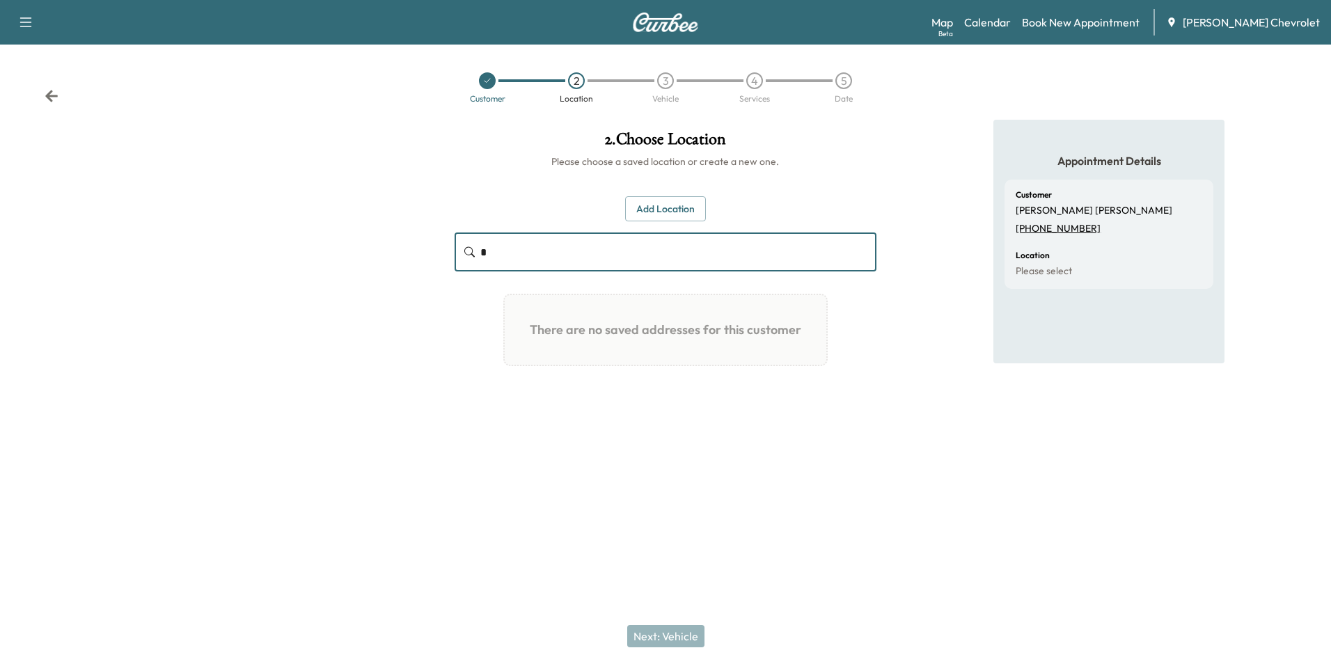
type input "*"
click at [630, 215] on button "Add Location" at bounding box center [665, 209] width 81 height 26
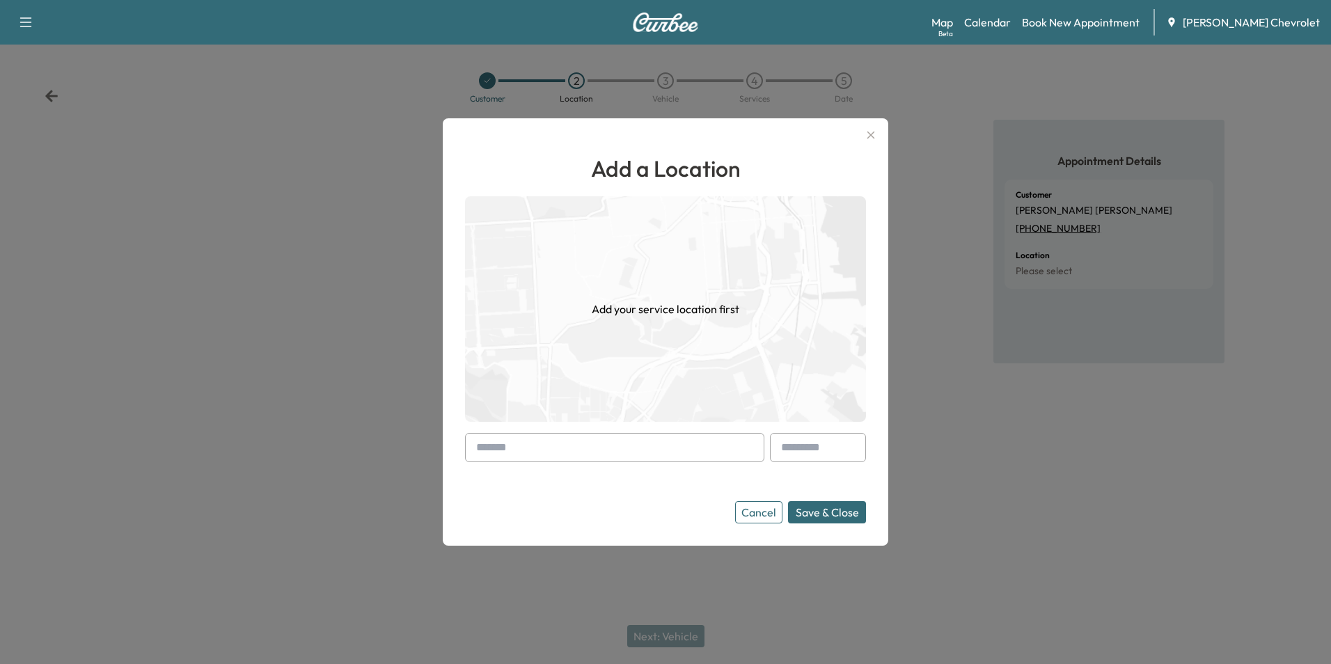
click at [557, 457] on input "text" at bounding box center [614, 447] width 299 height 29
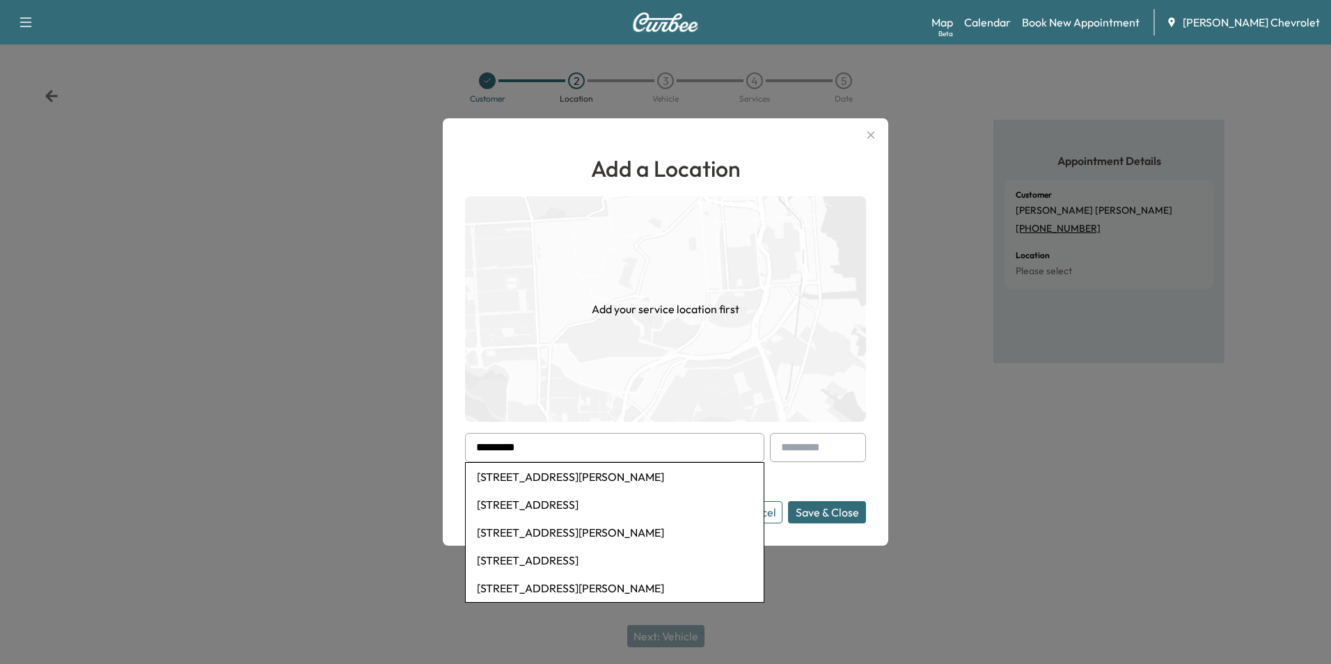
click at [556, 475] on li "[STREET_ADDRESS][PERSON_NAME]" at bounding box center [615, 477] width 298 height 28
type input "**********"
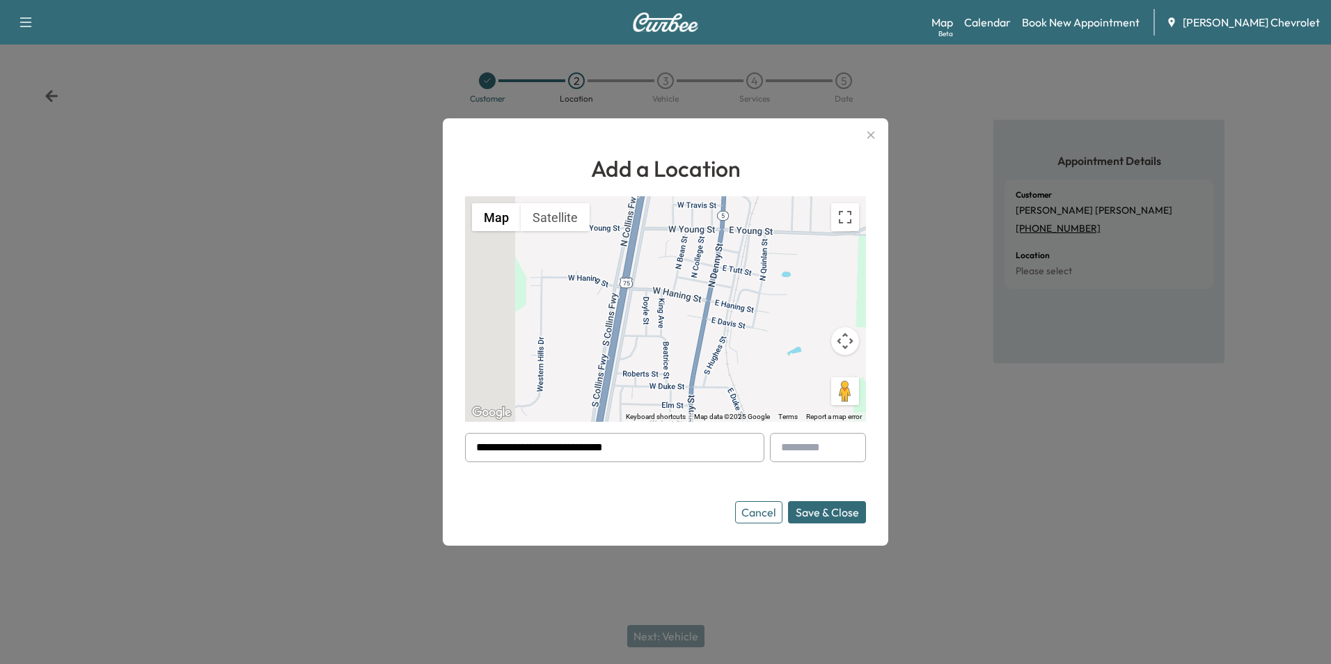
click at [821, 506] on button "Save & Close" at bounding box center [827, 512] width 78 height 22
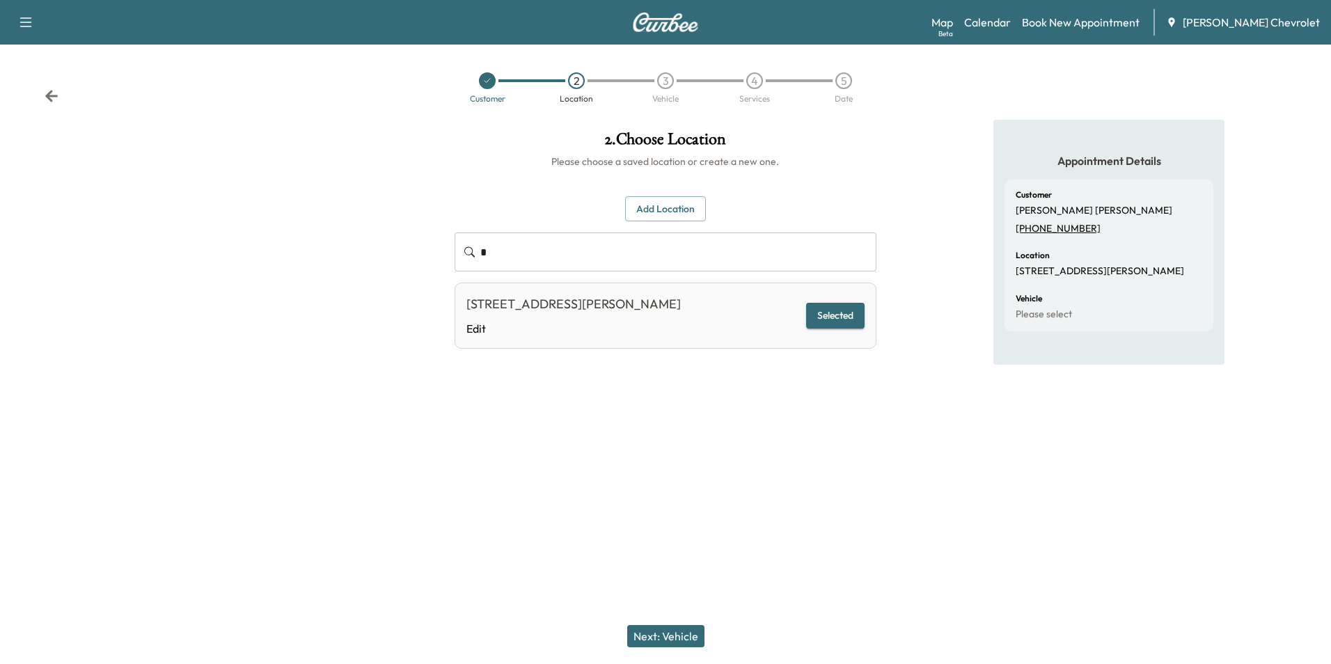
click at [667, 633] on button "Next: Vehicle" at bounding box center [665, 636] width 77 height 22
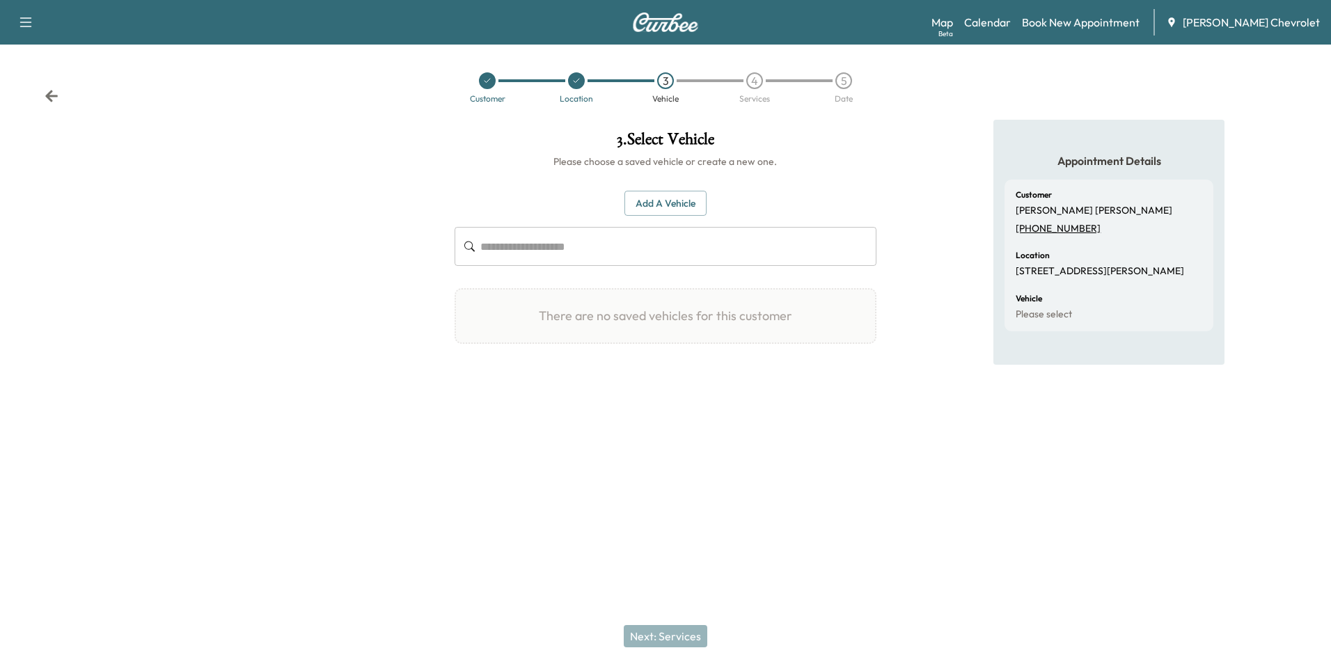
click at [658, 188] on div "Add a Vehicle ​ There are no saved vehicles for this customer Add a Vehicle Veh…" at bounding box center [665, 267] width 421 height 198
click at [653, 198] on button "Add a Vehicle" at bounding box center [666, 204] width 82 height 26
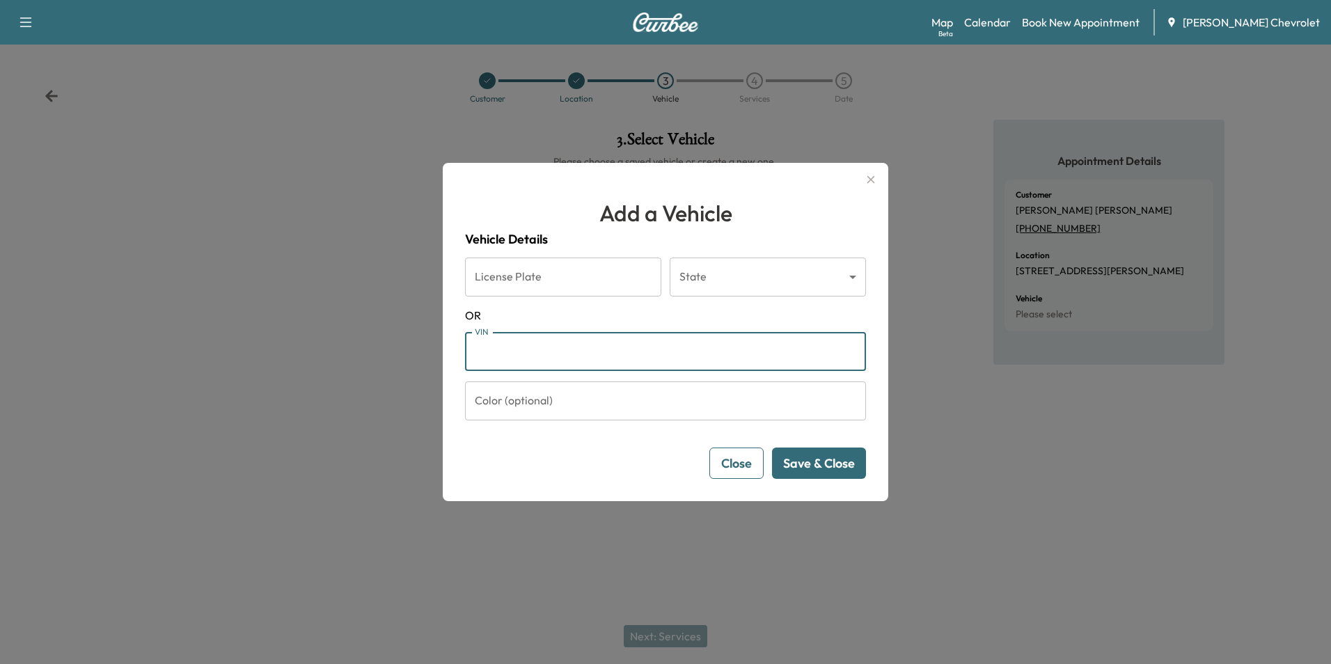
paste input "**********"
type input "**********"
click at [842, 457] on button "Save & Close" at bounding box center [819, 463] width 94 height 31
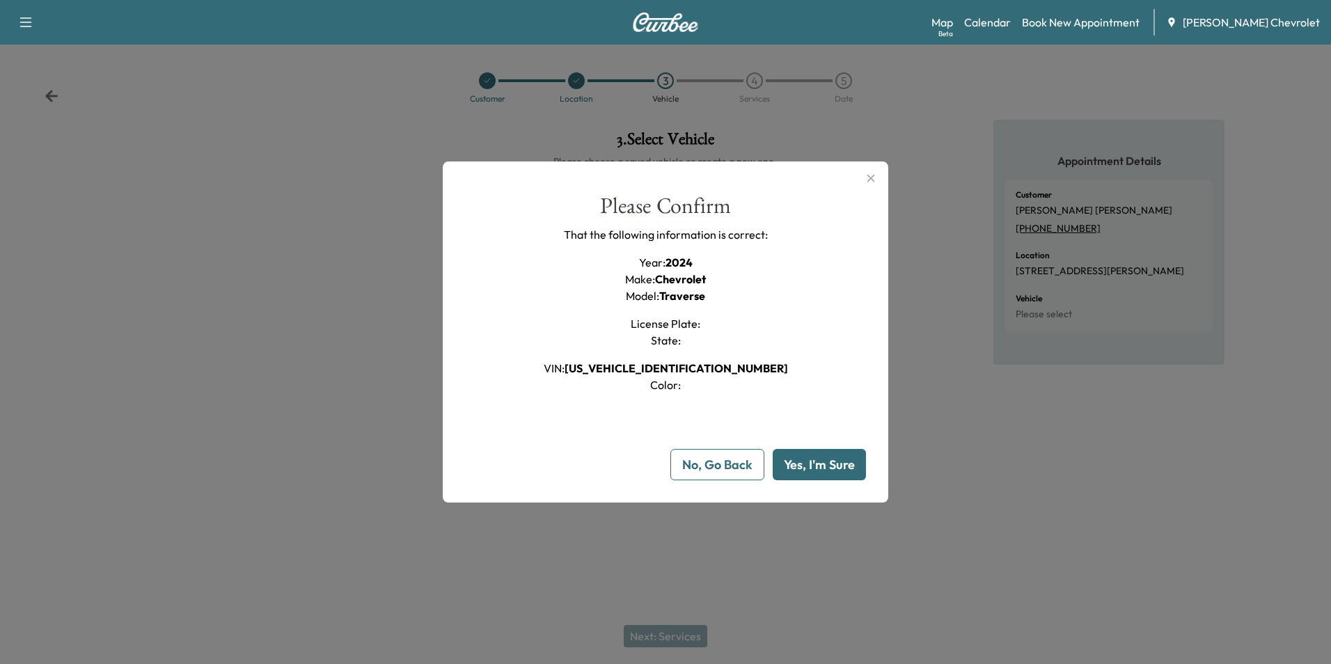
click at [809, 462] on button "Yes, I'm Sure" at bounding box center [819, 464] width 93 height 31
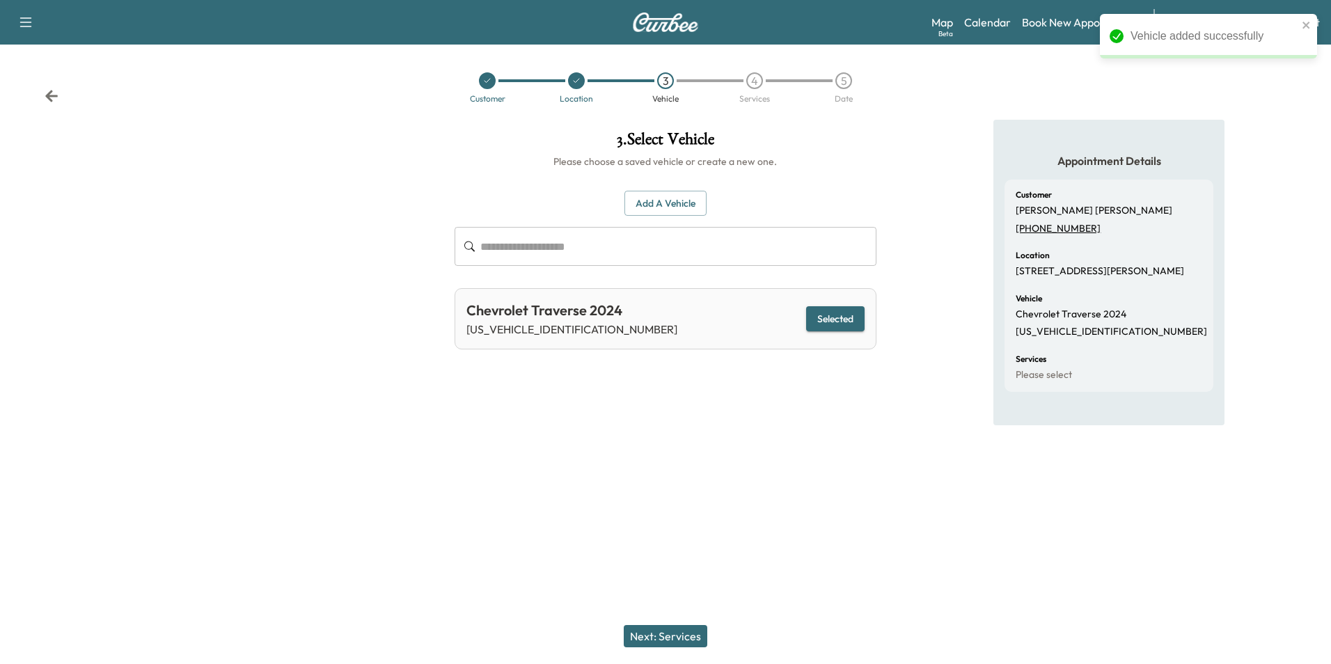
click at [672, 641] on button "Next: Services" at bounding box center [666, 636] width 84 height 22
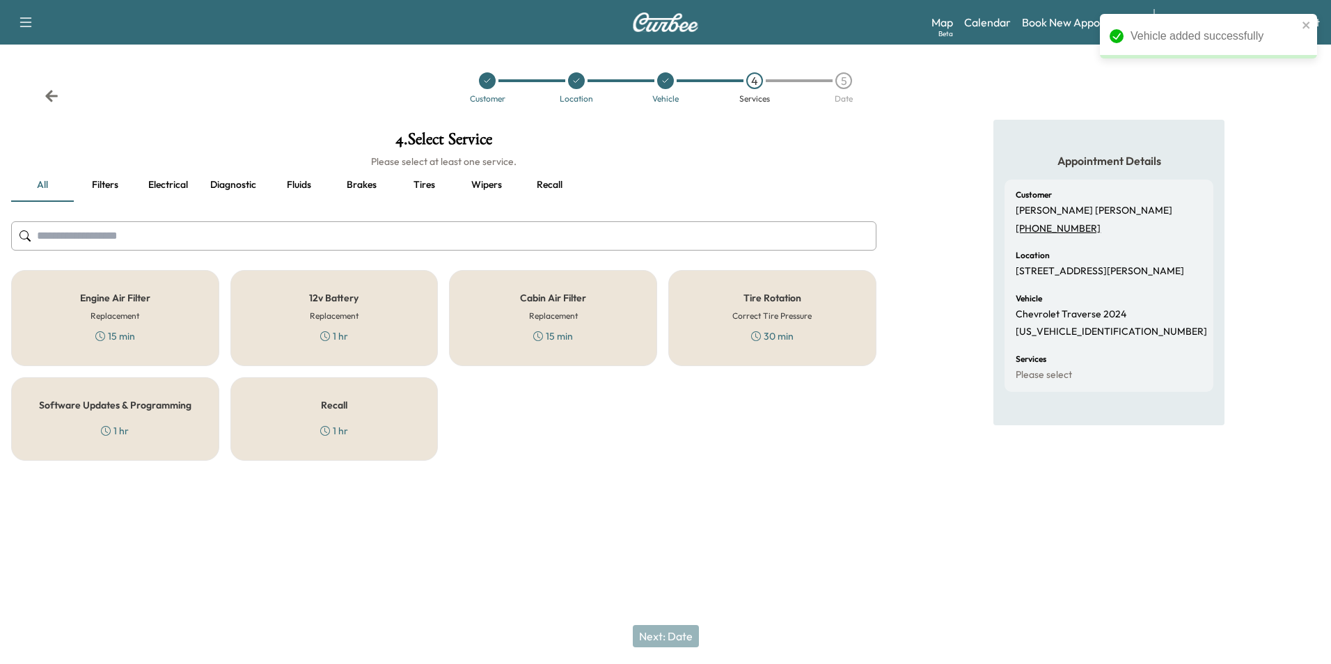
click at [291, 422] on div "Recall 1 hr" at bounding box center [334, 419] width 208 height 84
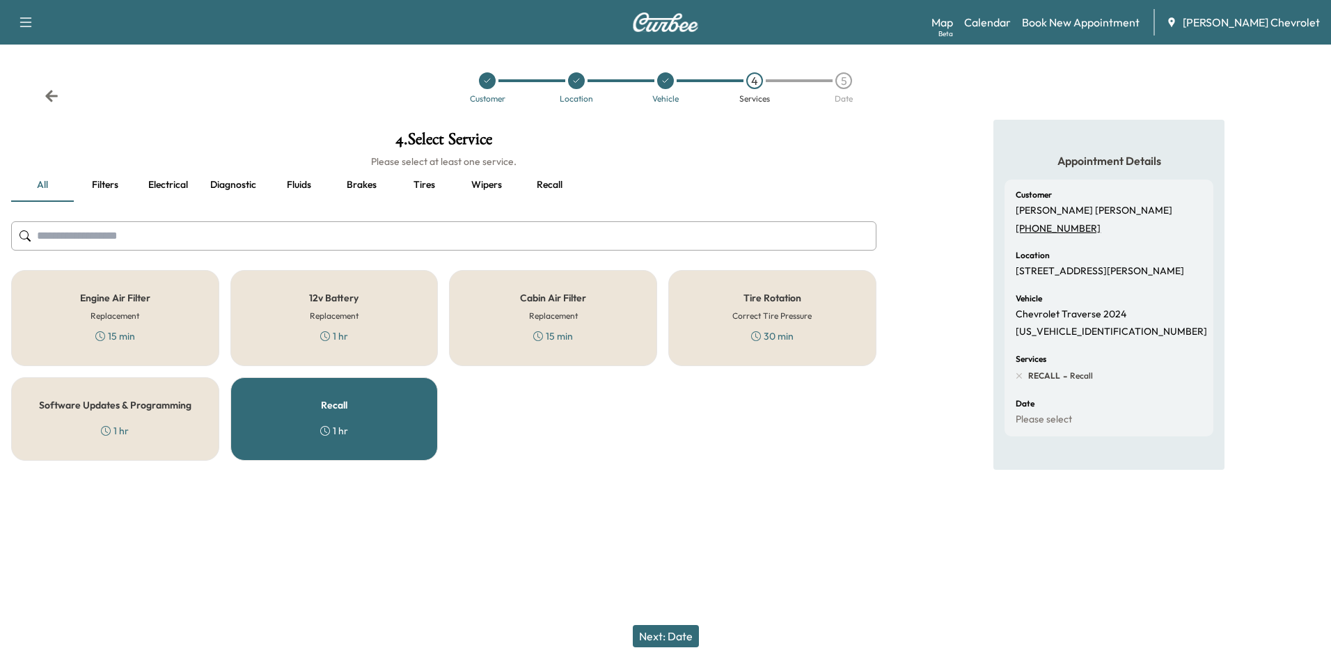
click at [653, 633] on button "Next: Date" at bounding box center [666, 636] width 66 height 22
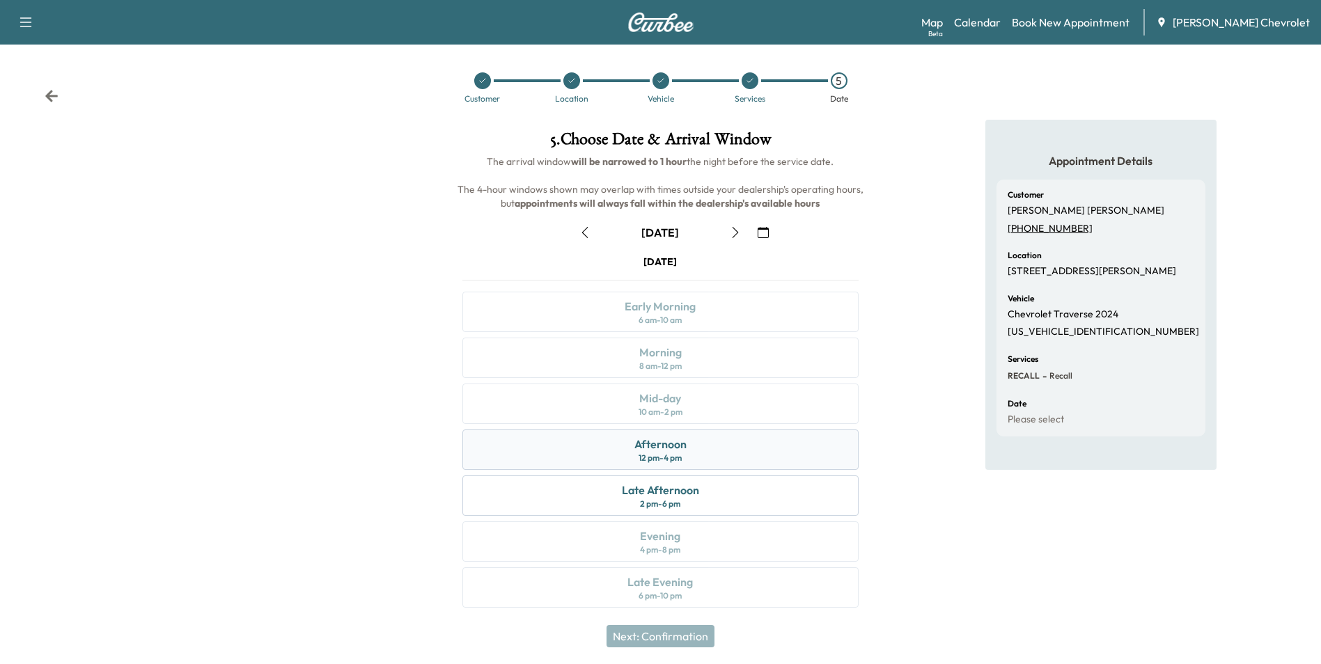
click at [716, 455] on div "Afternoon 12 pm - 4 pm" at bounding box center [659, 450] width 395 height 40
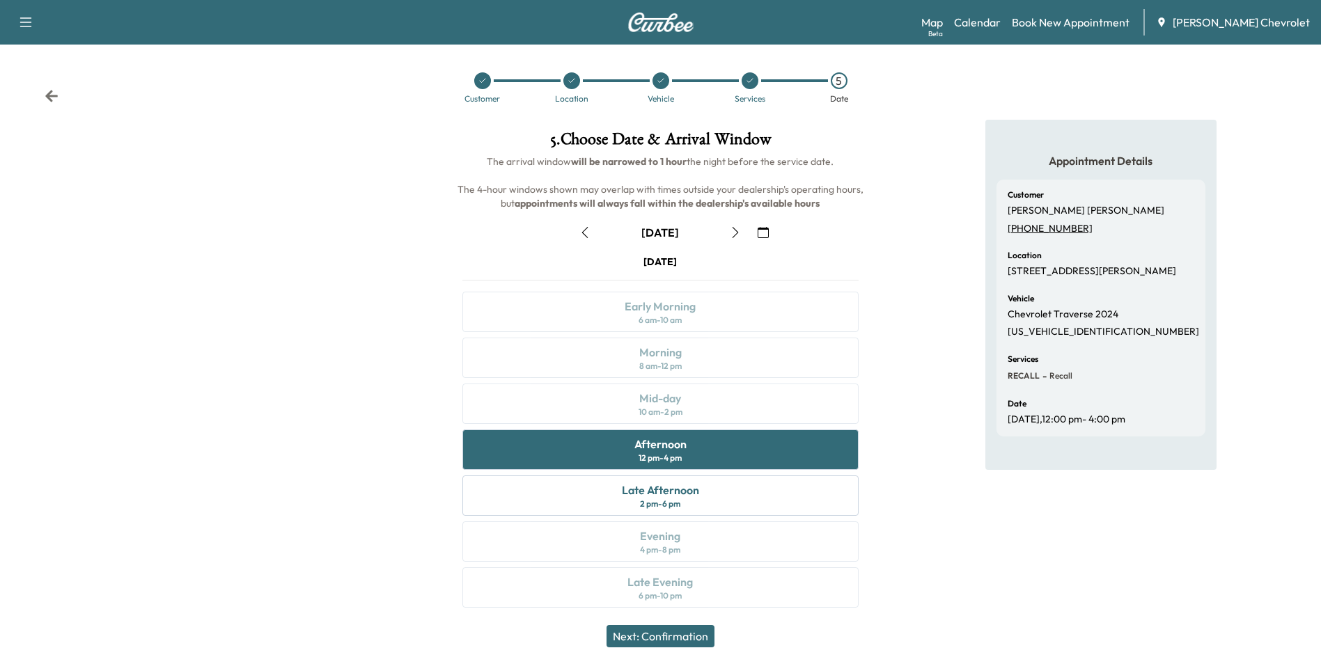
click at [682, 638] on button "Next: Confirmation" at bounding box center [660, 636] width 108 height 22
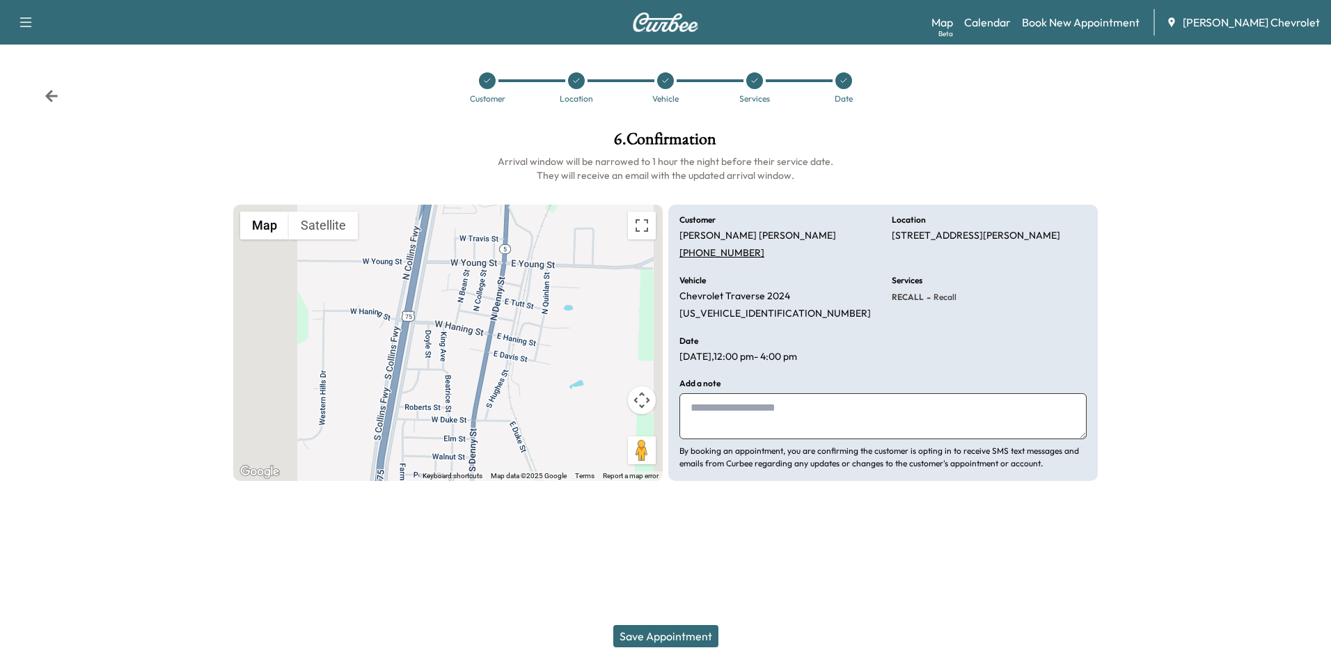
click at [769, 414] on textarea at bounding box center [883, 416] width 407 height 46
click at [641, 636] on button "Save Appointment" at bounding box center [665, 636] width 105 height 22
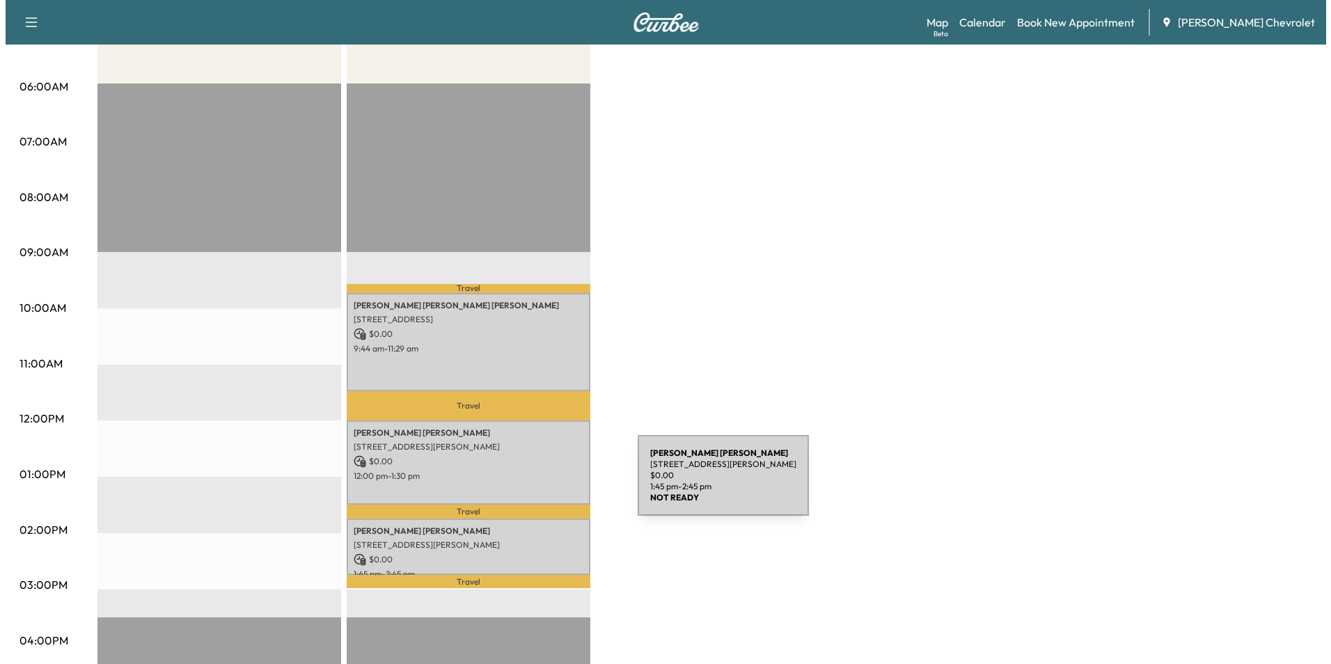
scroll to position [279, 0]
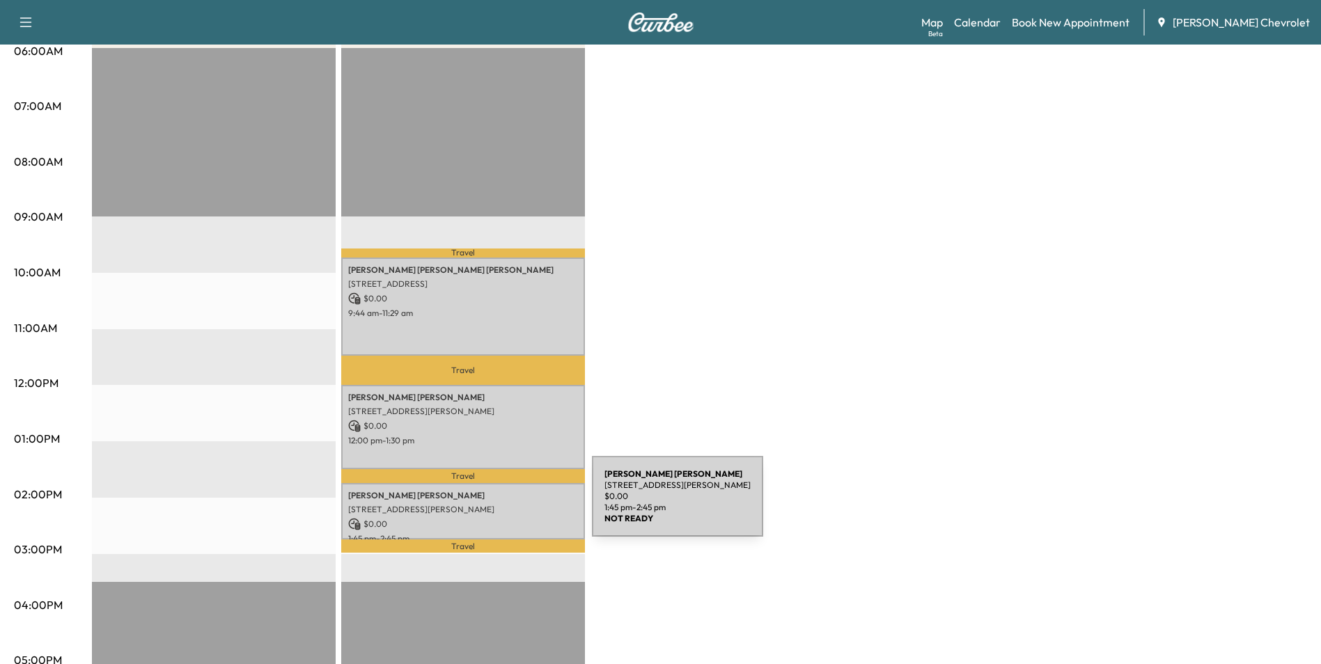
click at [487, 505] on p "[STREET_ADDRESS][PERSON_NAME]" at bounding box center [463, 509] width 230 height 11
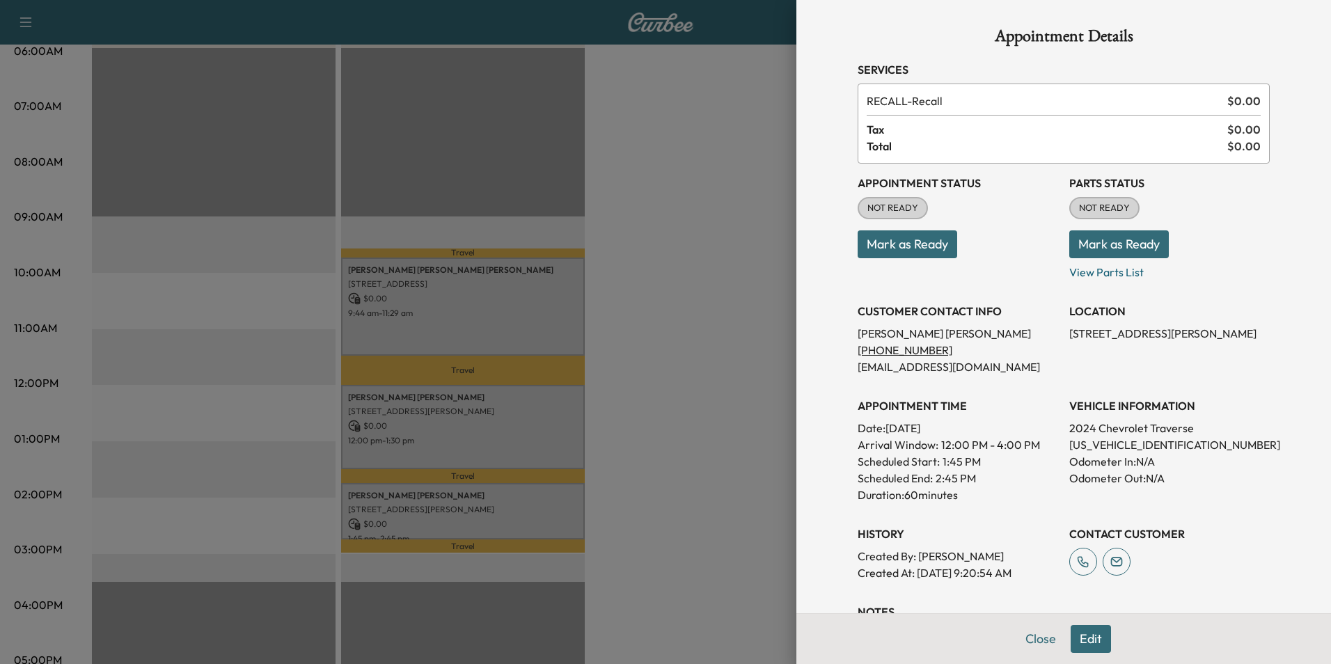
click at [1079, 634] on button "Edit" at bounding box center [1091, 639] width 40 height 28
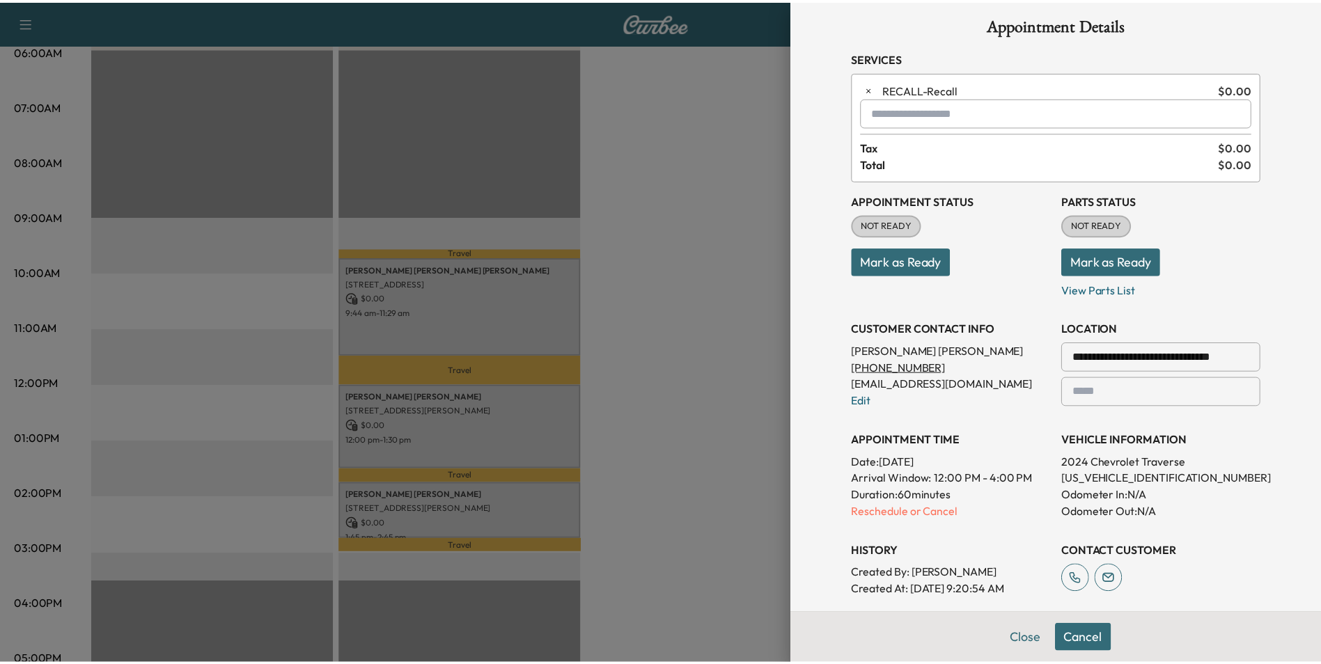
scroll to position [0, 0]
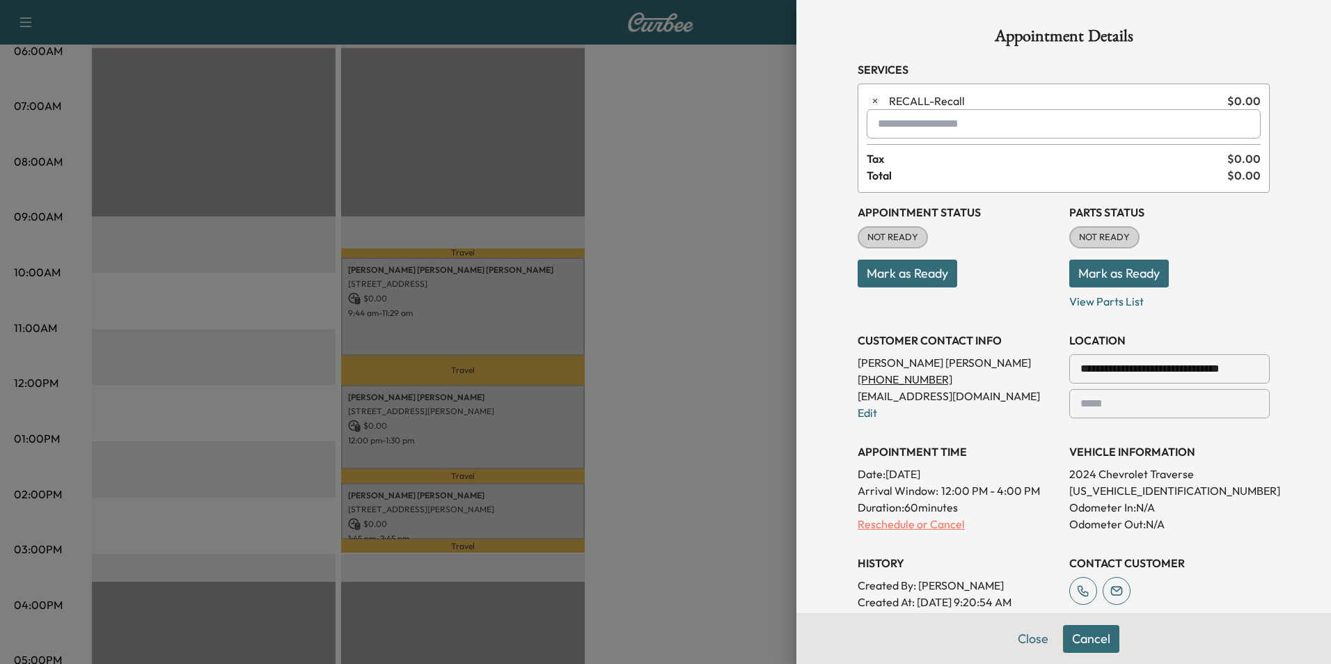
click at [877, 524] on p "Reschedule or Cancel" at bounding box center [958, 524] width 201 height 17
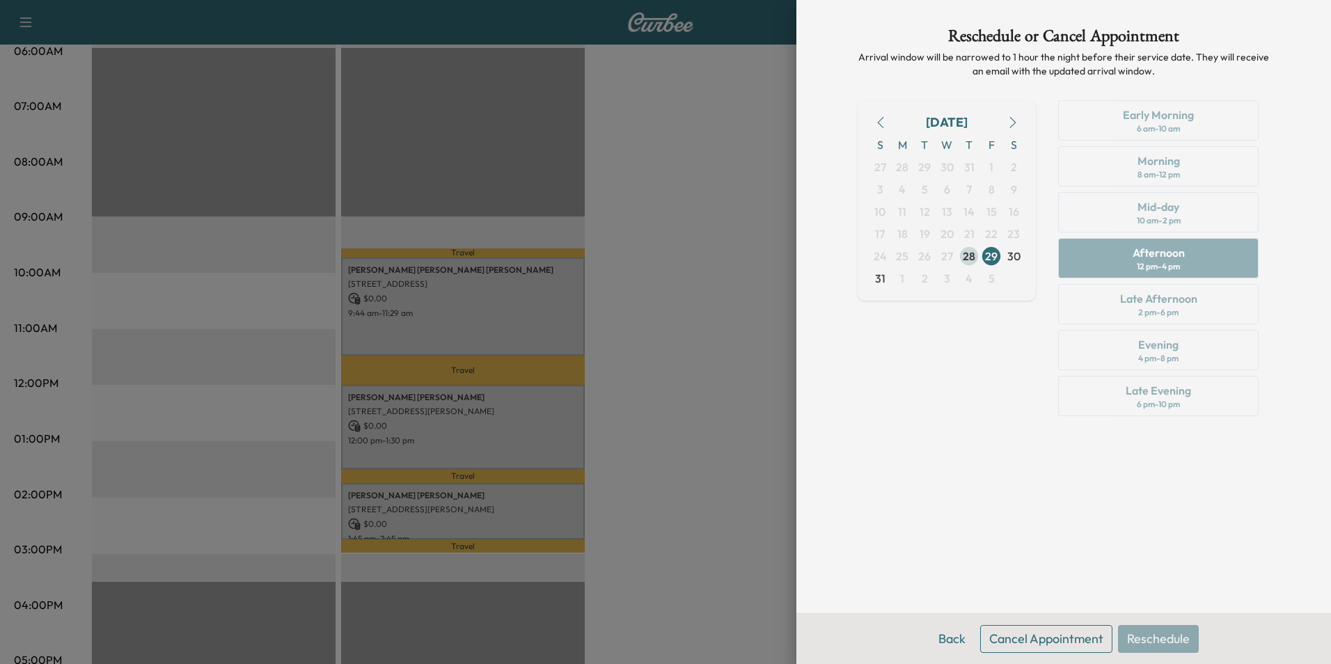
click at [972, 256] on span "28" at bounding box center [969, 256] width 13 height 17
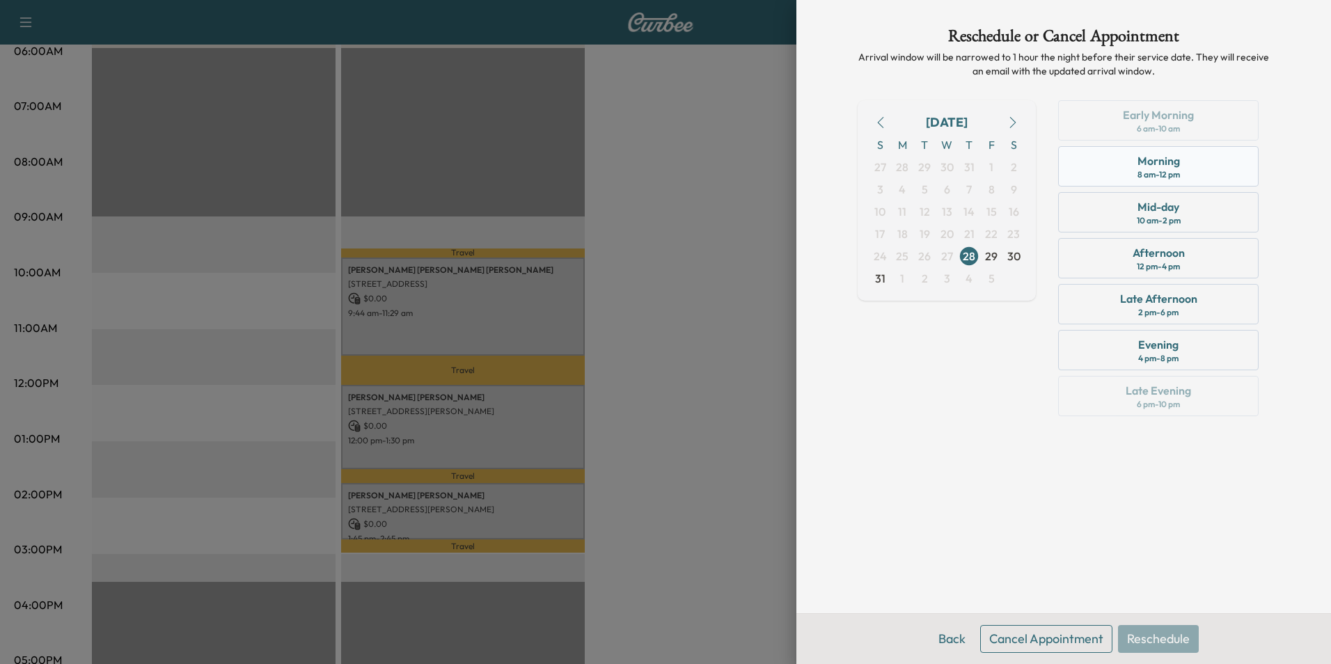
click at [1186, 172] on div "Morning 8 am - 12 pm" at bounding box center [1158, 166] width 201 height 40
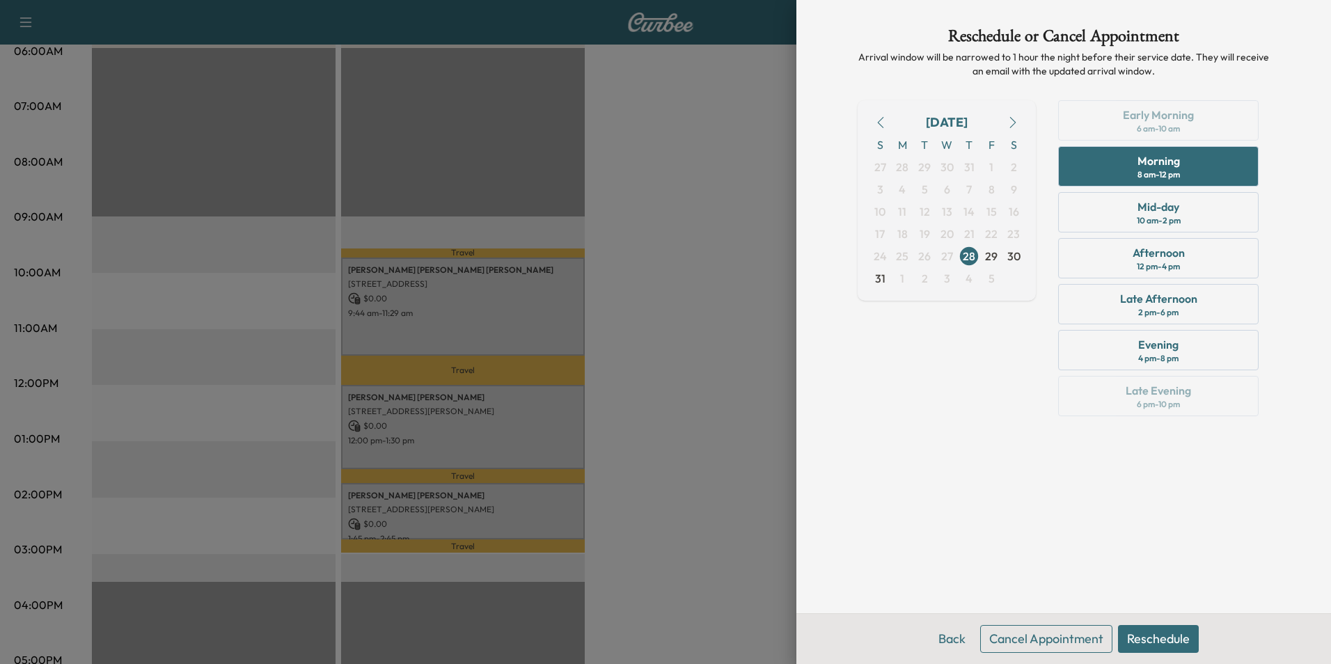
click at [1149, 638] on button "Reschedule" at bounding box center [1158, 639] width 81 height 28
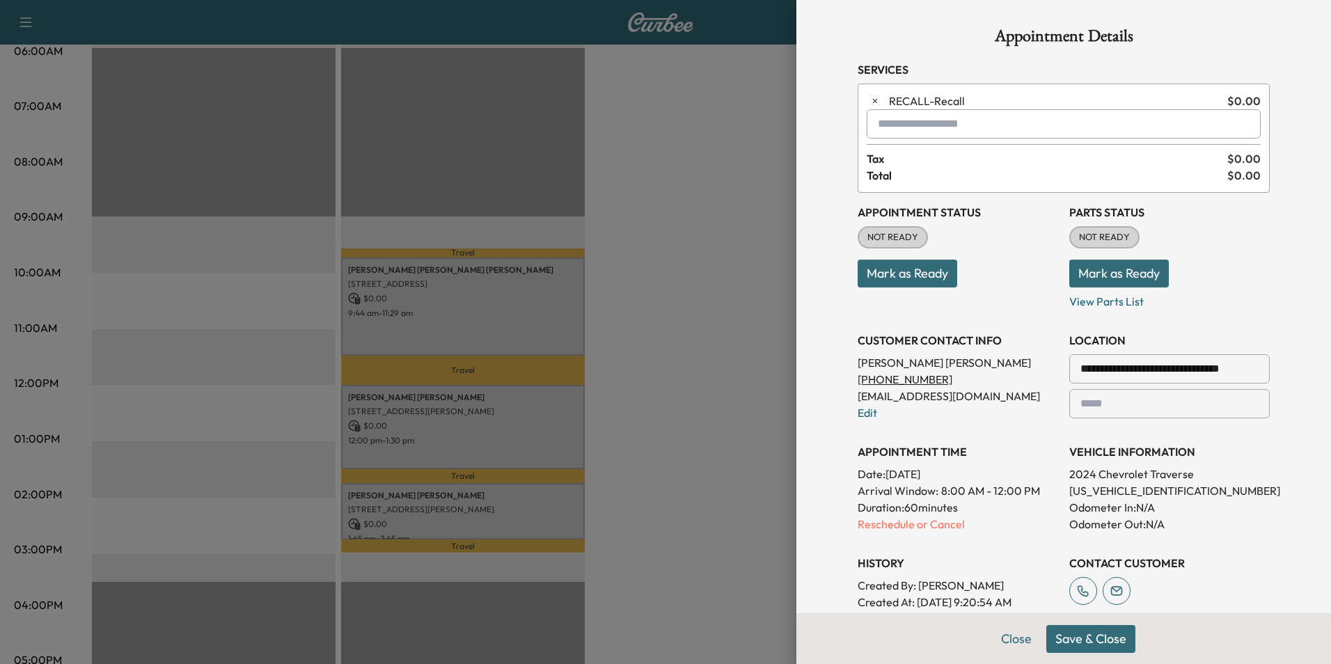
click at [1081, 641] on button "Save & Close" at bounding box center [1091, 639] width 89 height 28
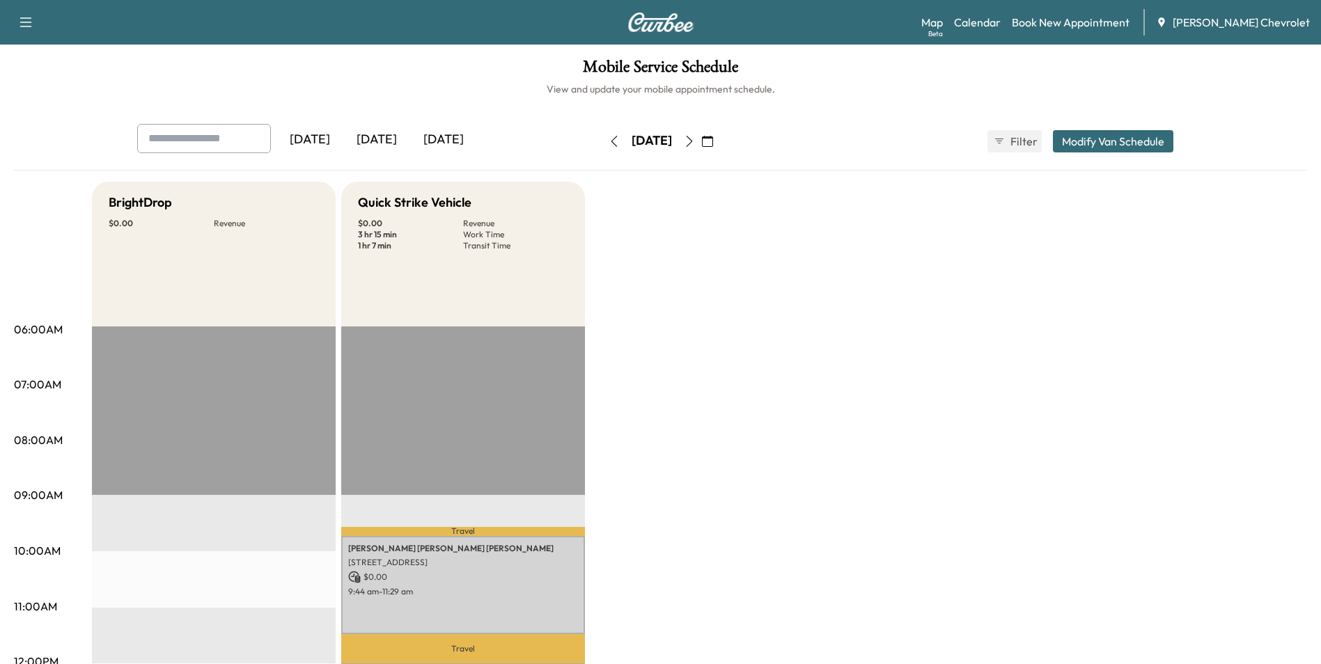
click at [609, 141] on icon "button" at bounding box center [614, 141] width 11 height 11
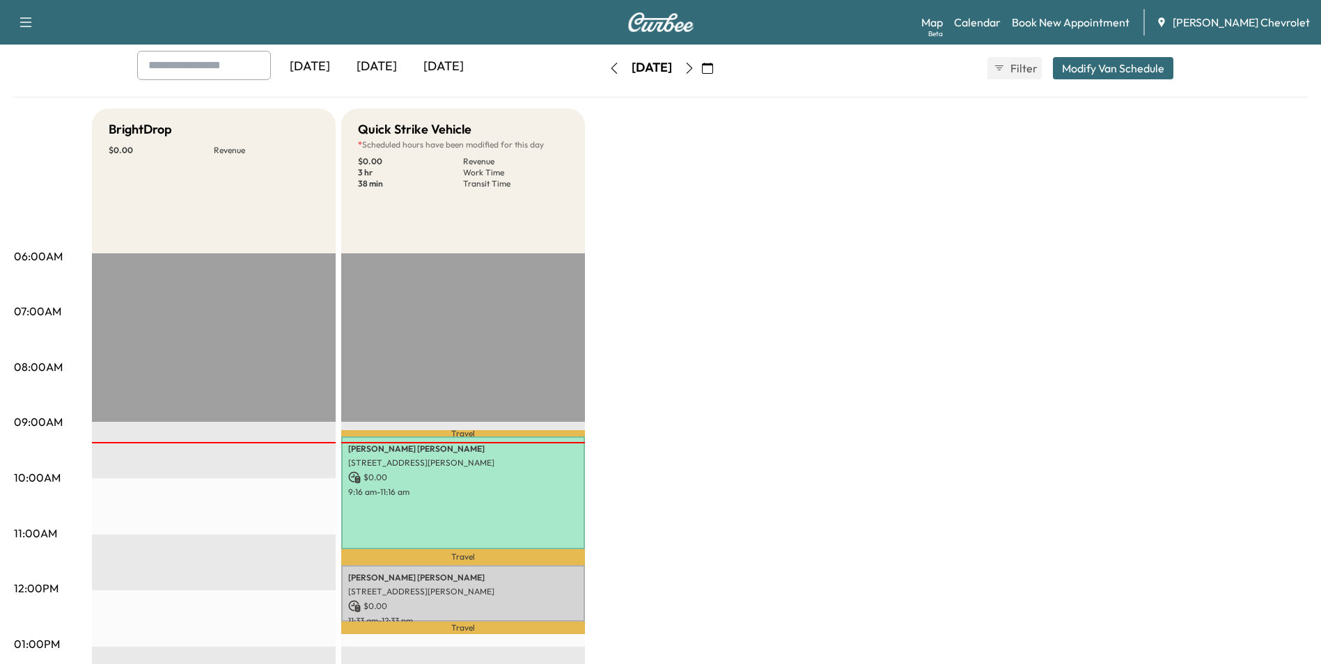
scroll to position [139, 0]
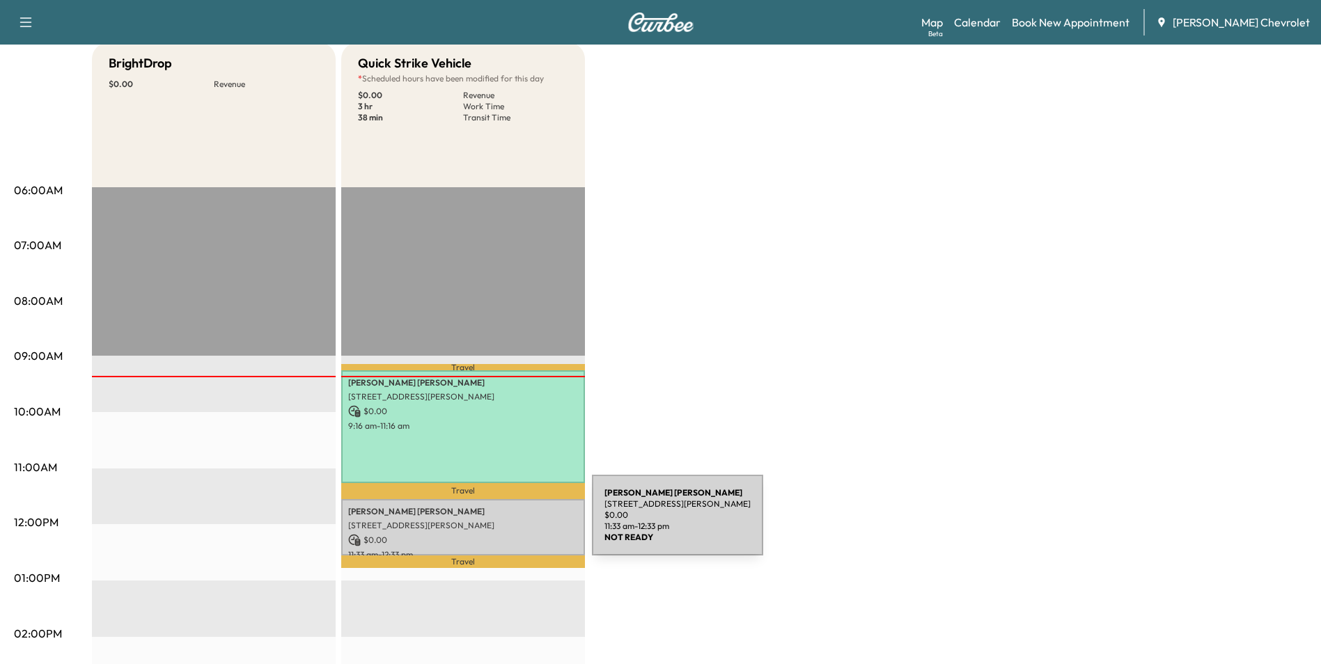
click at [487, 524] on p "[STREET_ADDRESS][PERSON_NAME]" at bounding box center [463, 525] width 230 height 11
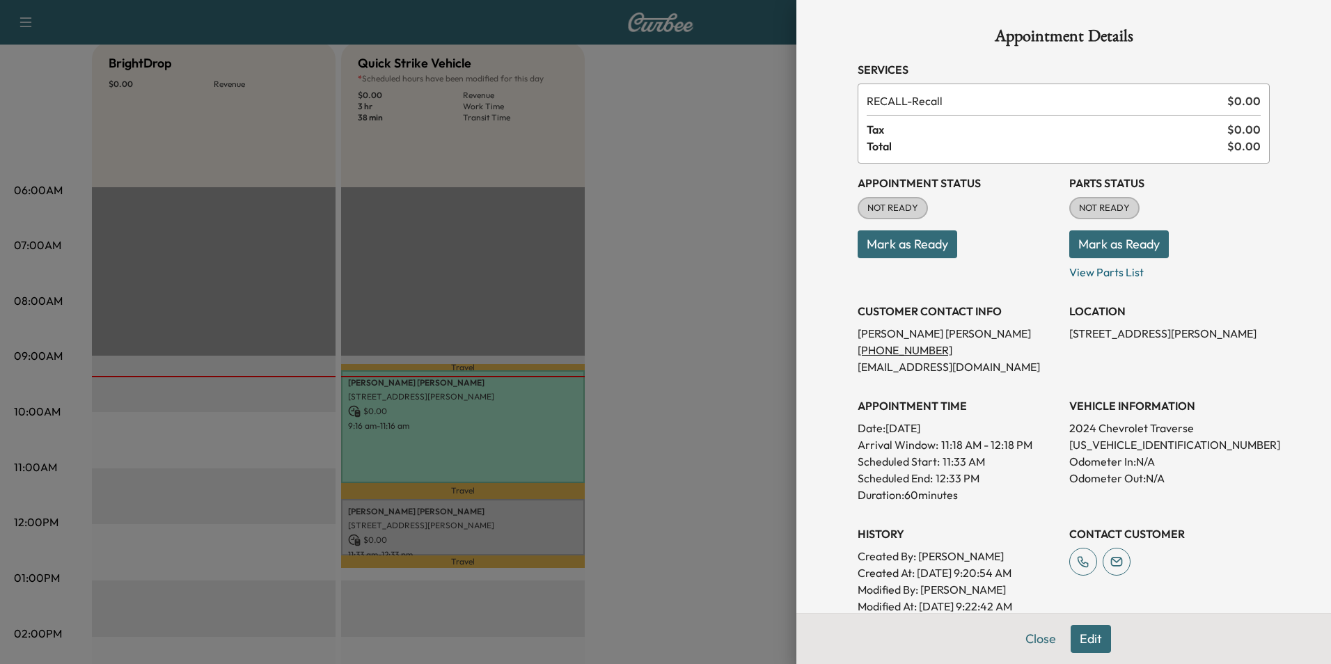
click at [1136, 244] on button "Mark as Ready" at bounding box center [1119, 244] width 100 height 28
click at [923, 249] on button "Mark as Ready" at bounding box center [908, 244] width 100 height 28
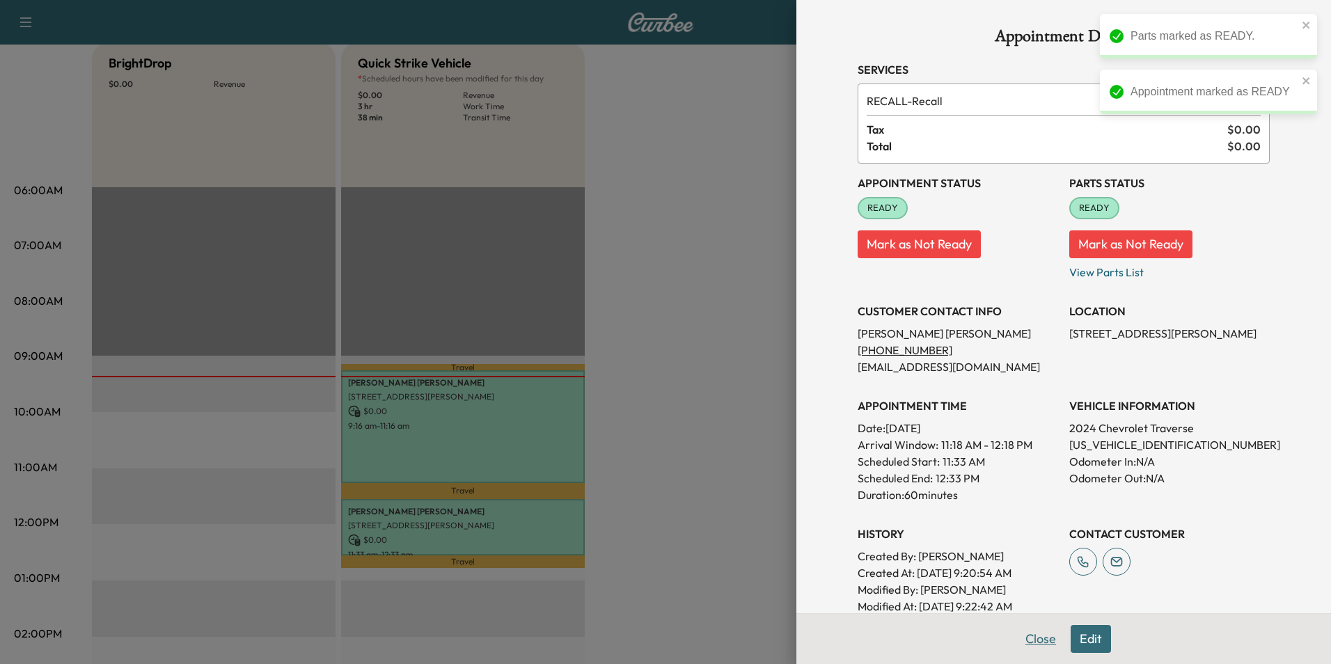
click at [1031, 638] on button "Close" at bounding box center [1041, 639] width 49 height 28
